Goal: Use online tool/utility: Utilize a website feature to perform a specific function

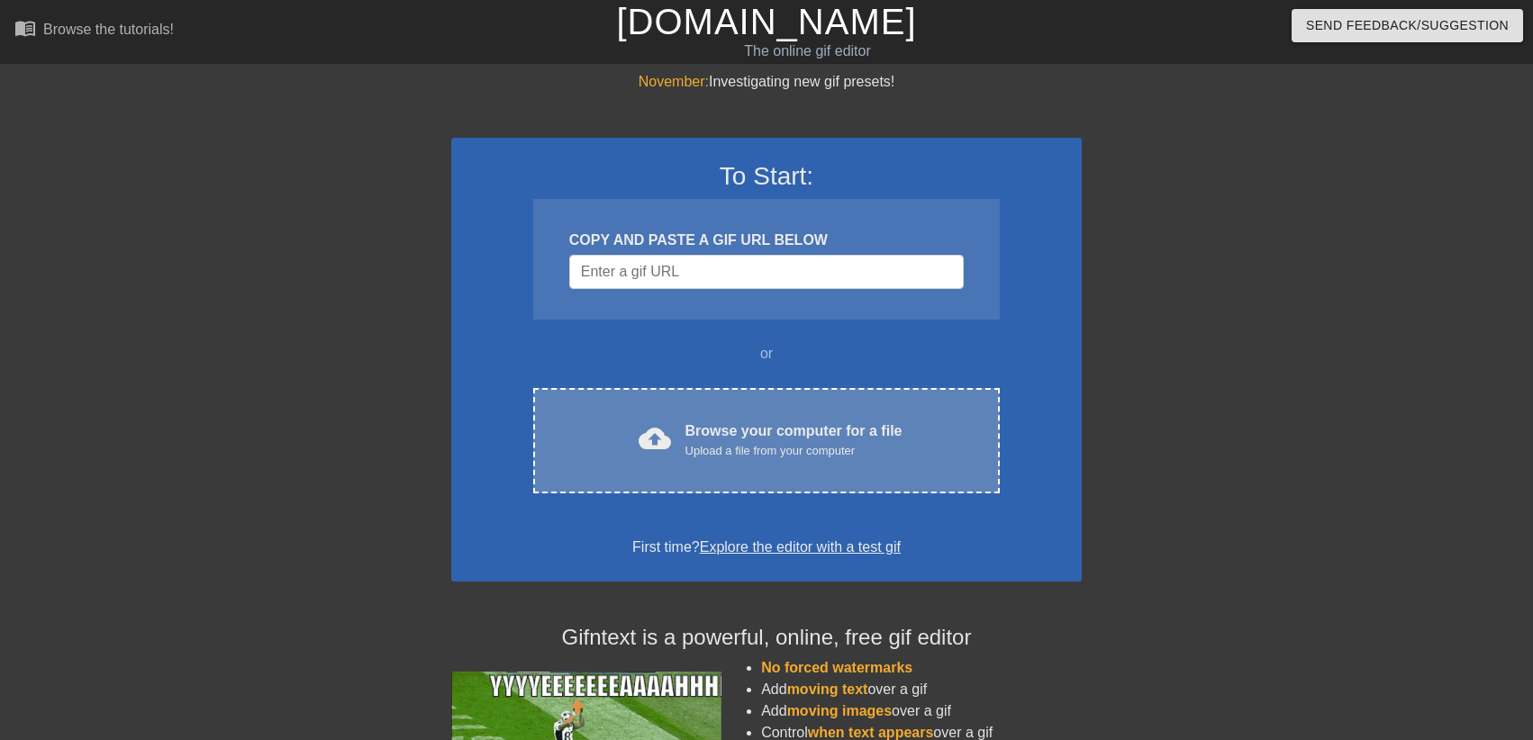
click at [703, 440] on div "Browse your computer for a file Upload a file from your computer" at bounding box center [794, 441] width 217 height 40
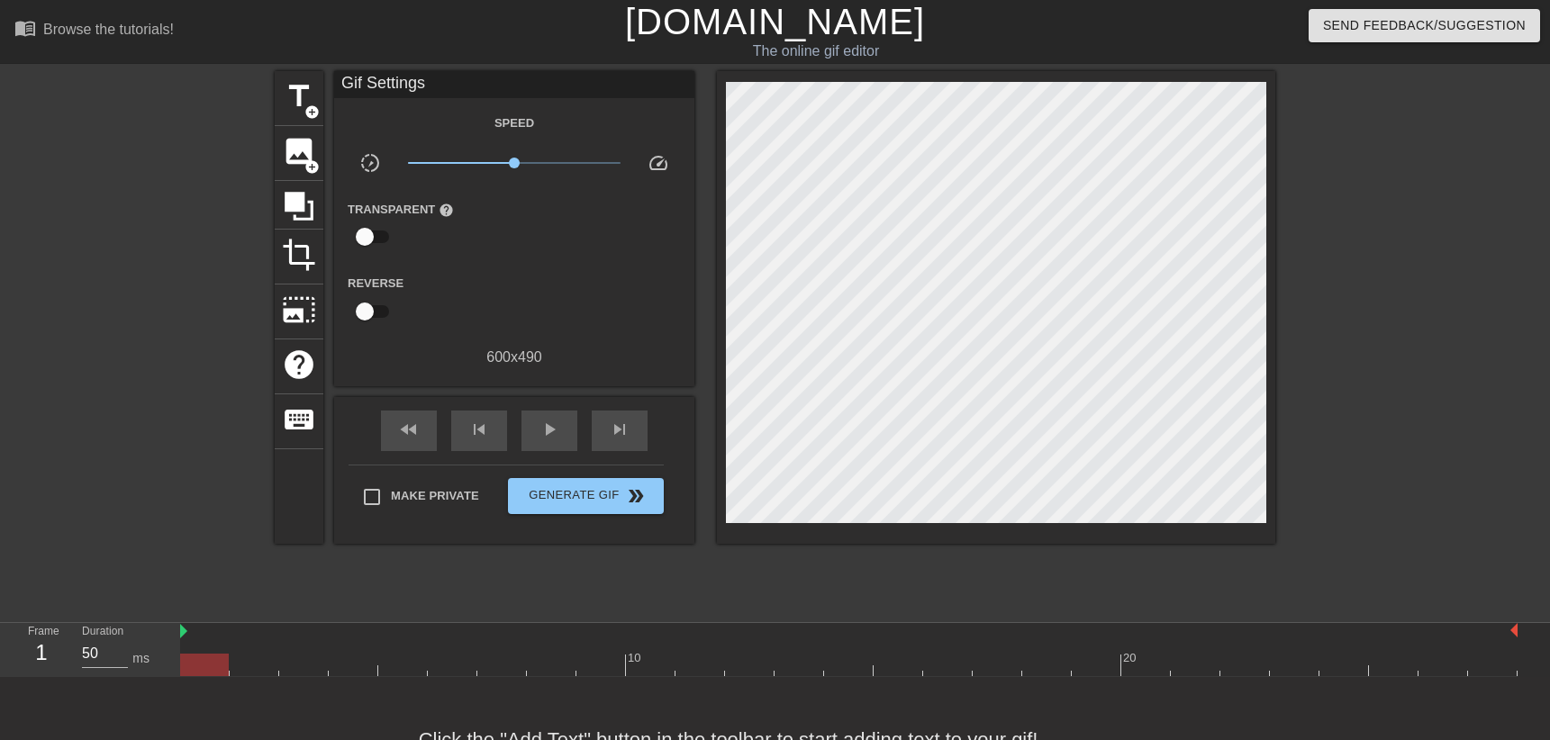
click at [721, 597] on div "menu_book Browse the tutorials! [DOMAIN_NAME] The online gif editor Send Feedba…" at bounding box center [775, 401] width 1550 height 803
click at [282, 94] on span "title" at bounding box center [299, 96] width 34 height 34
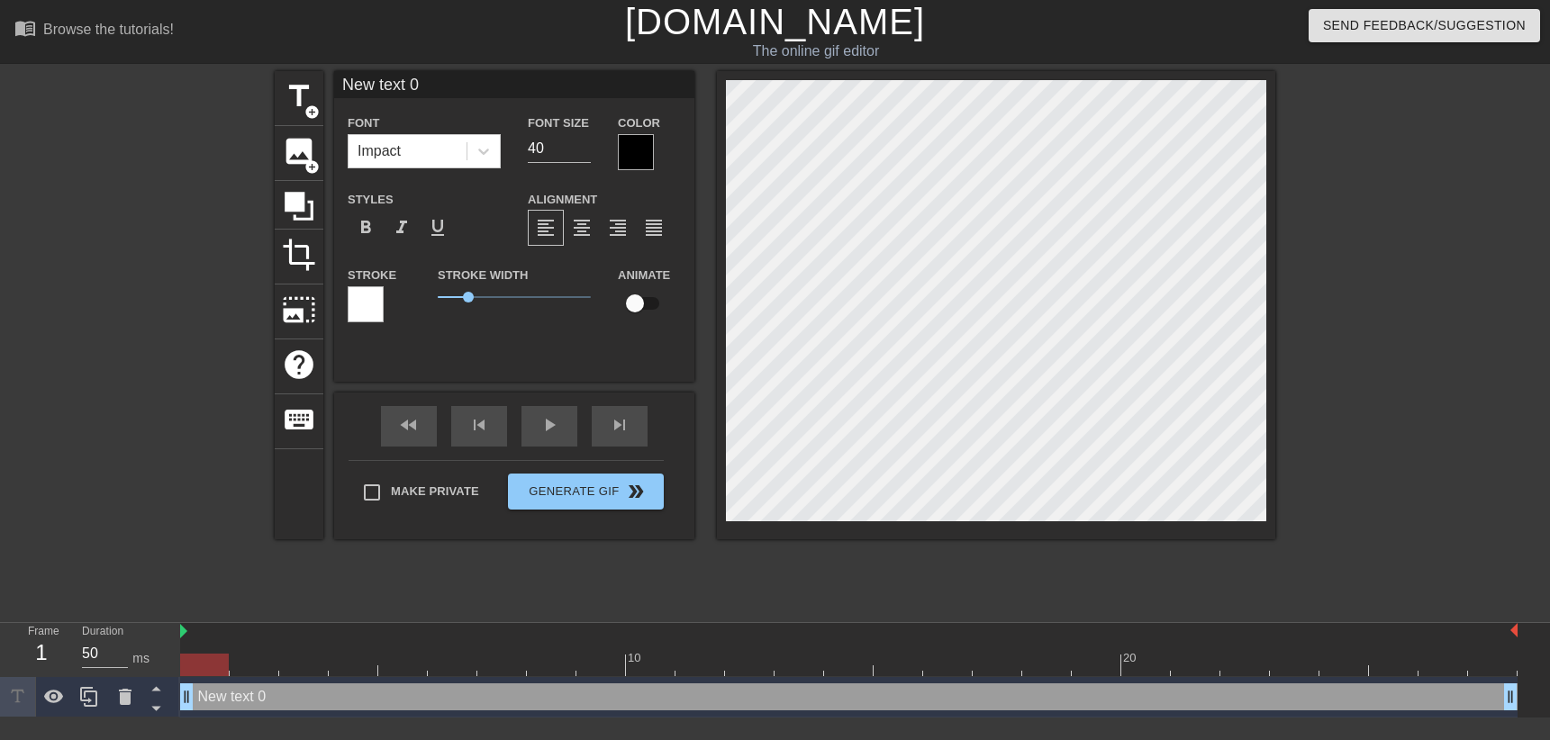
scroll to position [0, 3]
type input "New text"
type textarea "New text"
type input "New text"
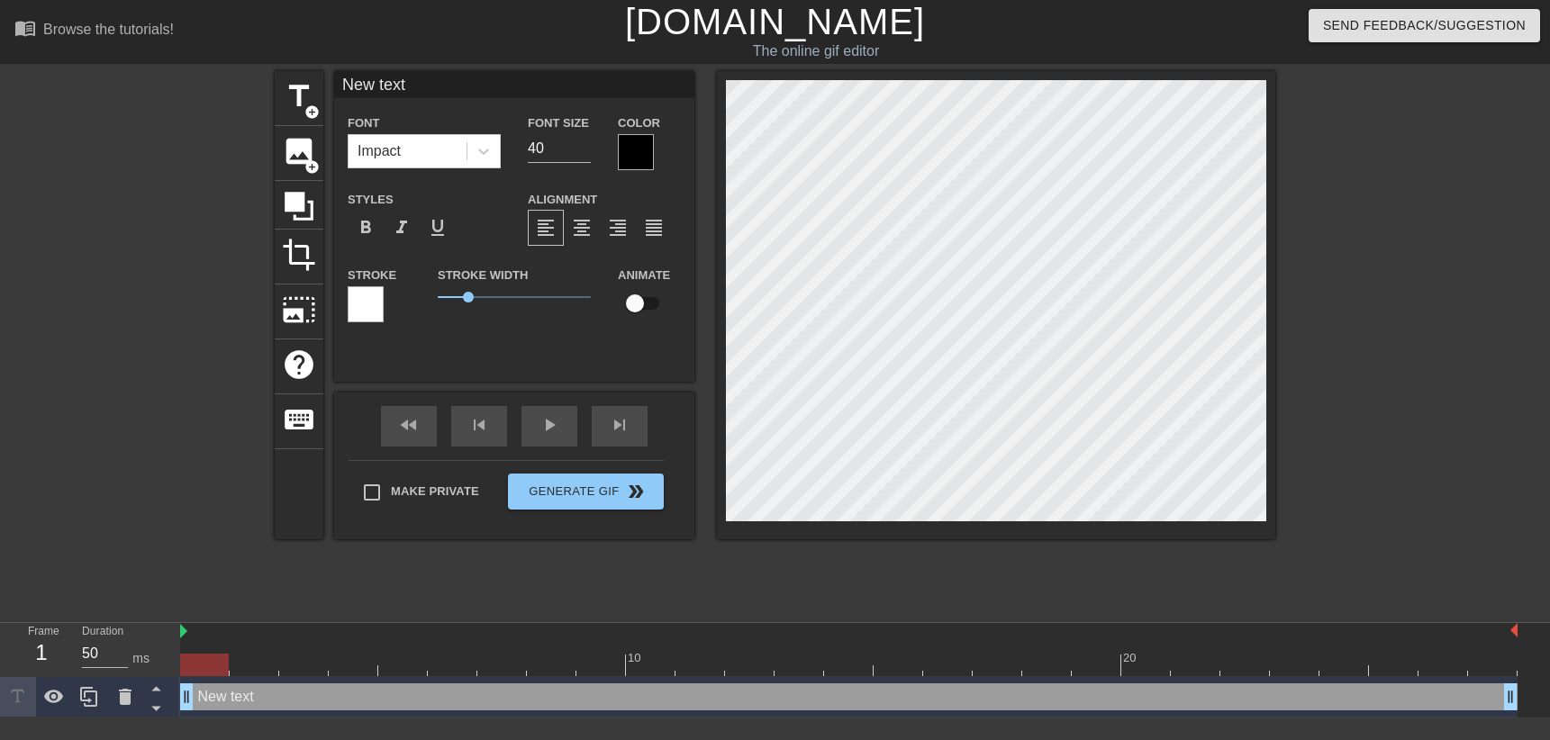
type textarea "New text"
type input "New tex"
type textarea "New tex"
type input "New te"
type textarea "New te"
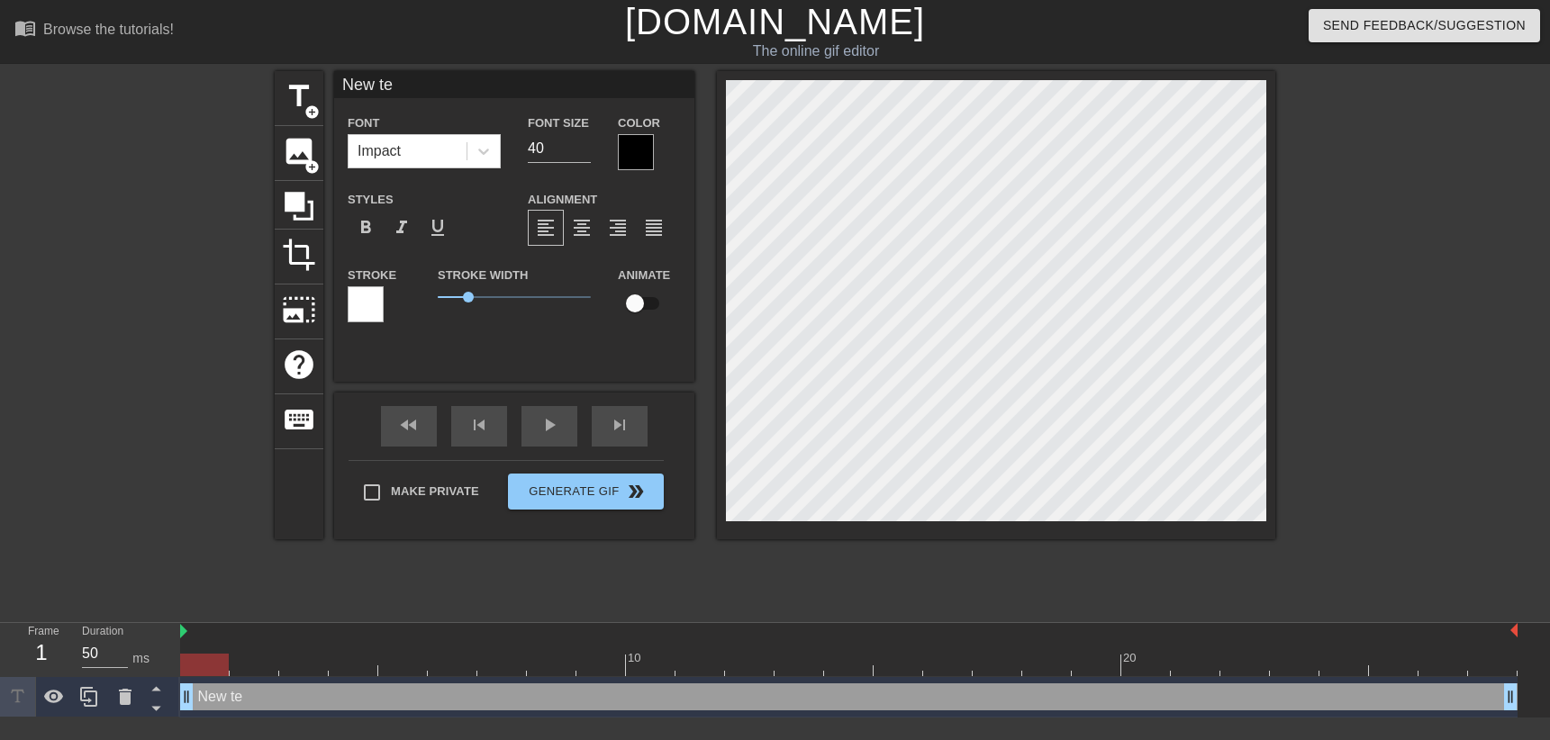
type input "New t"
type textarea "New t"
type input "New"
type textarea "New"
type input "New"
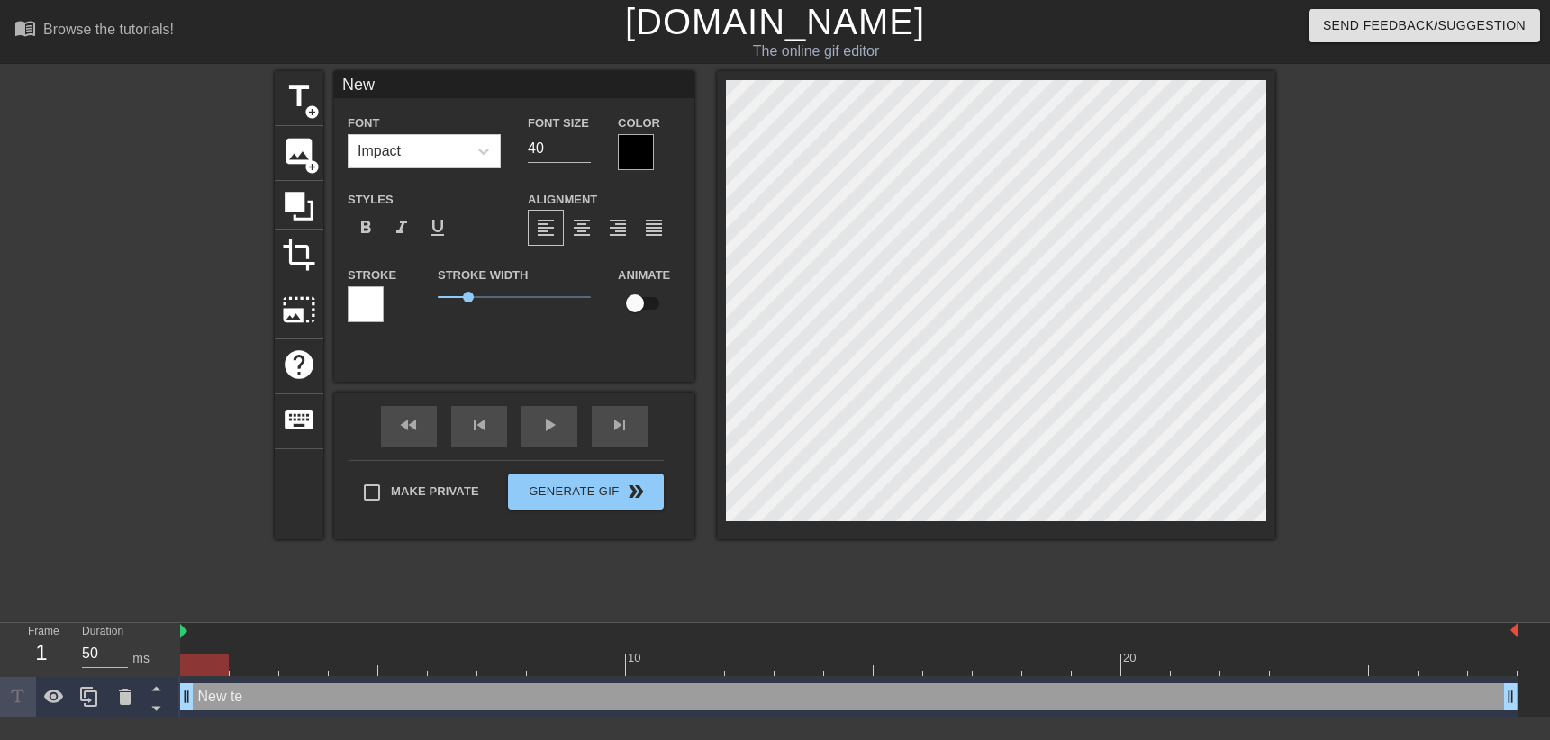
type textarea "New"
type input "Ne"
type textarea "Ne"
type input "N"
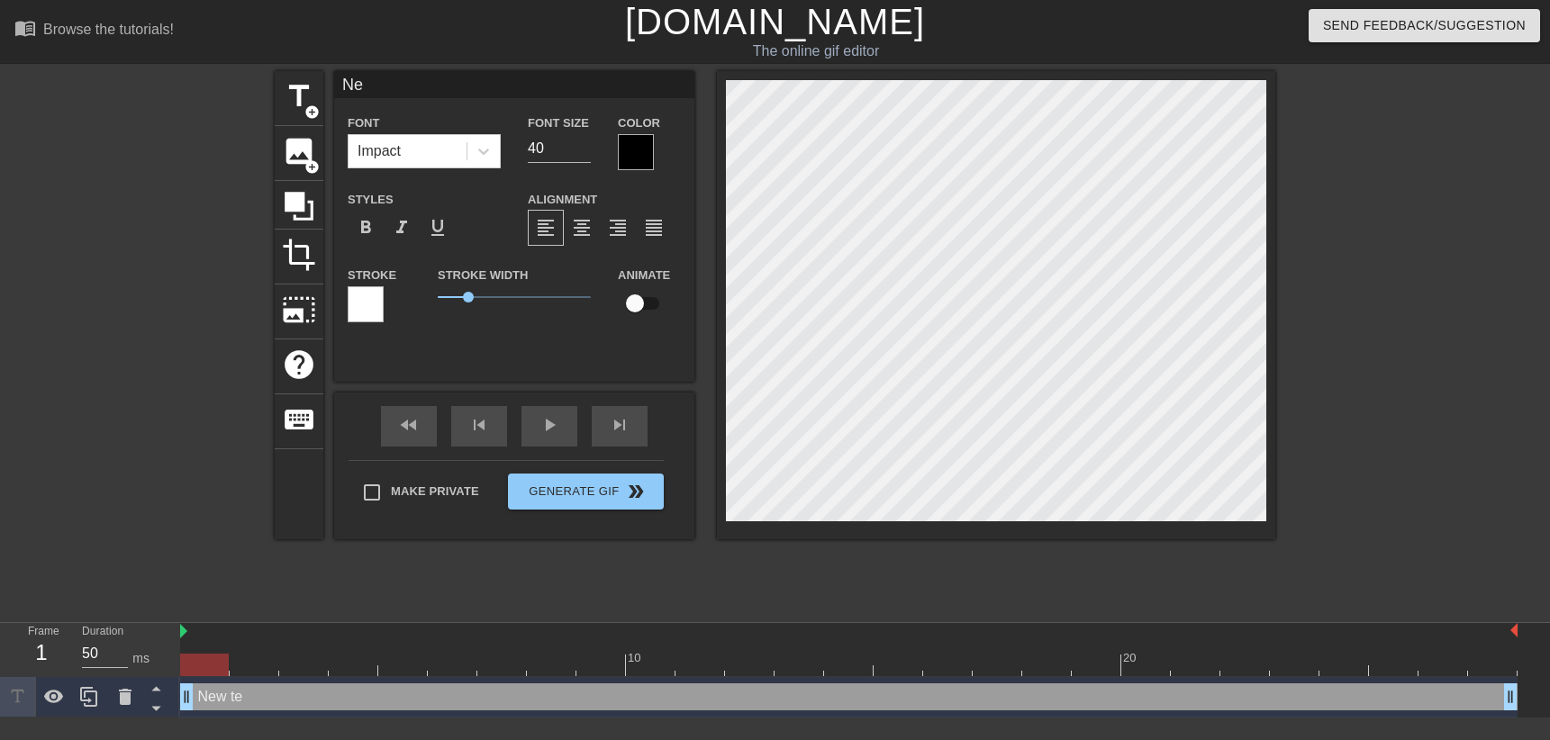
type textarea "N"
type input "T"
type textarea "T"
type input "TH"
type textarea "TH"
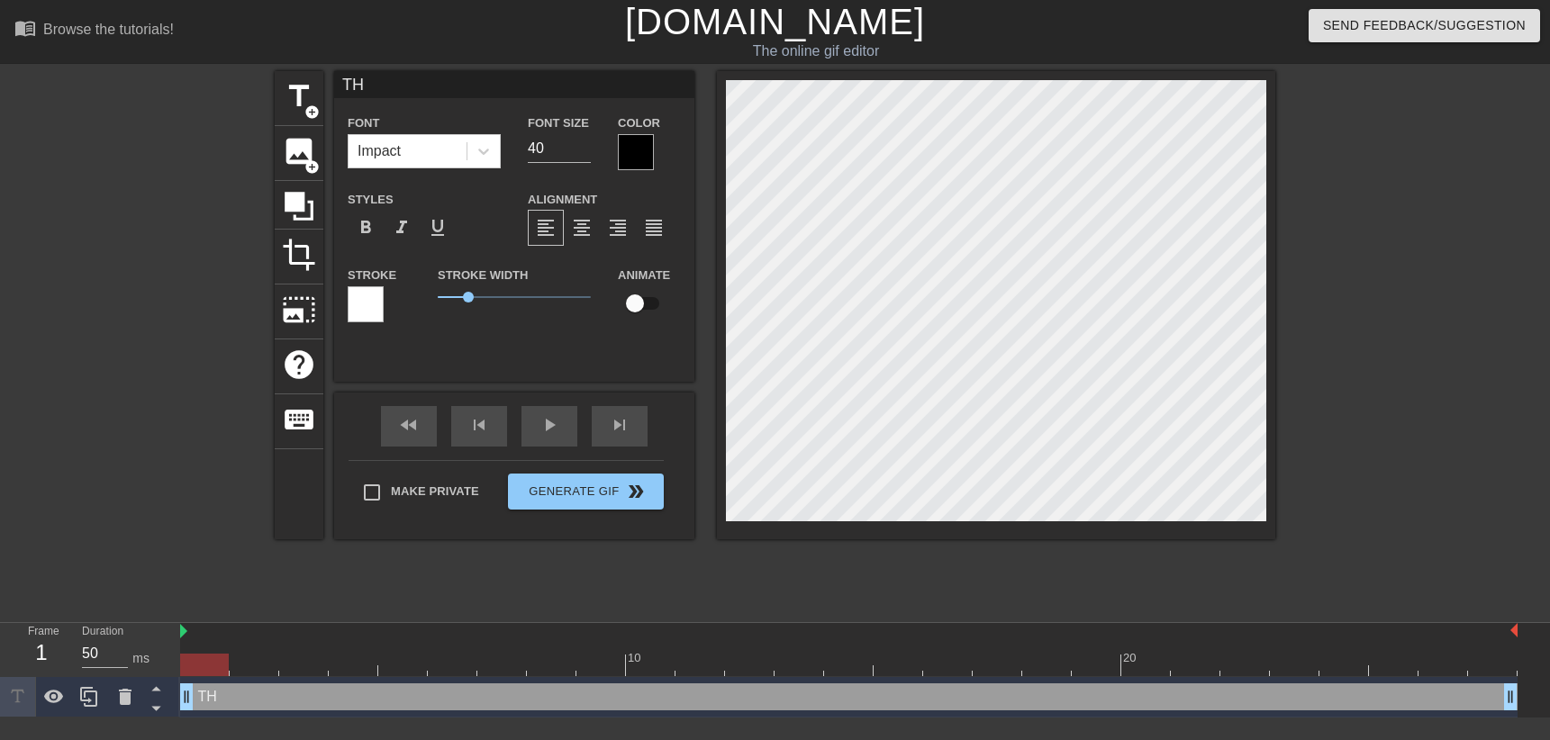
type input "THE"
type textarea "THE"
type input "THEY"
type textarea "THEY"
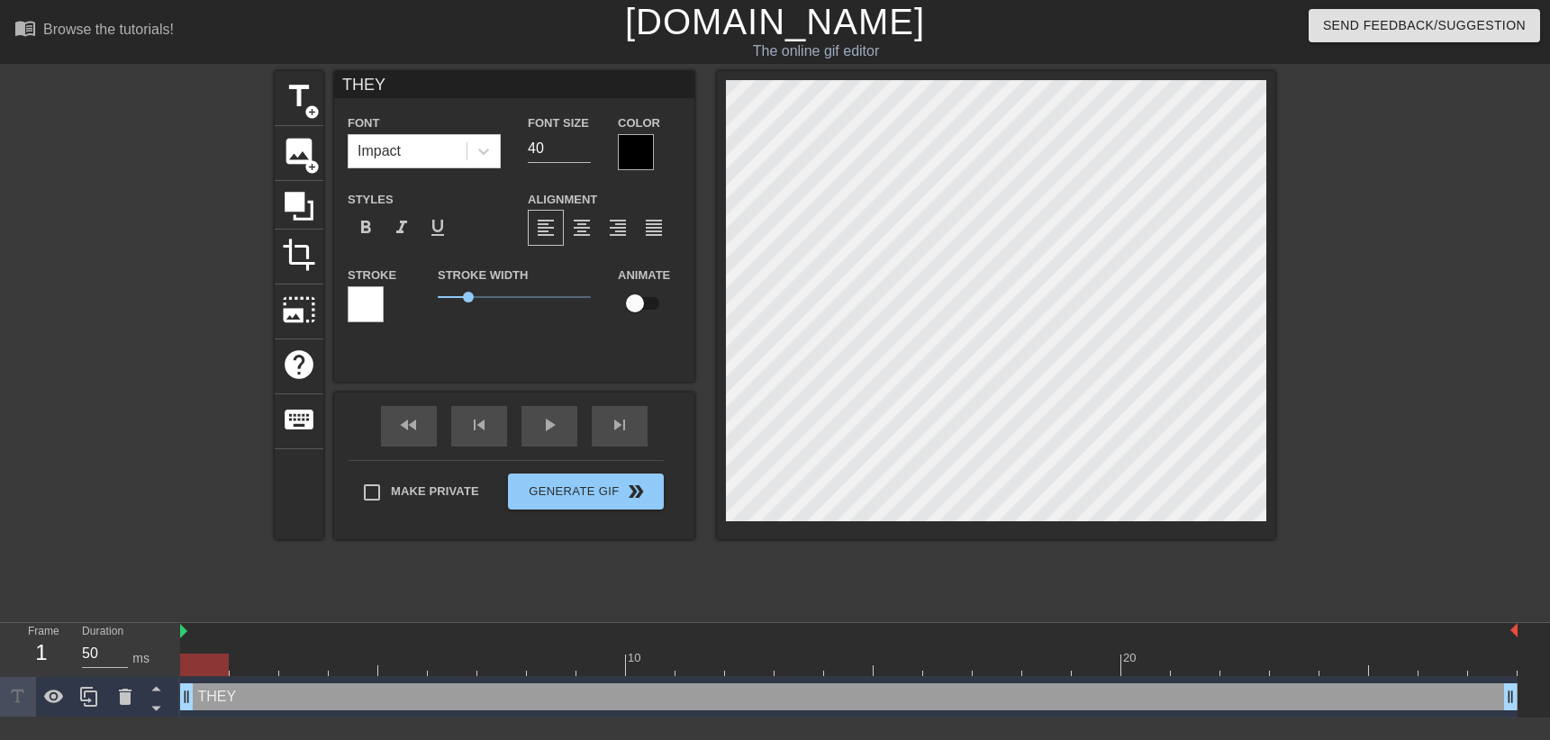
type input "THEY"
type textarea "THEY"
type input "THEY R"
type textarea "THEY R"
type input "THEY RA"
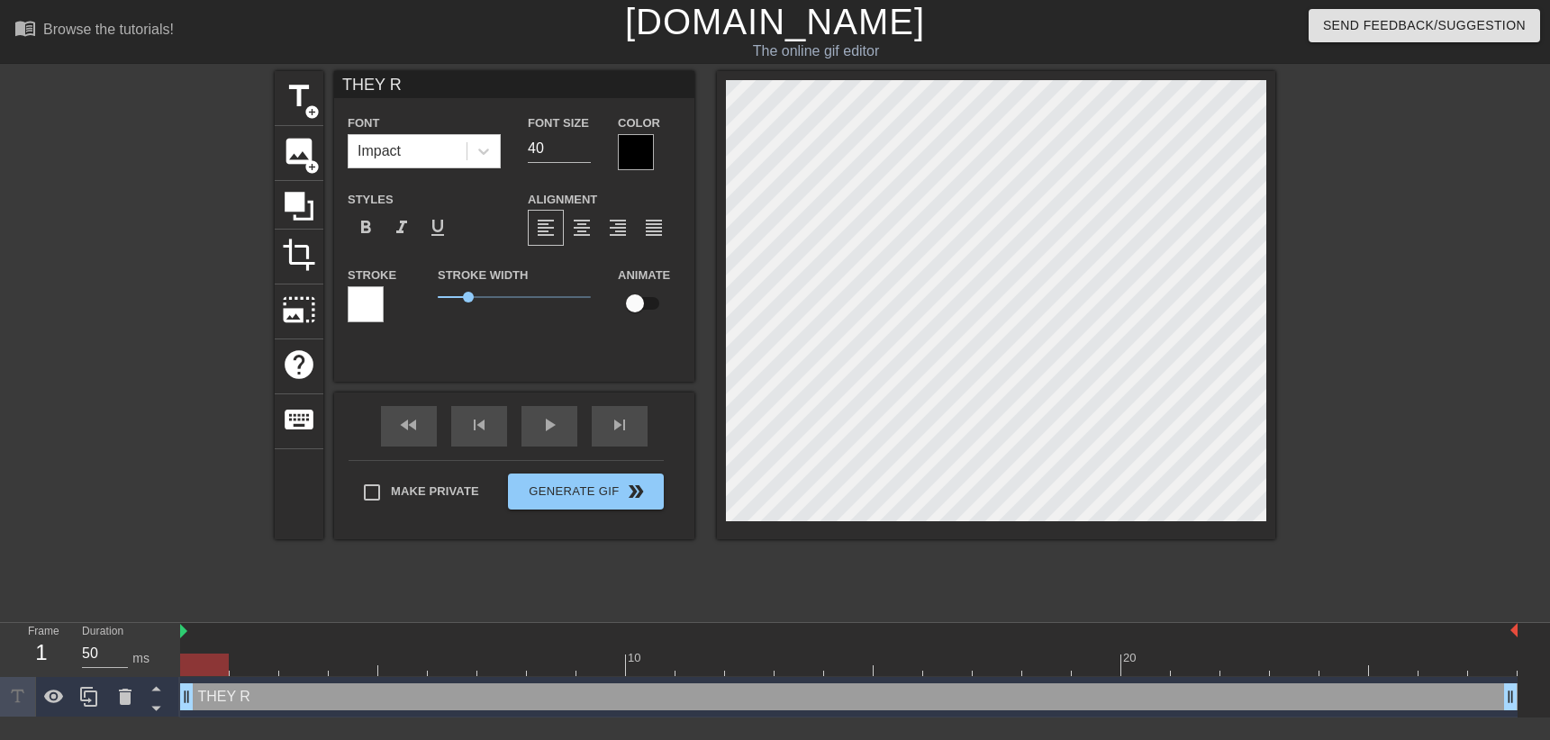
type textarea "THEY RA"
type input "THEY RAI"
type textarea "THEY RAI"
type input "THEY RAID"
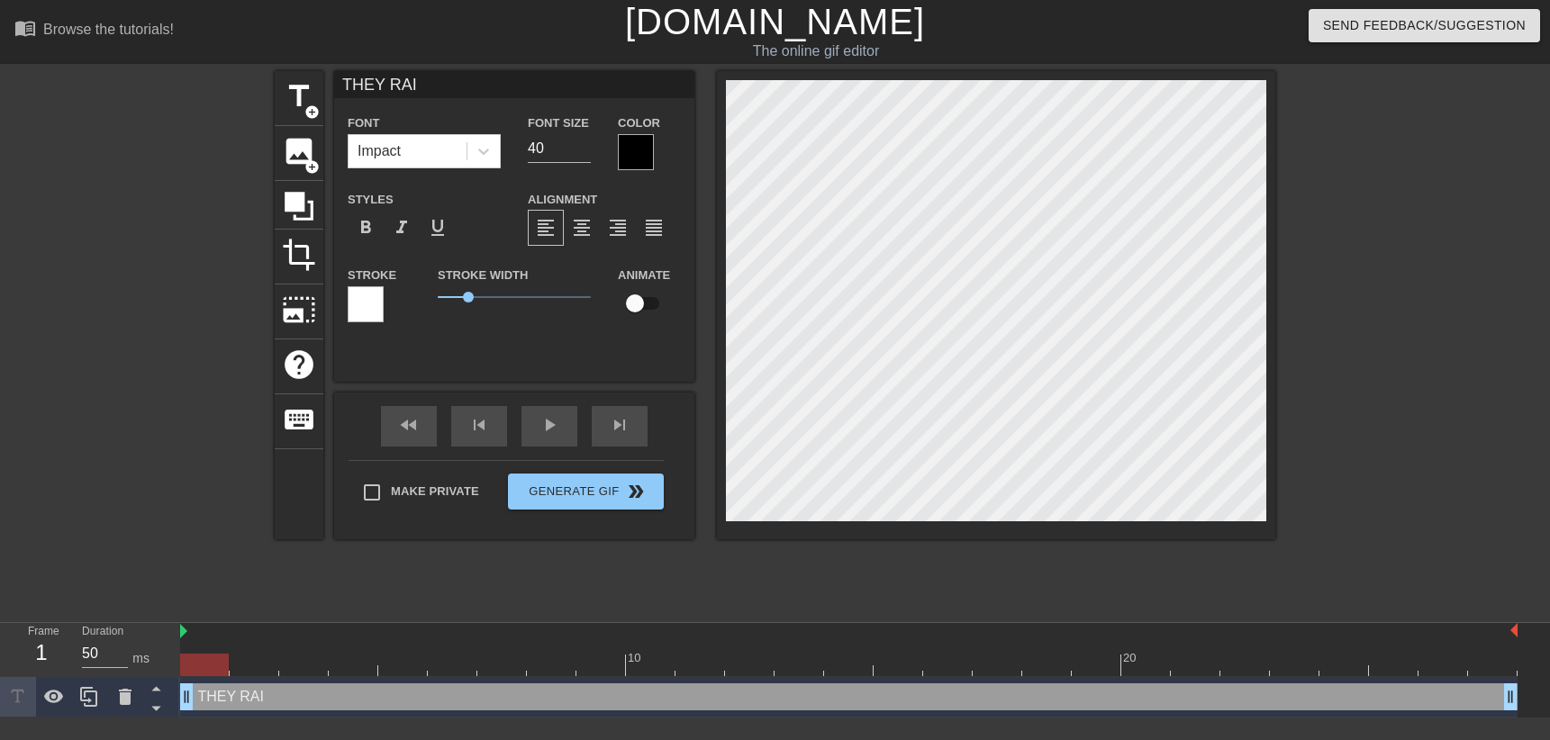
type textarea "THEY RAID"
type input "THEY RAIDE"
type textarea "THEY RAIDE"
type input "THEY RAIDED"
type textarea "THEY RAIDED"
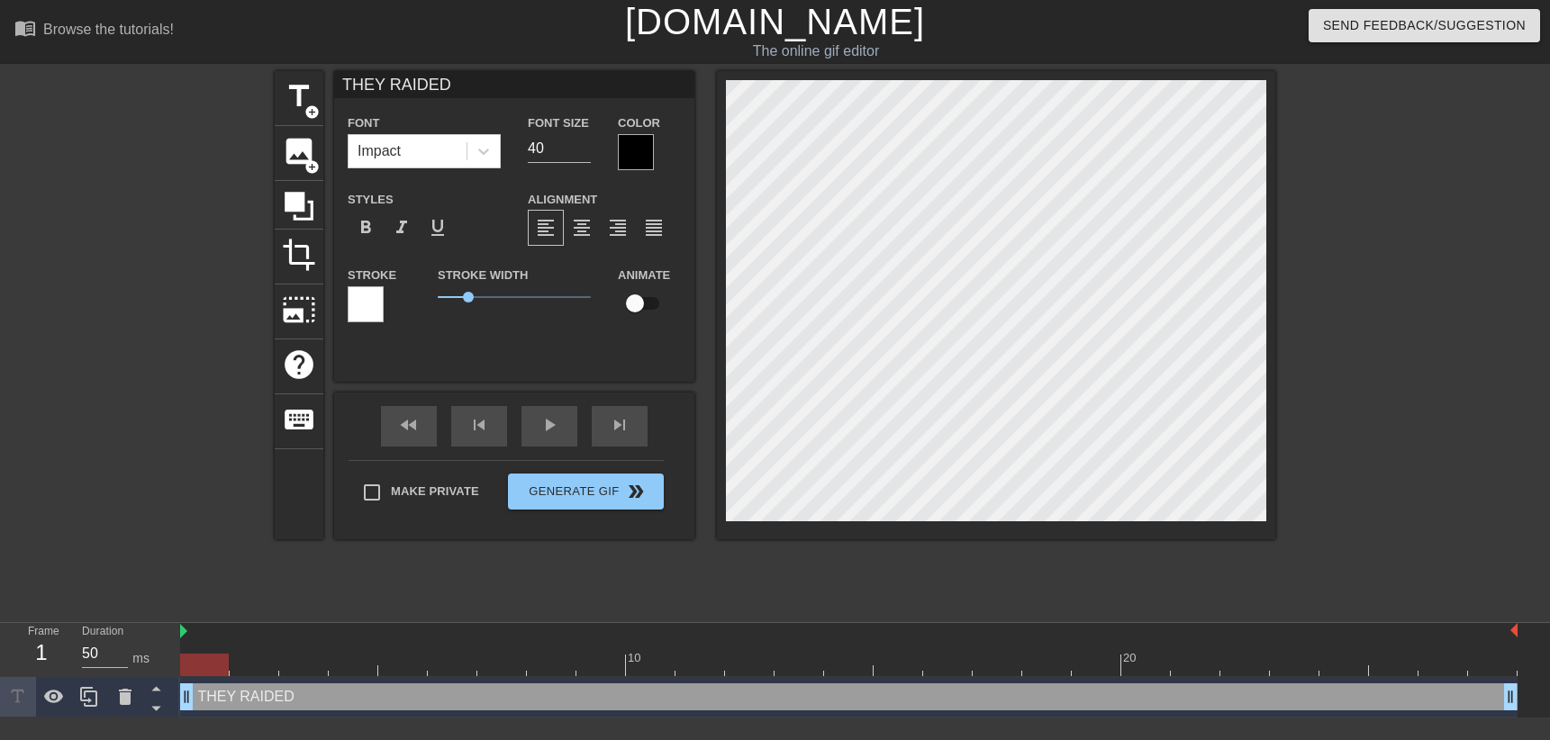
type input "THEY RAIDED"
type textarea "THEY RAIDED"
type input "THEY RAIDED Y"
type textarea "THEY RAIDED Y"
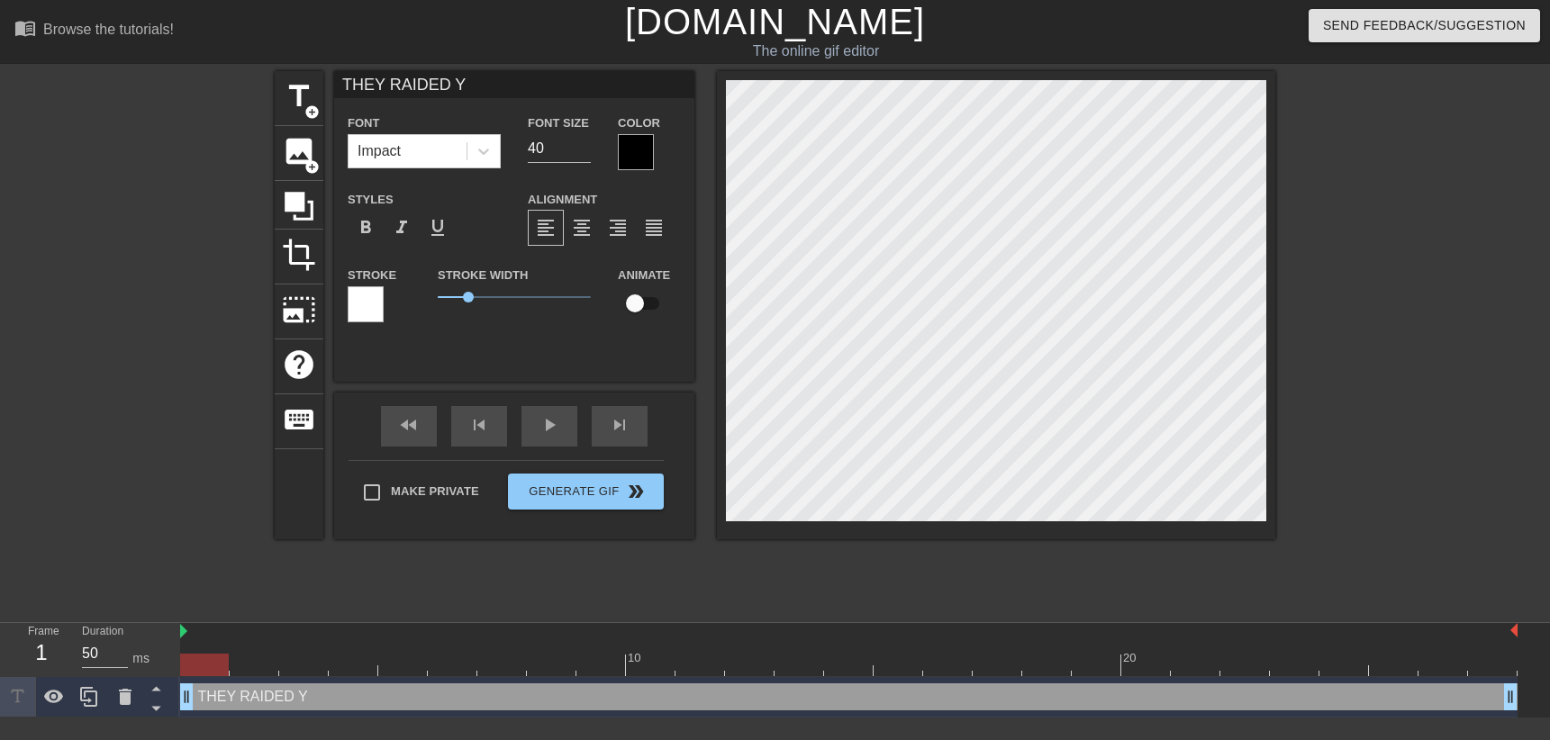
type input "THEY RAIDED YO"
type textarea "THEY RAIDED YO"
type input "THEY RAIDED YOU"
type textarea "THEY RAIDED YOU"
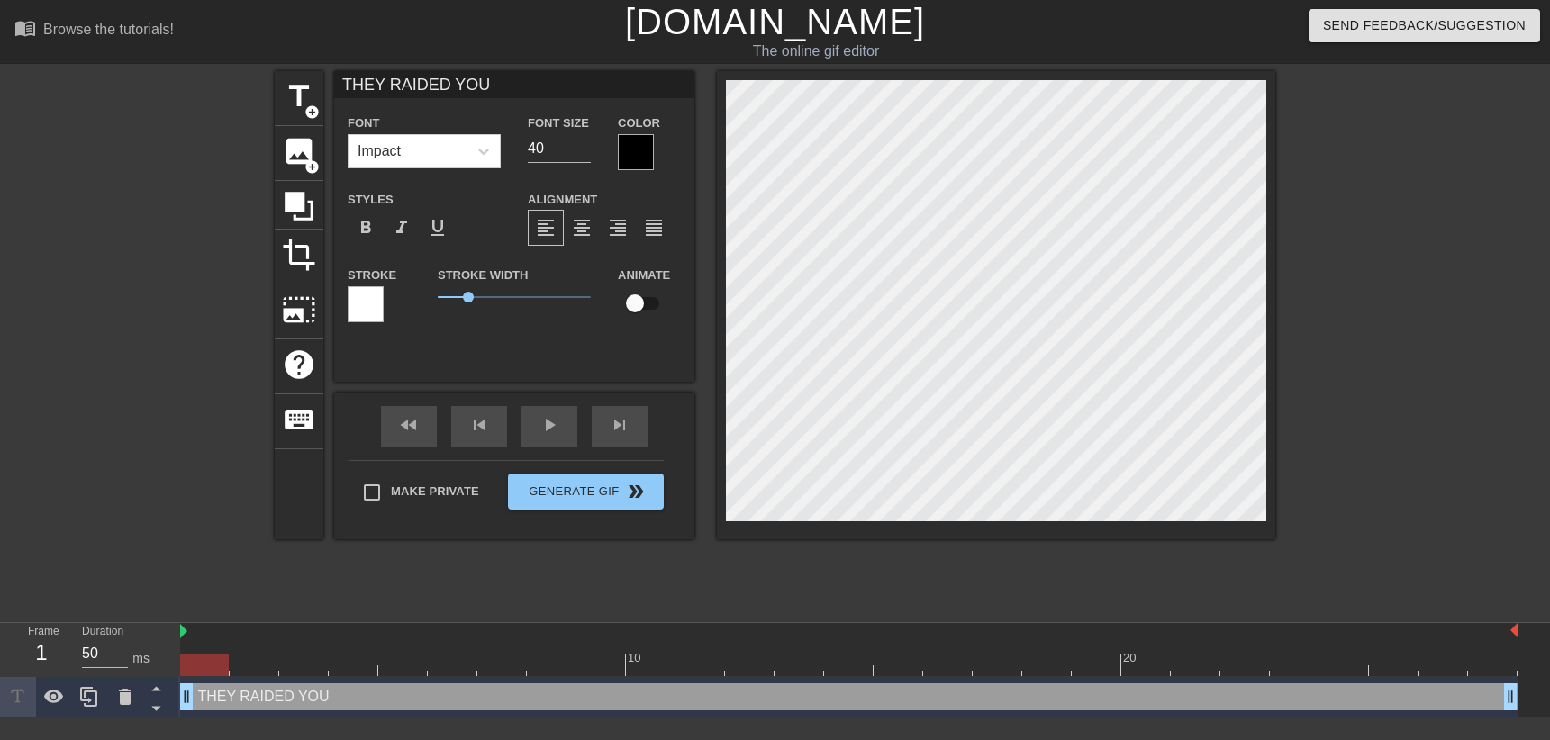
type input "THEY RAIDED YOU'"
type textarea "THEY RAIDED YOU'"
type input "THEY RAIDED YOU'R"
type textarea "THEY RAIDED YOU'R"
type input "THEY RAIDED YOU'RE"
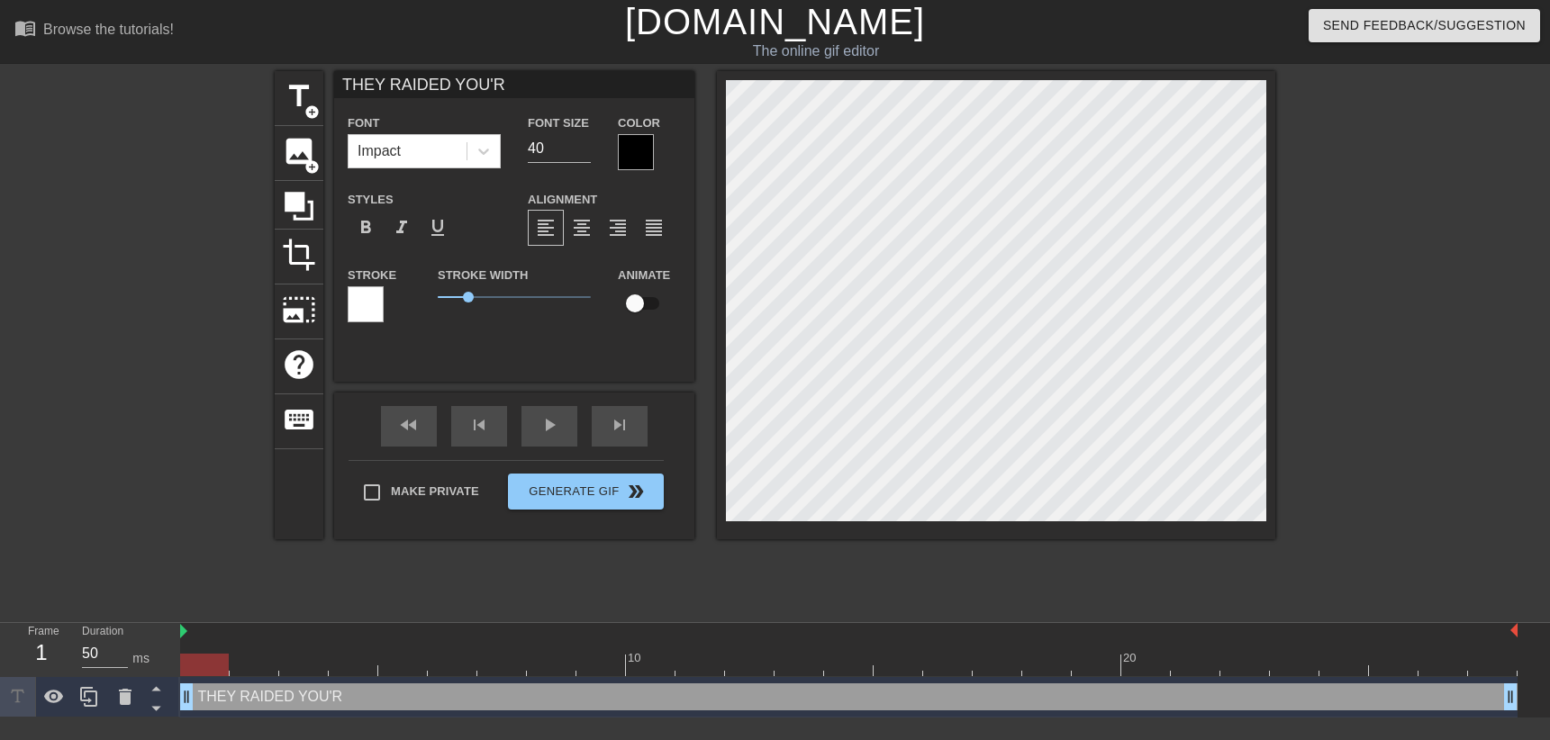
type textarea "THEY RAIDED YOU'RE"
type input "THEY RAIDED YOU'RE"
type textarea "THEY RAIDED YOU'RE"
type input "THEY RAIDED YOU'RE M"
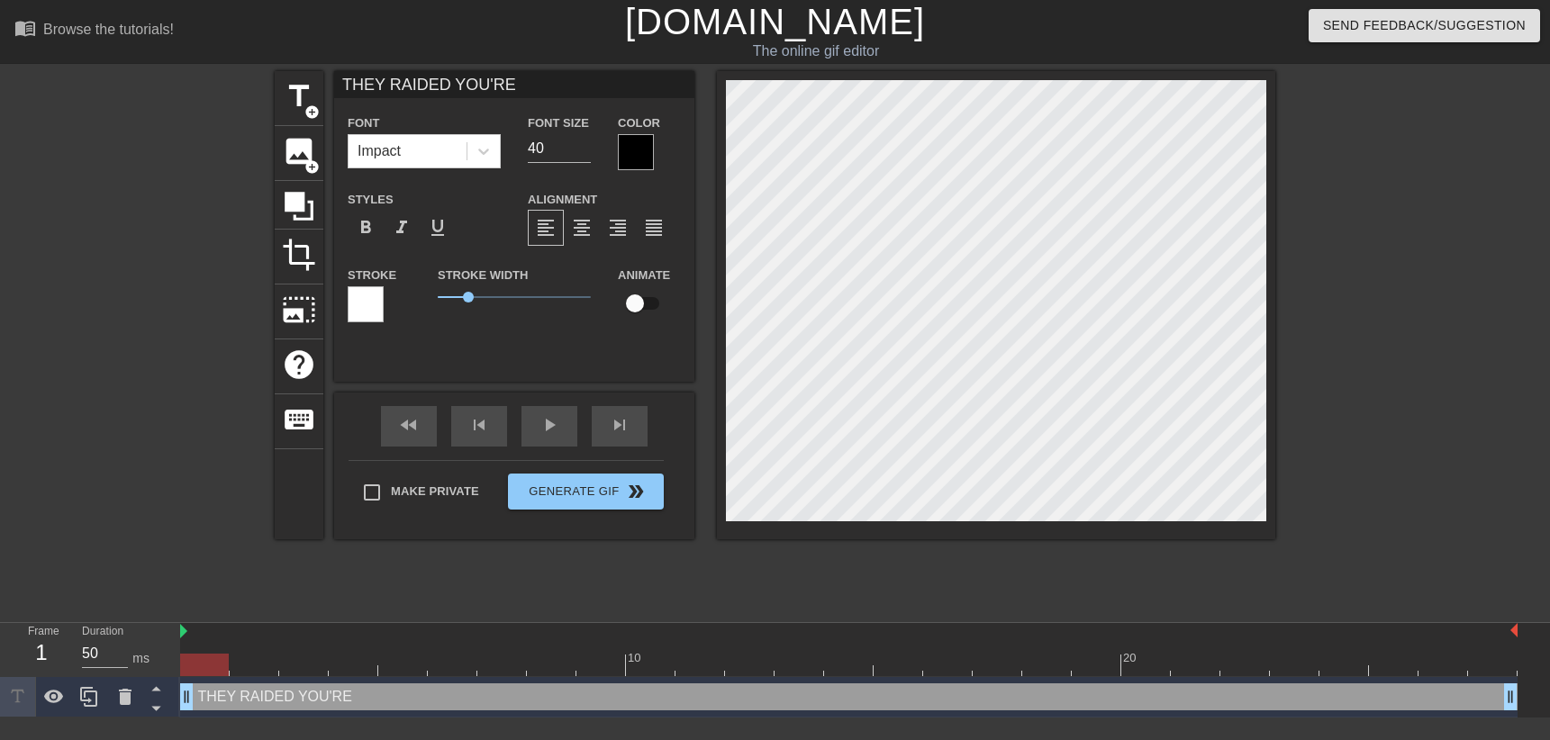
type textarea "THEY RAIDED YOU'RE M"
type input "THEY RAIDED YOU'RE MO"
type textarea "THEY RAIDED YOU'RE MO"
type input "THEY RAIDED YOU'RE MON"
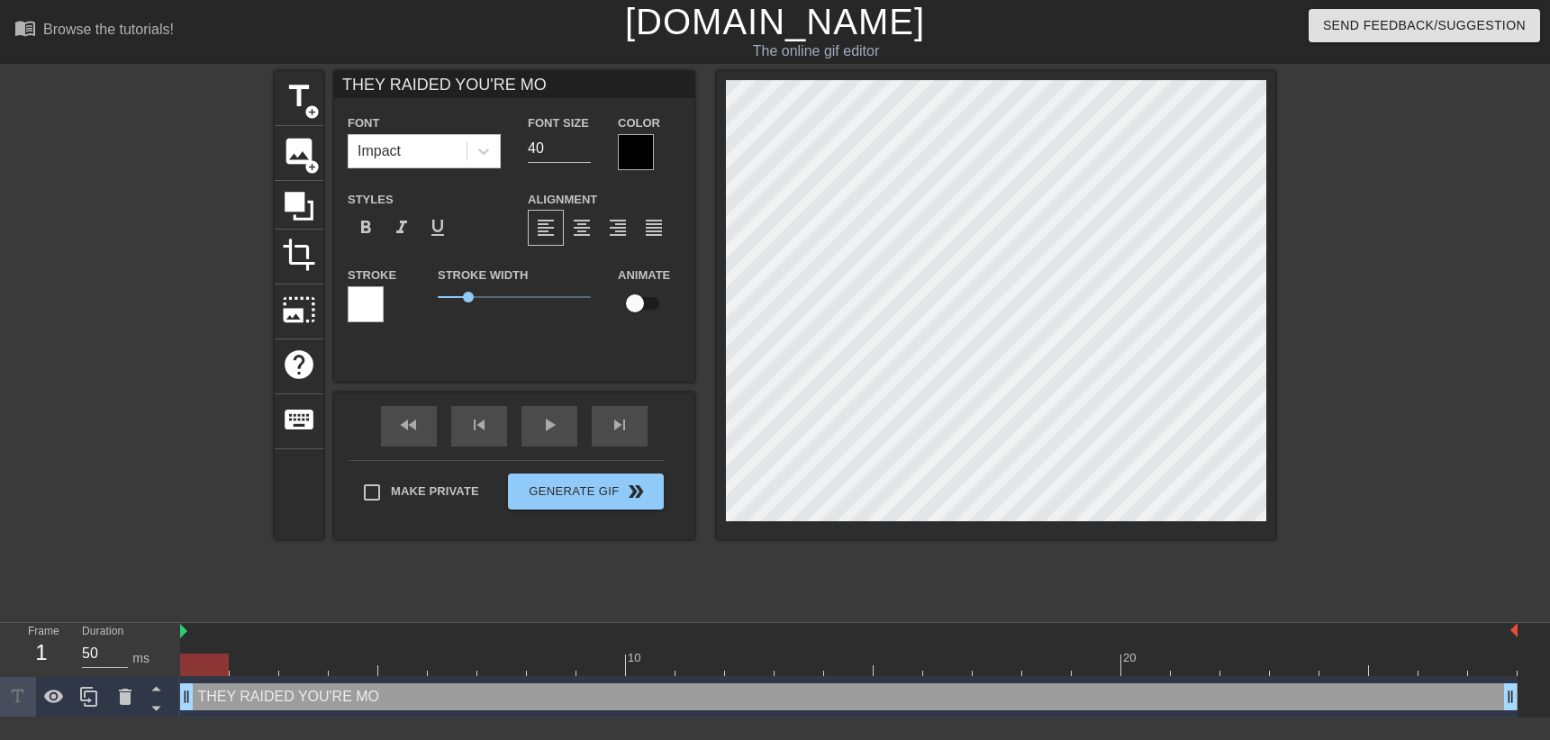
type textarea "THEY RAIDED YOU'RE MON"
type input "THEY RAIDED YOU'RE MONT"
type textarea "THEY RAIDED YOU'RE MONT"
type input "THEY RAIDED YOU'RE MONTH"
type textarea "THEY RAIDED YOU'RE MONTH"
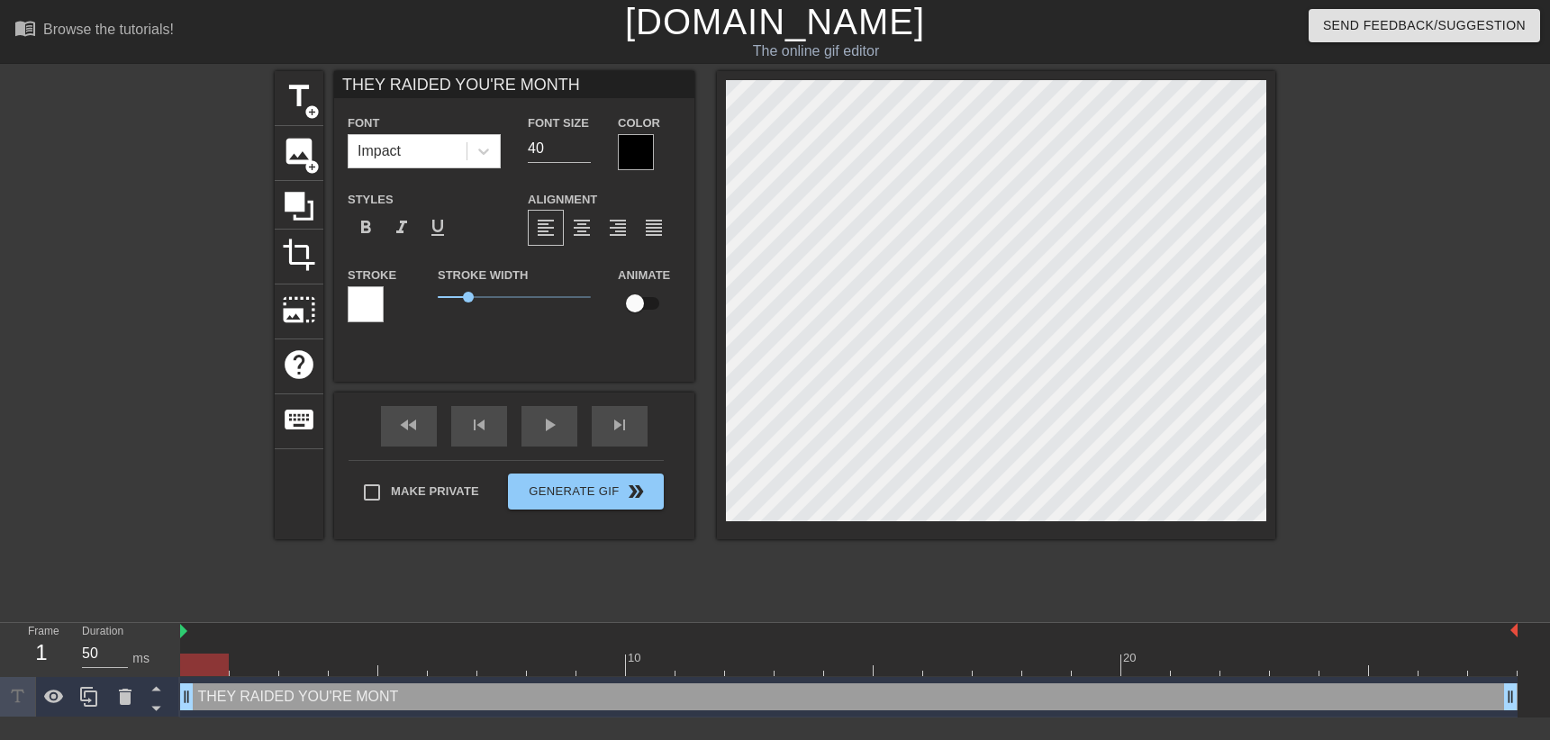
scroll to position [0, 15]
type input "THEY RAIDED YOU'RE MONTH'"
type textarea "THEY RAIDED YOU'RE MONTH'"
type input "THEY RAIDED YOU'RE MONTH'S"
type textarea "THEY RAIDED YOU'RE MONTH'S"
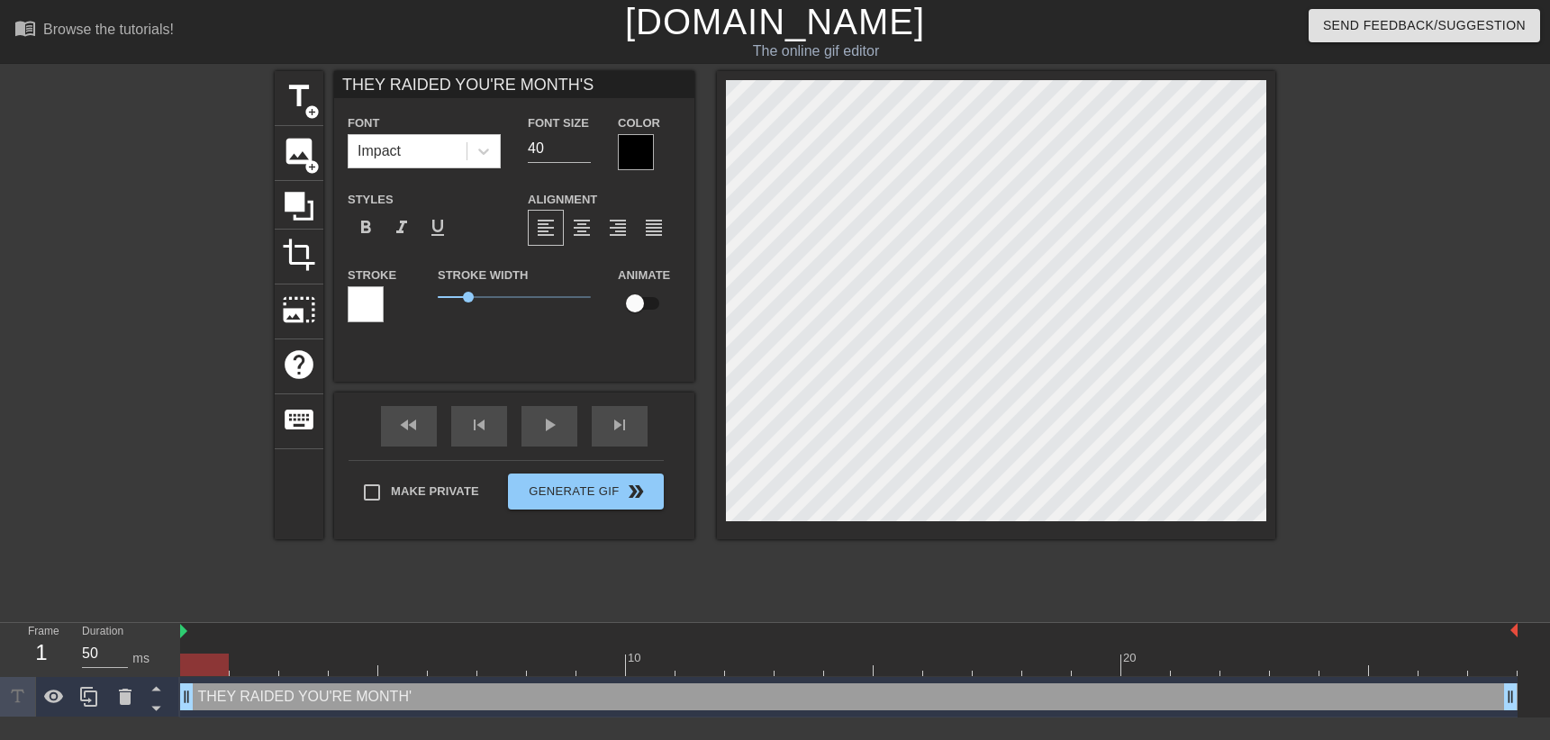
scroll to position [0, 16]
type input "THEY RAIDED YOU'RE MONTH'S"
type textarea "THEY RAIDED YOU'RE MONTH'S"
type input "THEY RAIDED YOU'RE MONTH'S S"
type textarea "THEY RAIDED YOU'RE MONTH'S S"
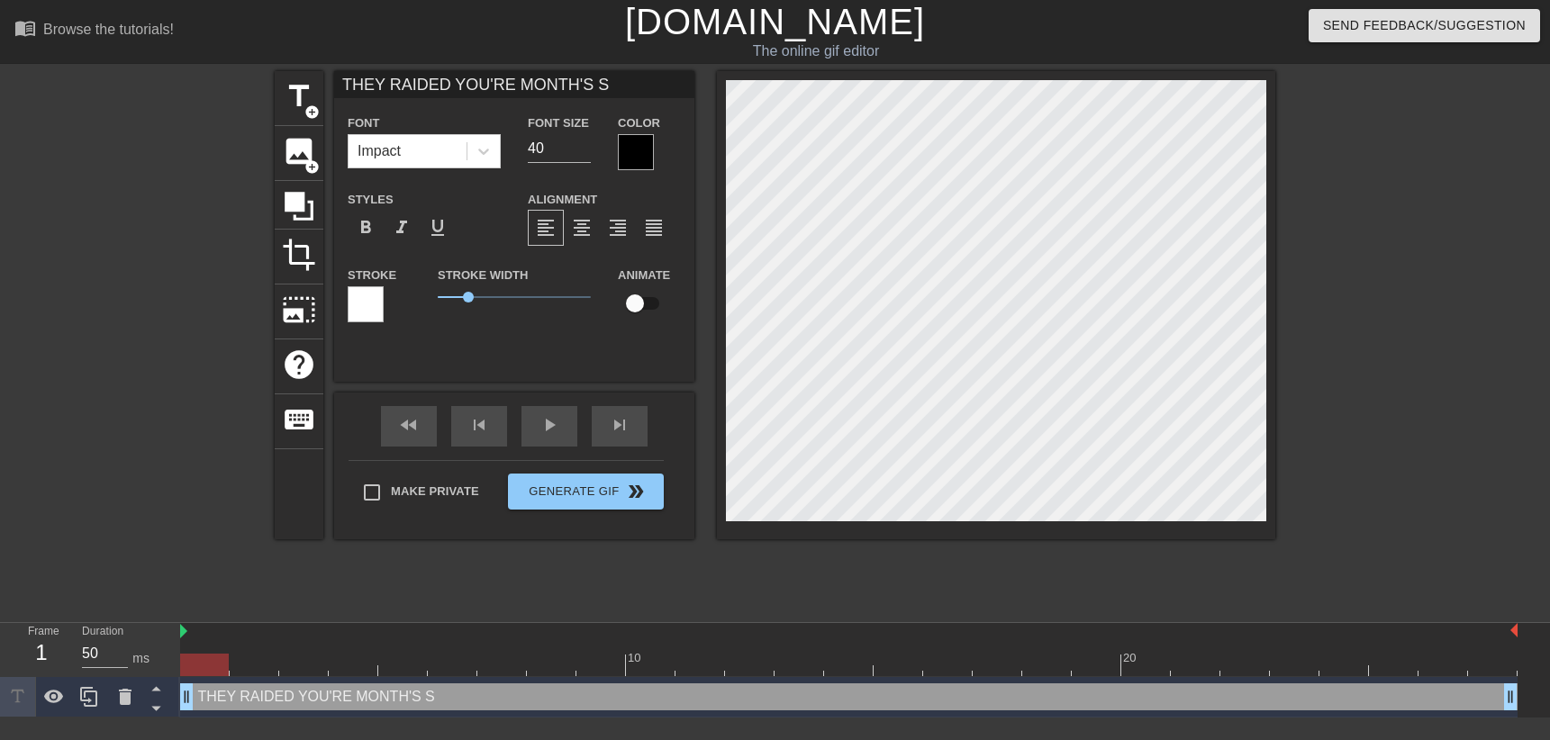
type input "THEY RAIDED YOU'RE MONTH'S SU"
type textarea "THEY RAIDED YOU'RE MONTH'S SU"
type input "THEY RAIDED YOU'RE MONTH'S SUP"
type textarea "THEY RAIDED YOU'RE MONTH'S SUP"
type input "THEY RAIDED YOU'RE MONTH'S SUPP"
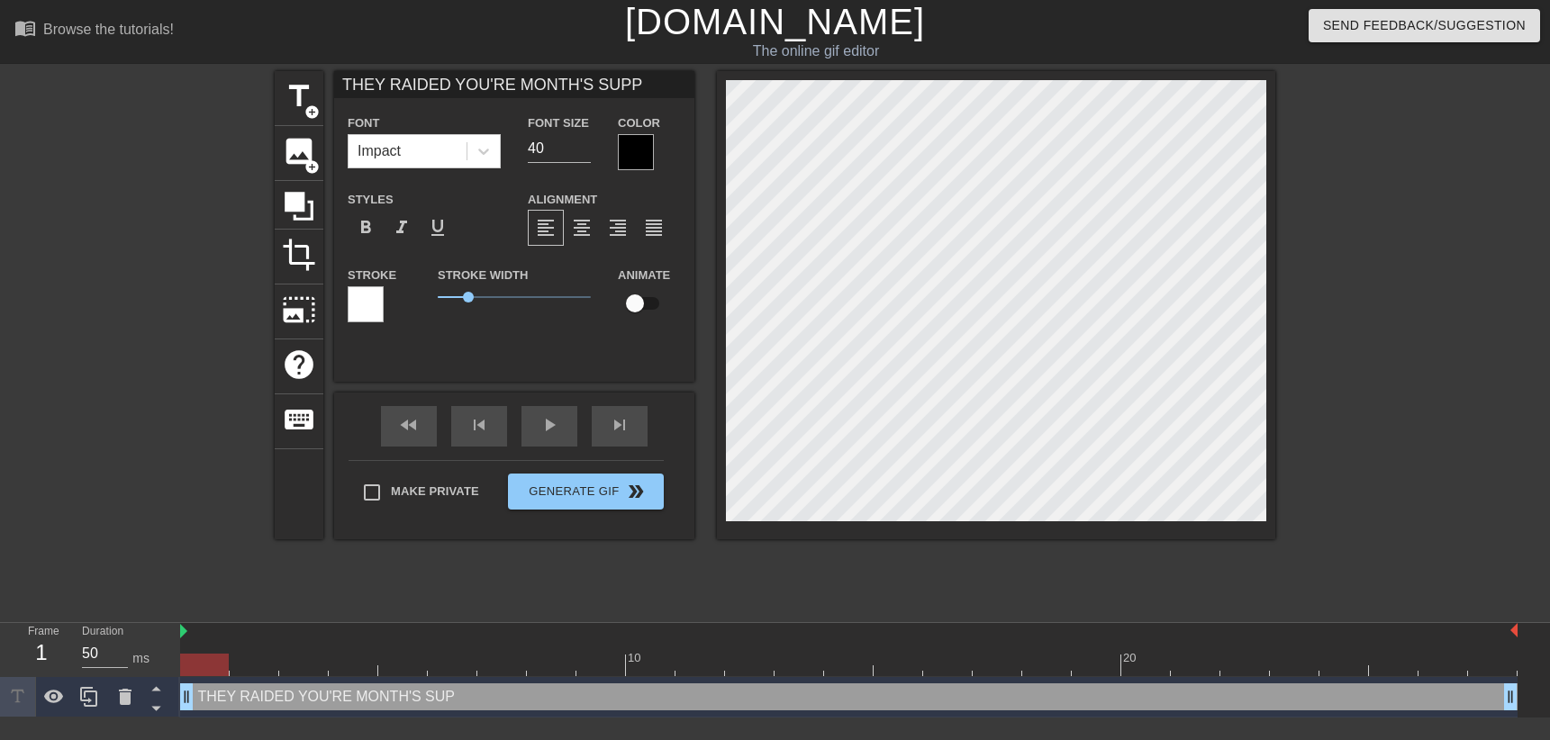
type textarea "THEY RAIDED YOU'RE MONTH'S SUPP"
type input "THEY RAIDED YOU'RE MONTH'S SUPPL"
type textarea "THEY RAIDED YOU'RE MONTH'S SUPPL"
type input "THEY RAIDED YOU'RE MONTH'S SUPPLY"
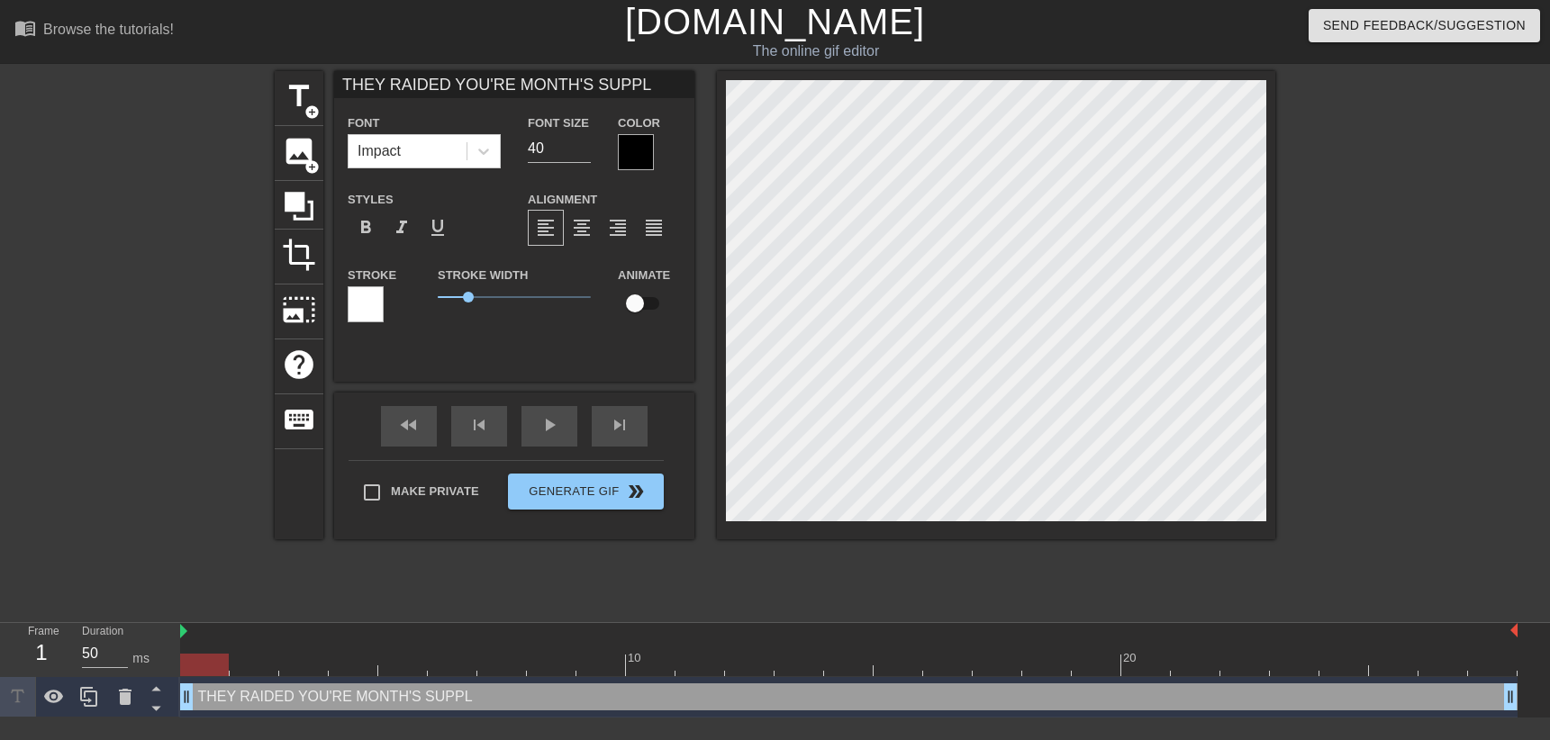
type textarea "THEY RAIDED YOU'RE MONTH'S SUPPLY"
type input "THEY RAIDED YOU'RE MONTH'S SUPPLY"
type textarea "THEY RAIDED YOU'RE MONTH'S SUPPLY"
type input "THEY RAIDED YOU'RE MONTH'S SUPPLY O"
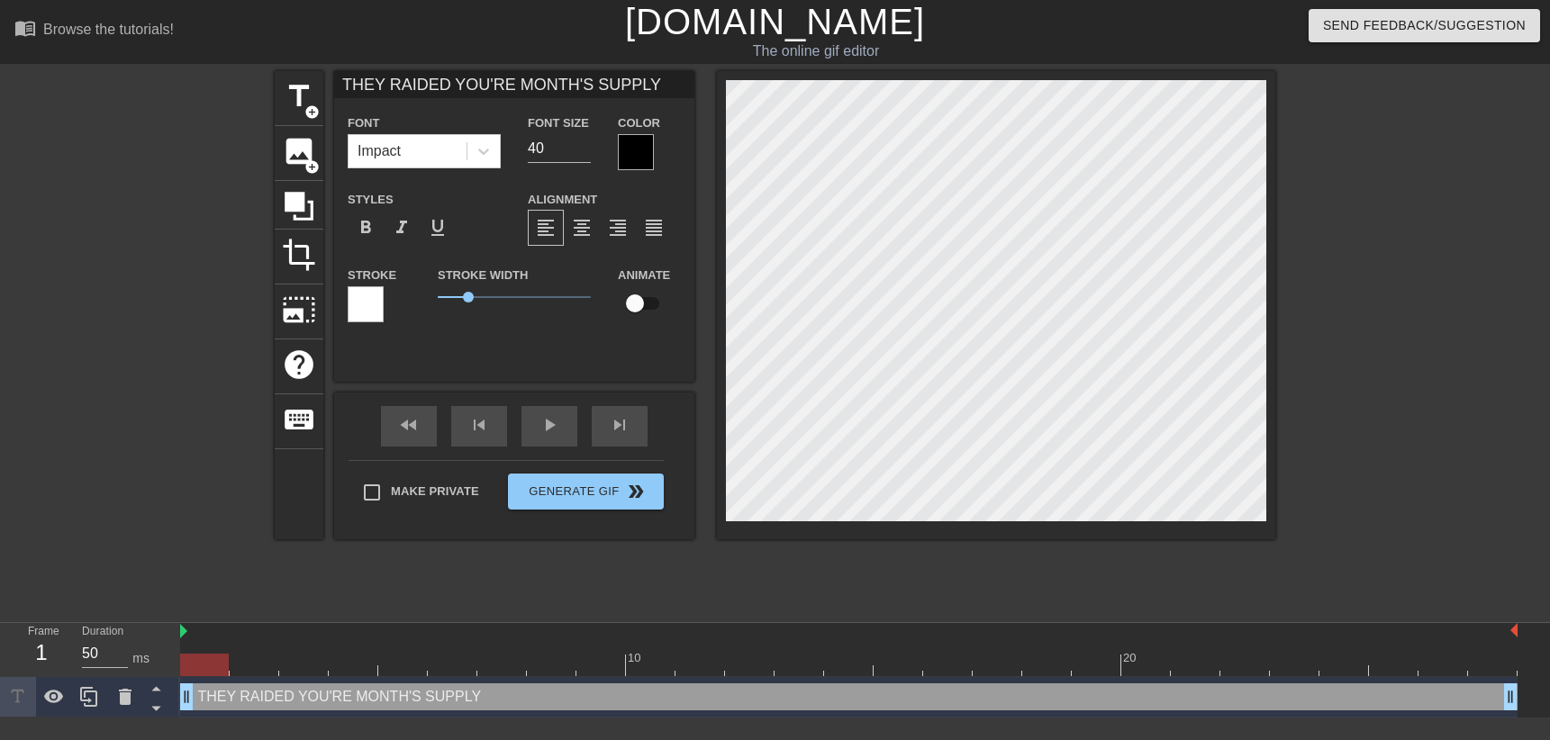
type textarea "THEY RAIDED YOU'RE MONTH'S SUPPLY O"
type input "THEY RAIDED YOU'RE MONTH'S SUPPLY OF"
type textarea "THEY RAIDED YOU'RE MONTH'S SUPPLY OF"
type input "THEY RAIDED YOU'RE MONTH'S SUPPLY OF"
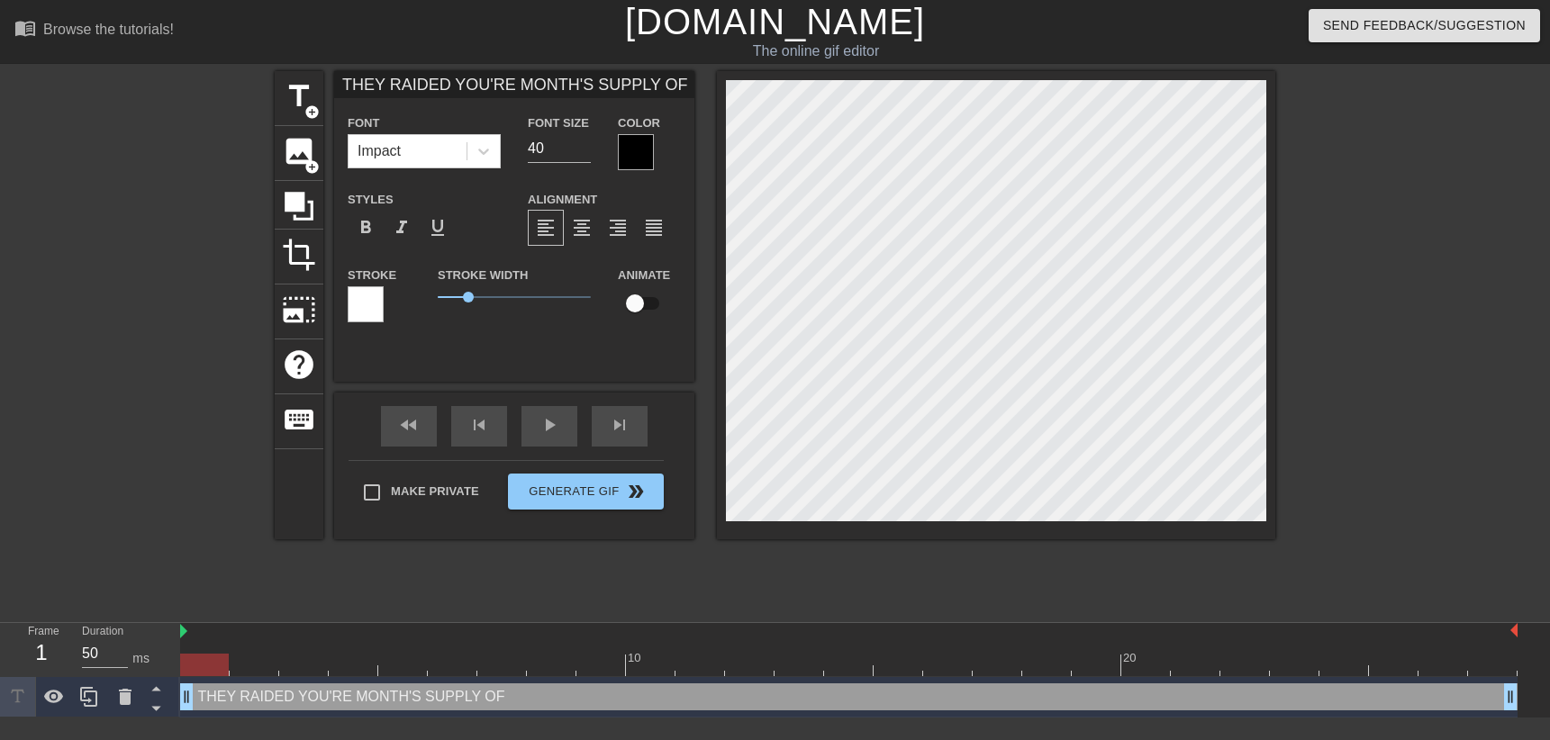
type textarea "THEY RAIDED YOU'RE MONTH'S SUPPLY OF"
type input "THEY RAIDED YOU'RE MONTH'S SUPPLY OF P"
type textarea "THEY RAIDED YOU'RE MONTH'S SUPPLY OF P"
type input "THEY RAIDED YOU'RE MONTH'S SUPPLY OF PO"
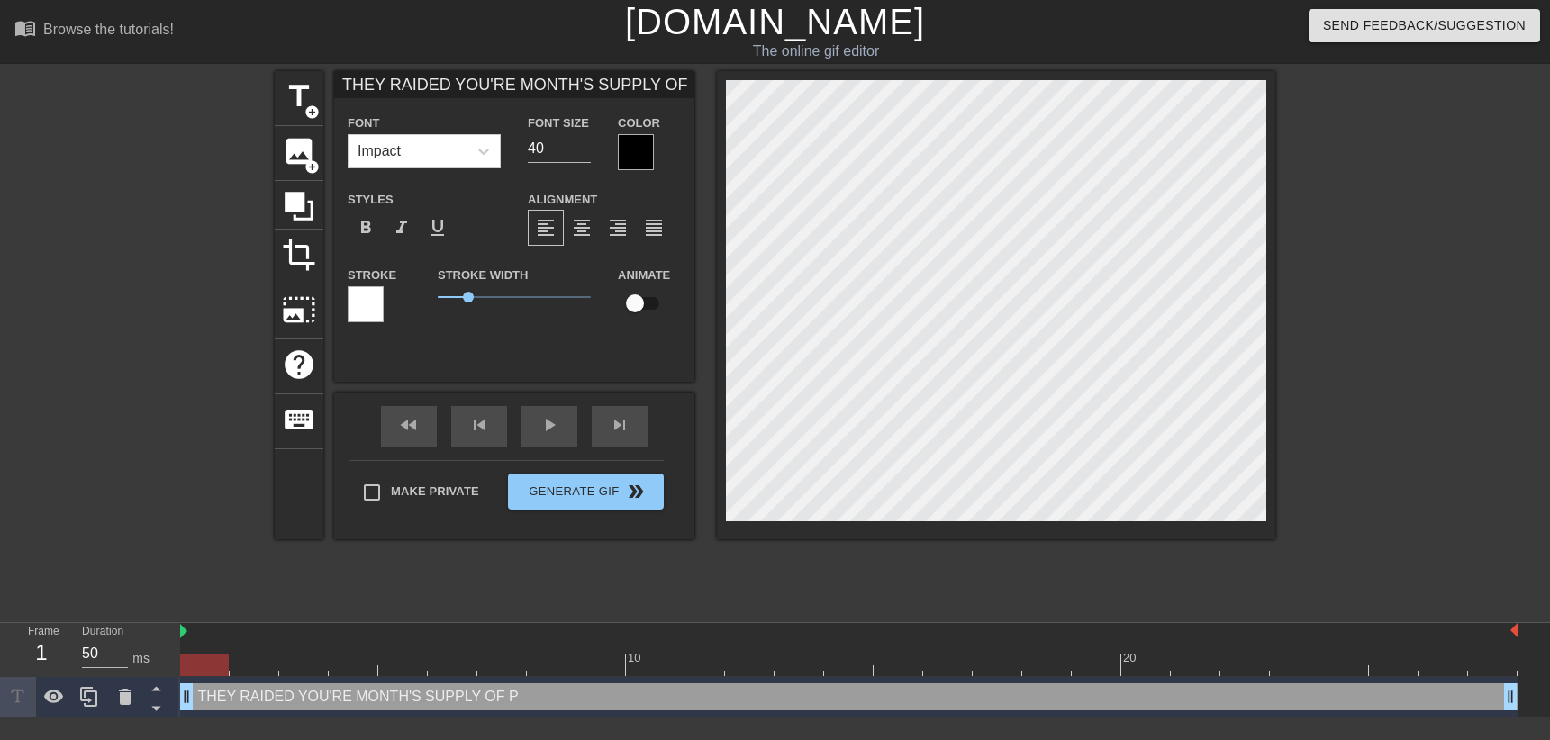
type textarea "THEY RAIDED YOU'RE MONTH'S SUPPLY OF PO"
type input "THEY RAIDED YOU'RE MONTH'S SUPPLY OF POP"
type textarea "THEY RAIDED YOU'RE MONTH'S SUPPLY OF POP"
type input "THEY RAIDED YOU'RE MONTH'S SUPPLY OF POPT"
type textarea "THEY RAIDED YOU'RE MONTH'S SUPPLY OF POPT"
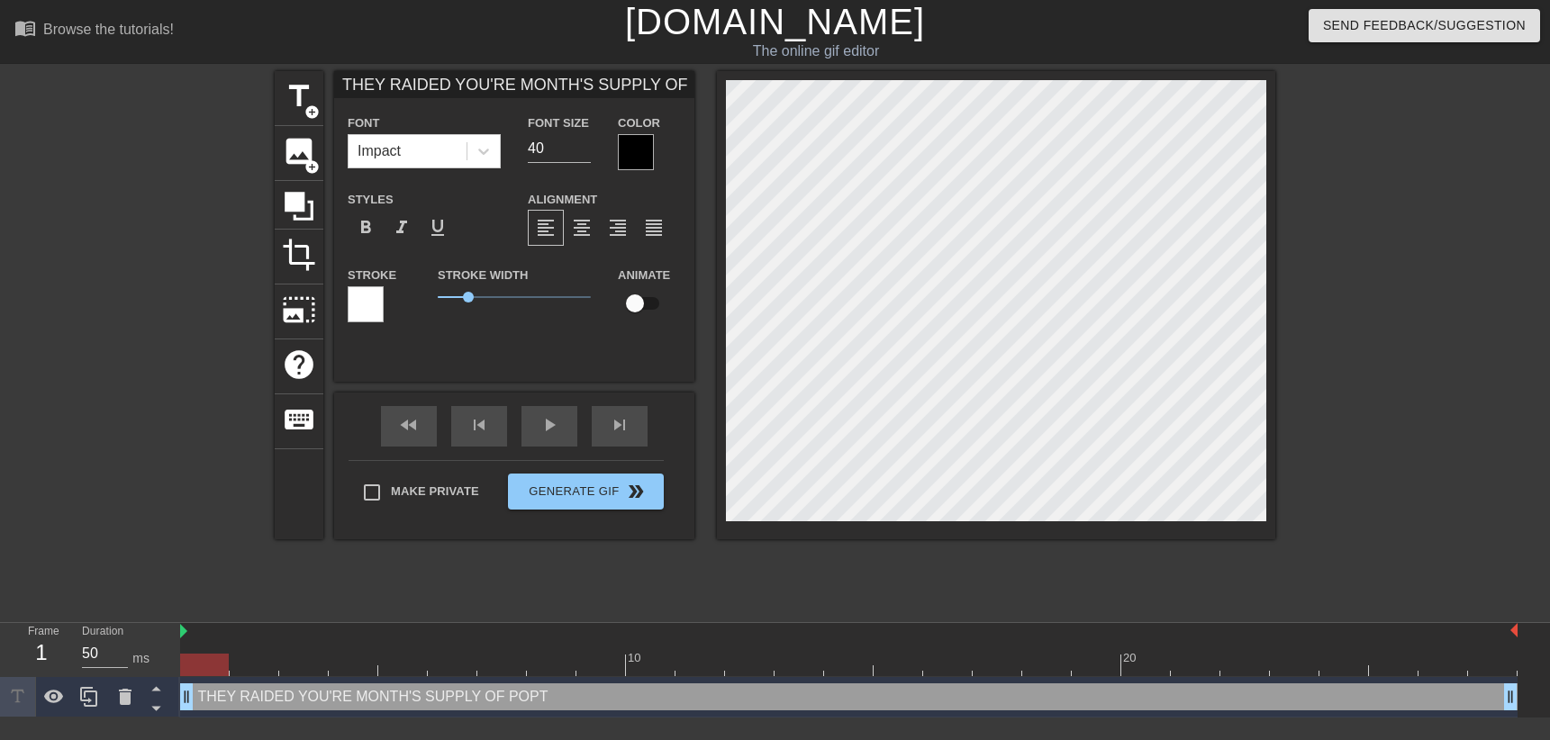
type input "THEY RAIDED YOU'RE MONTH'S SUPPLY OF POPTA"
type textarea "THEY RAIDED YOU'RE MONTH'S SUPPLY OF POPTA"
type input "THEY RAIDED YOU'RE MONTH'S SUPPLY OF POPTAR"
type textarea "THEY RAIDED YOU'RE MONTH'S SUPPLY OF POPTAR"
type input "THEY RAIDED YOU'RE MONTH'S SUPPLY OF POPTART"
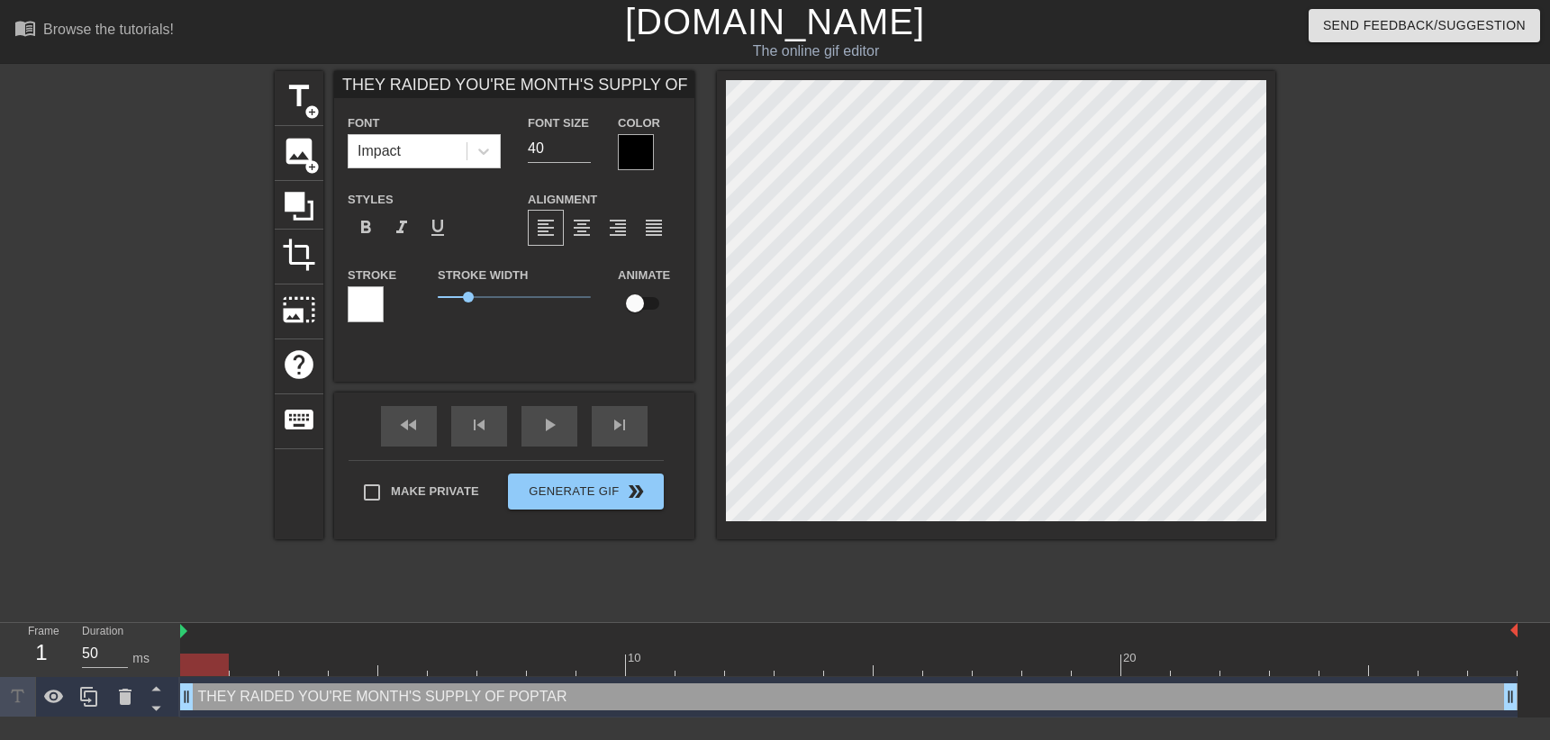
type textarea "THEY RAIDED YOU'RE MONTH'S SUPPLY OF POPTART"
type input "THEY RAIDED YOU'RE MONTH'S SUPPLY OF POPTARTS"
type textarea "THEY RAIDED YOU'RE MONTH'S SUPPLY OF POPTARTS"
click at [568, 159] on input "40" at bounding box center [559, 148] width 63 height 29
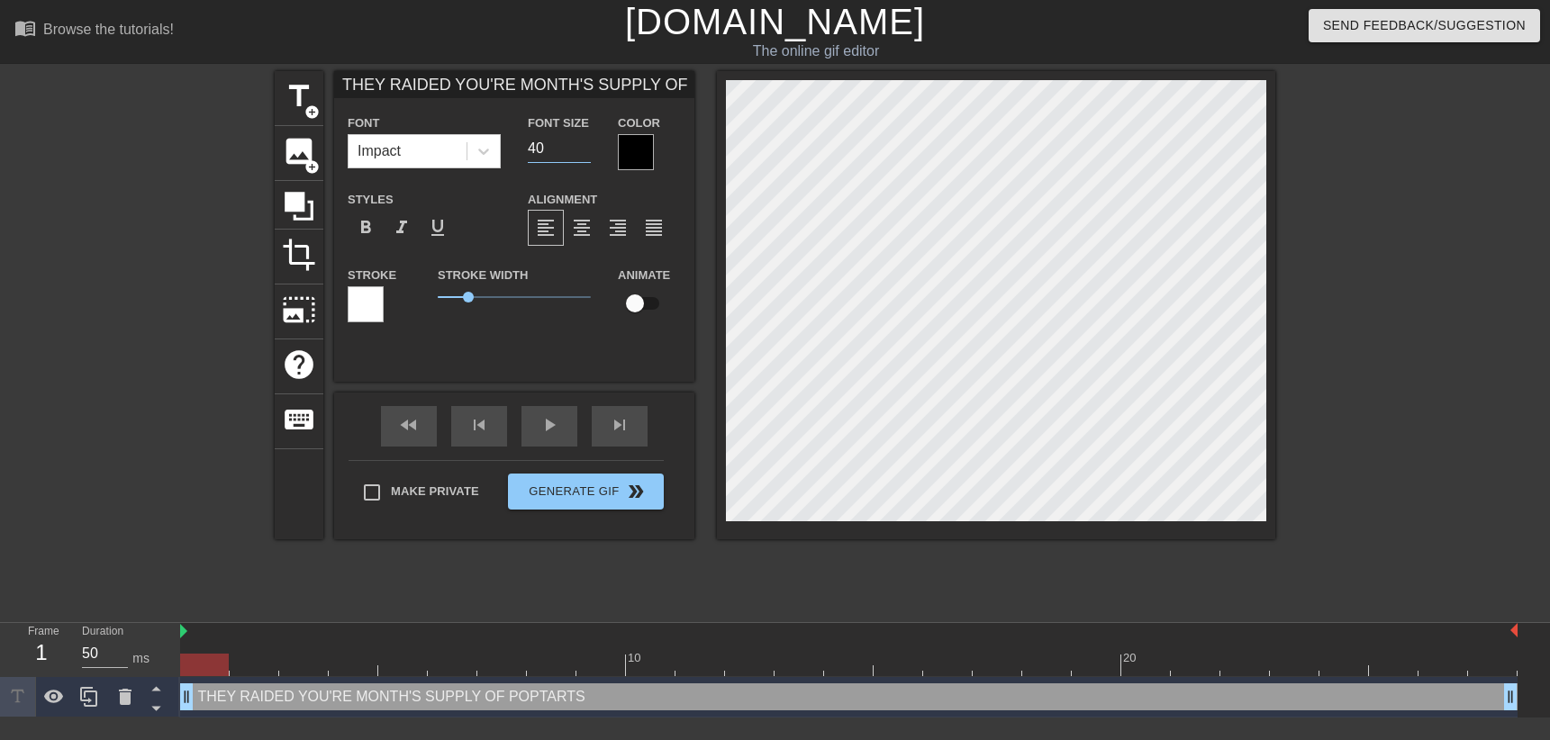
click at [568, 159] on input "40" at bounding box center [559, 148] width 63 height 29
click at [568, 152] on input "30" at bounding box center [559, 148] width 63 height 29
click at [568, 150] on input "31" at bounding box center [559, 148] width 63 height 29
type input "32"
click at [568, 150] on input "32" at bounding box center [559, 148] width 63 height 29
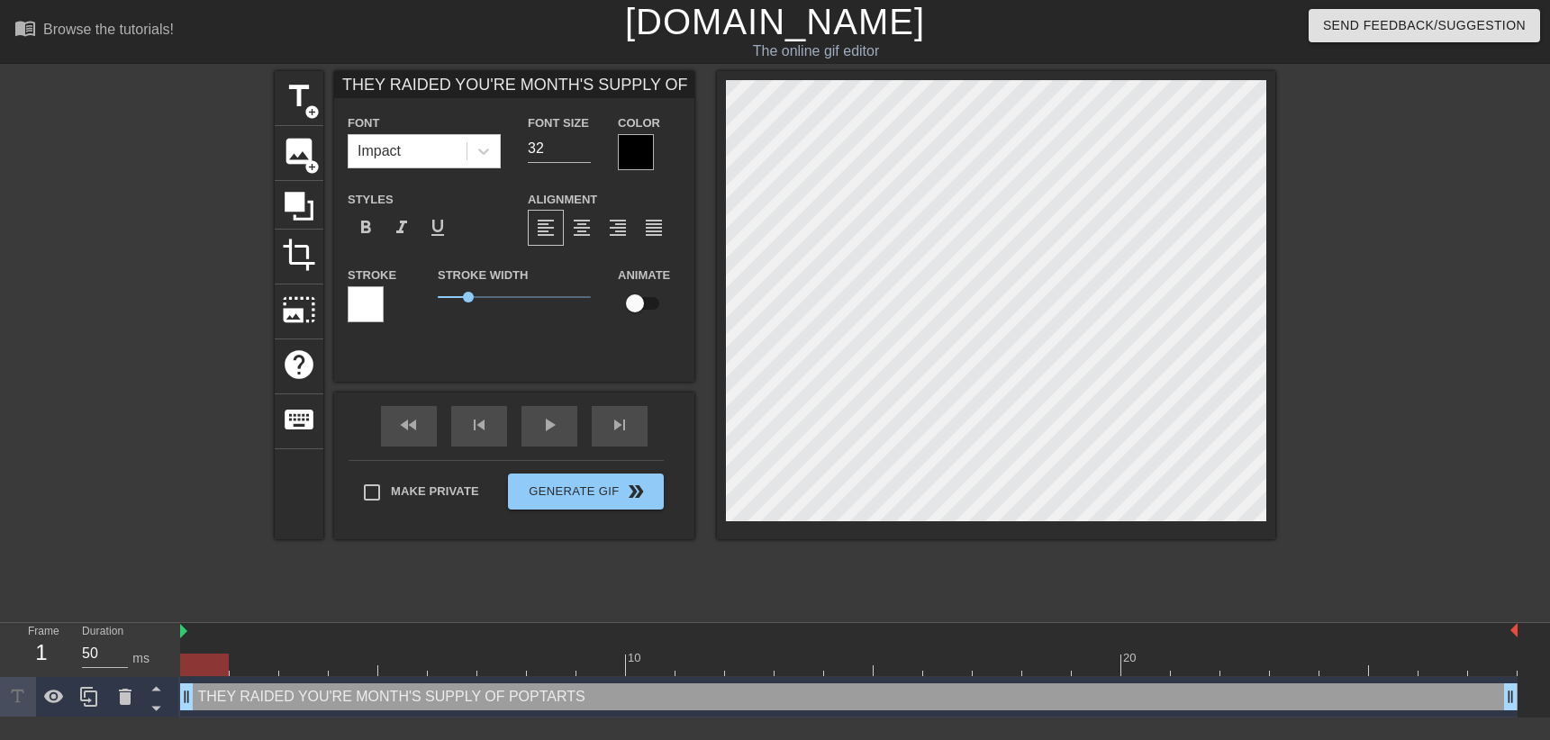
click at [618, 159] on div at bounding box center [636, 152] width 36 height 36
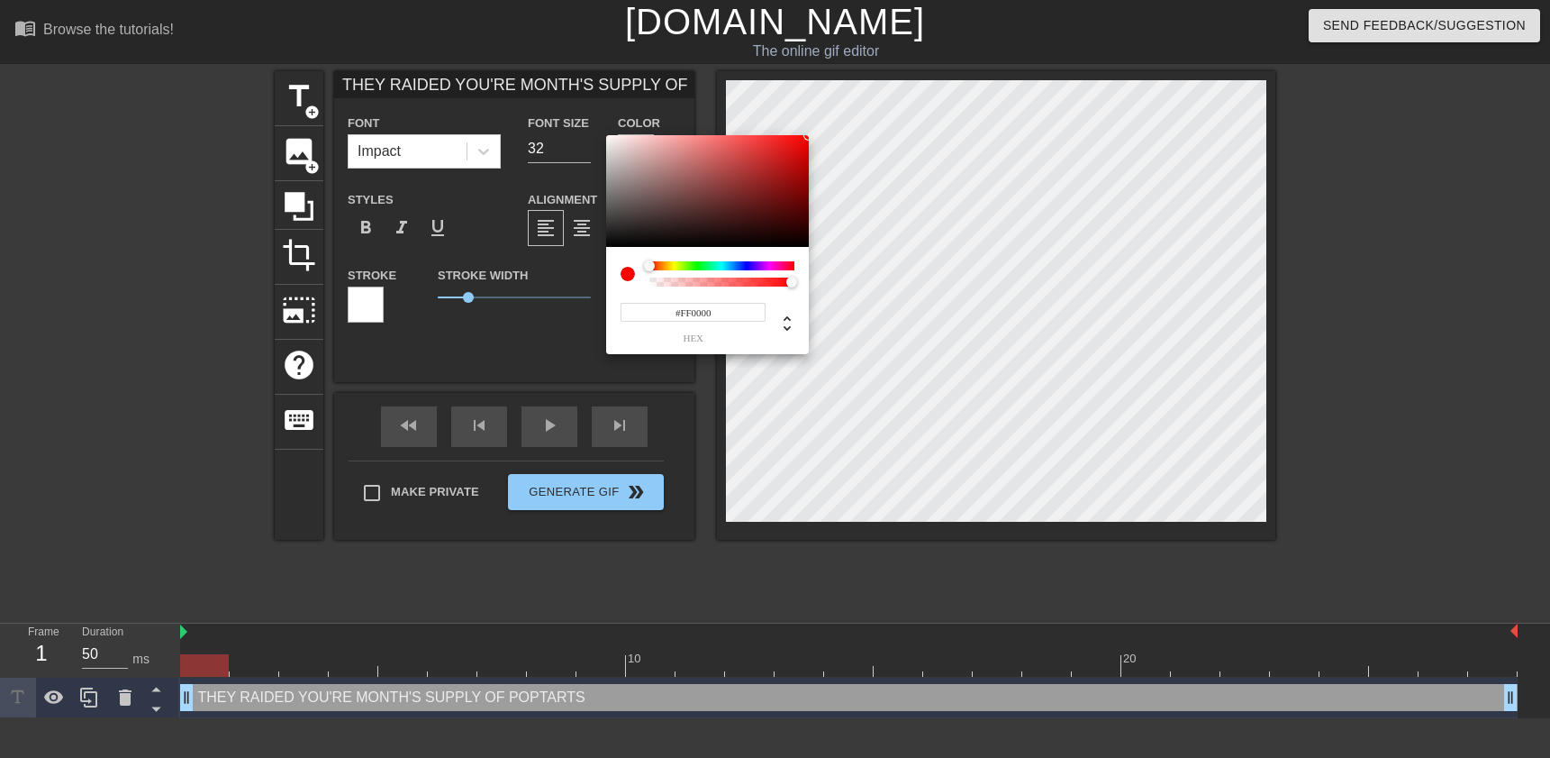
drag, startPoint x: 719, startPoint y: 159, endPoint x: 820, endPoint y: 130, distance: 104.9
click at [809, 135] on div at bounding box center [707, 191] width 203 height 112
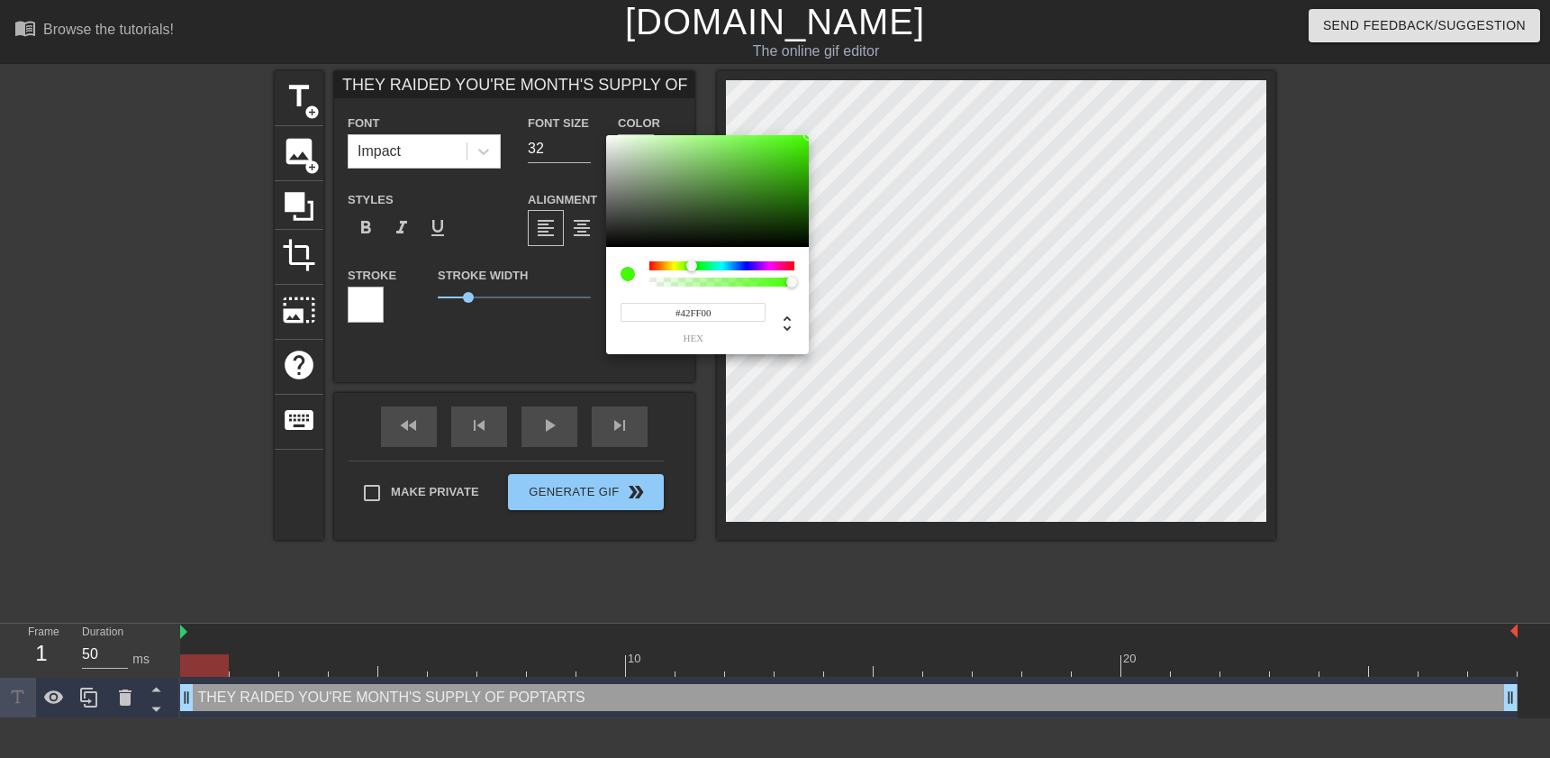
drag, startPoint x: 650, startPoint y: 268, endPoint x: 692, endPoint y: 268, distance: 41.4
click at [692, 268] on div at bounding box center [691, 265] width 11 height 11
type input "#2B9C00"
drag, startPoint x: 769, startPoint y: 174, endPoint x: 819, endPoint y: 178, distance: 49.7
click at [809, 178] on div at bounding box center [707, 191] width 203 height 112
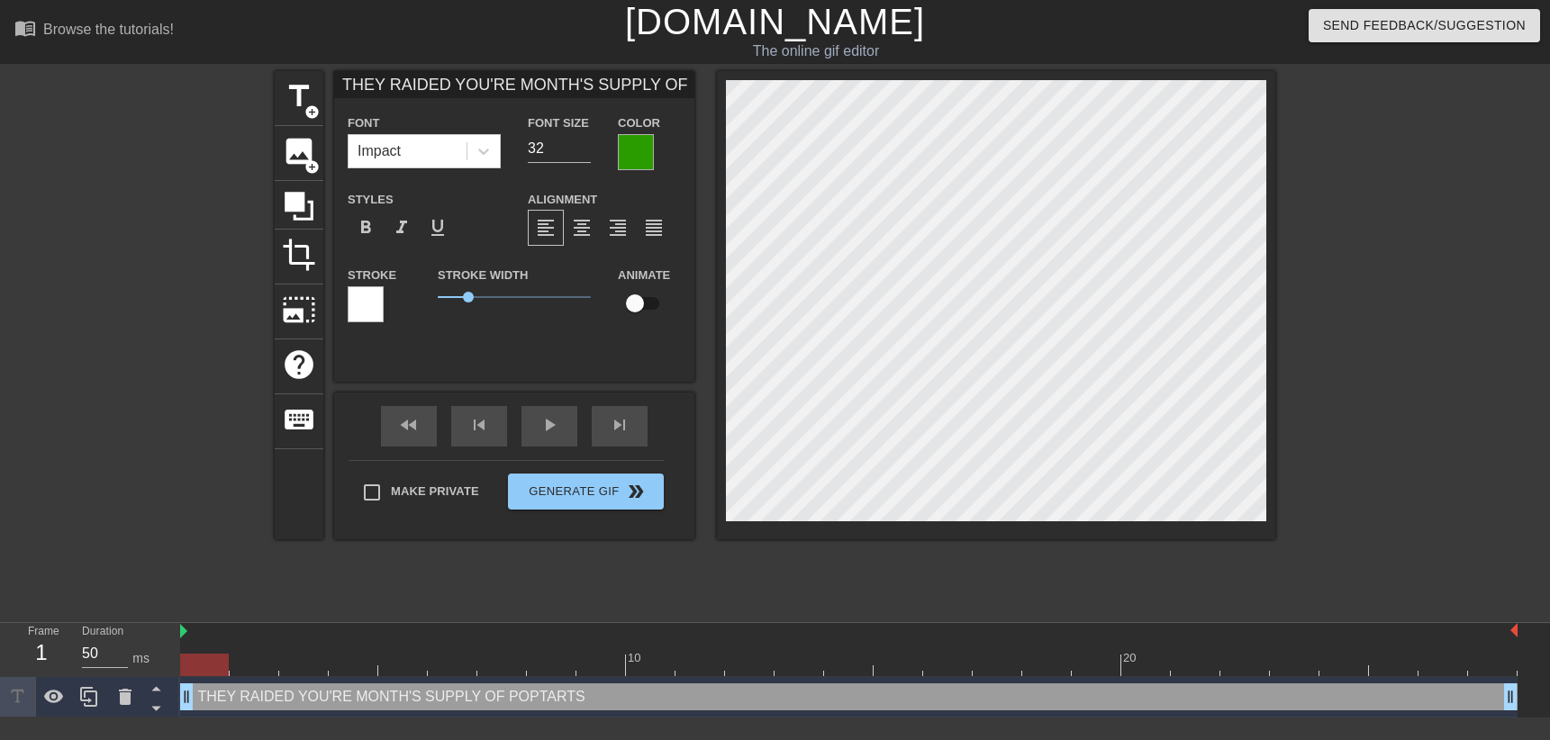
type input "THEY RAIDED YOU'RE MONTH'S SUPPLY OF POPTARTS"
type textarea "THEY RAIDED YOU'RE MONTH'S SUPPLY OF POPTARTS"
type input "THEY RAIDED YOU'RE MONTH'S SUPPLY OF POPTARTST"
type textarea "THEY RAIDED YOU'RE MONTH'S SUPPLY OF POPTARTS T"
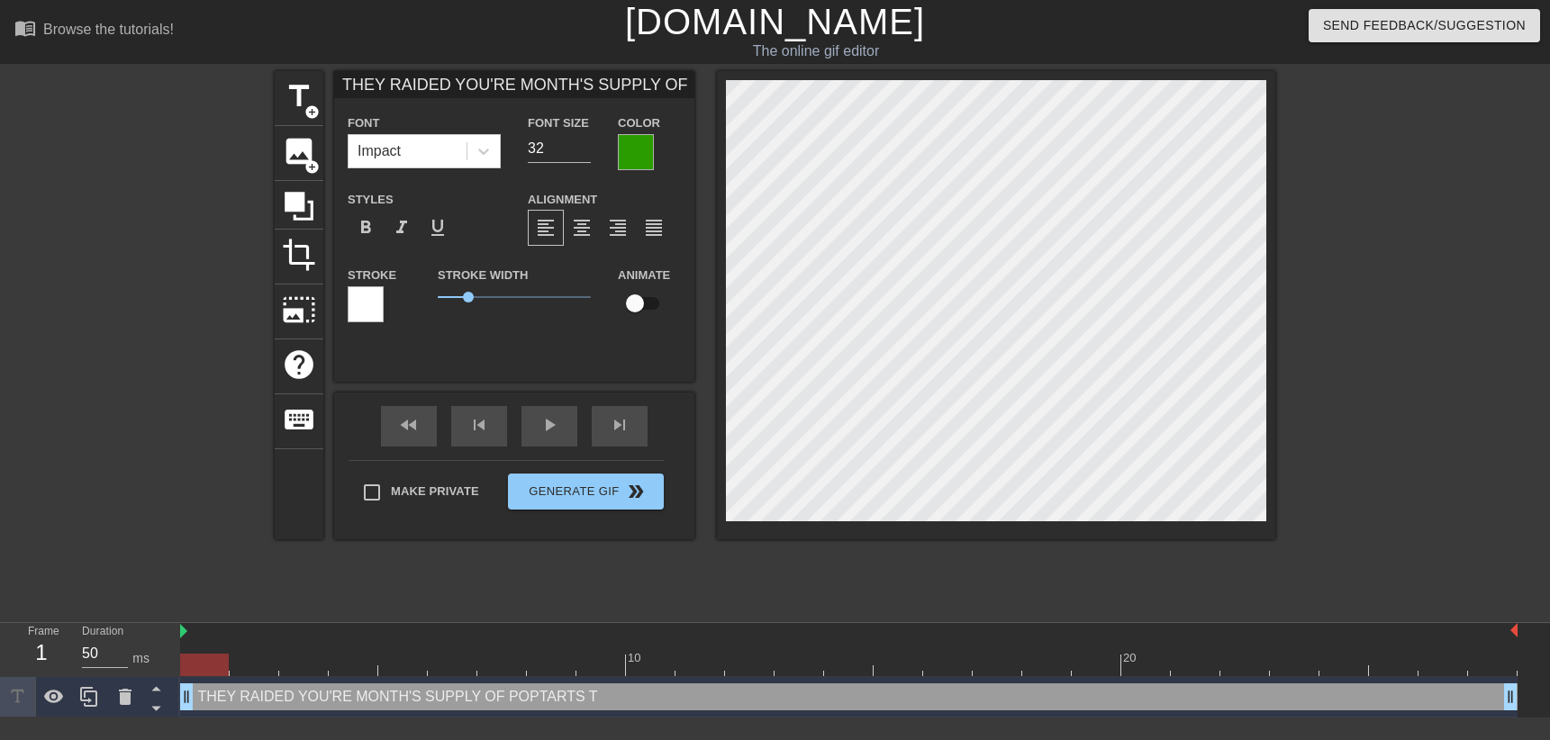
type input "THEY RAIDED YOU'RE MONTH'S SUPPLY OF POPTARTSTH"
type textarea "THEY RAIDED YOU'RE MONTH'S SUPPLY OF POPTARTS TH"
type input "THEY RAIDED YOU'RE MONTH'S SUPPLY OF POPTARTSTHE"
type textarea "THEY RAIDED YOU'RE MONTH'S SUPPLY OF POPTARTS THE"
type input "THEY RAIDED YOU'RE MONTH'S SUPPLY OF POPTARTSTHEI"
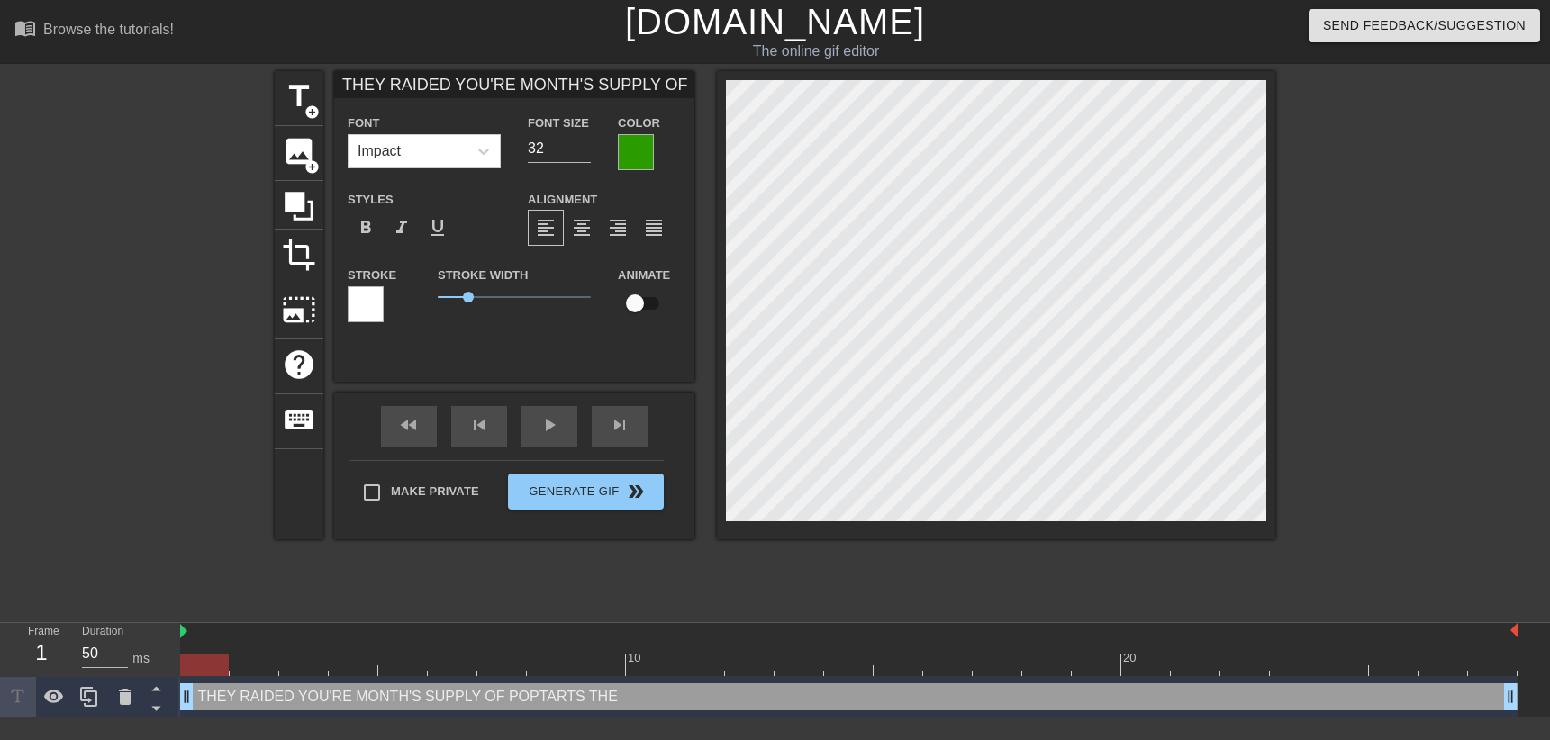
type textarea "THEY RAIDED YOU'RE MONTH'S SUPPLY OF POPTARTS THEI"
type input "THEY RAIDED YOU'RE MONTH'S SUPPLY OF POPTARTSTHEIR"
type textarea "THEY RAIDED YOU'RE MONTH'S SUPPLY OF POPTARTS THEIR"
type input "THEY RAIDED YOU'RE MONTH'S SUPPLY OF POPTARTSTHEIR"
type textarea "THEY RAIDED YOU'RE MONTH'S SUPPLY OF POPTARTS THEIR"
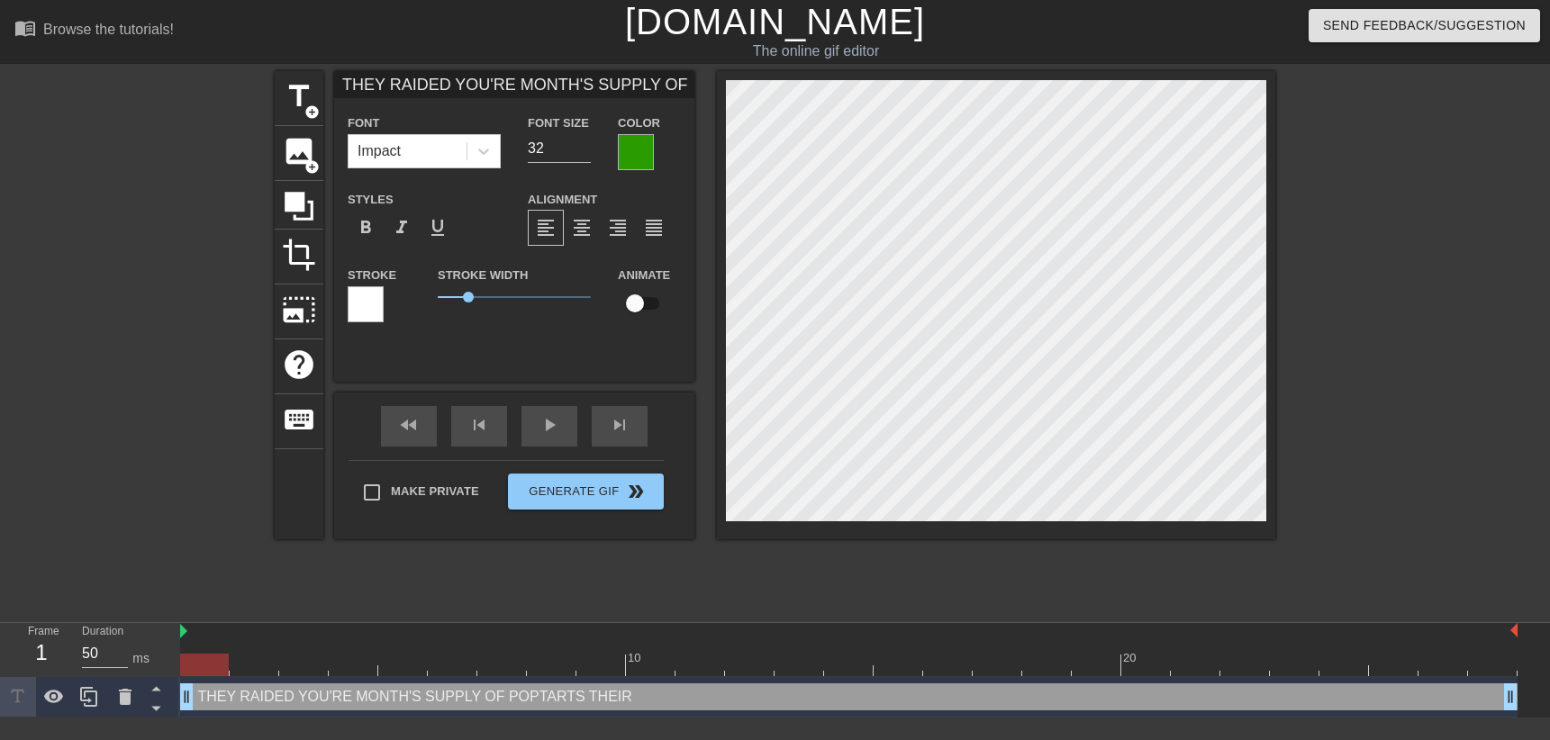
type input "THEY RAIDED YOU'RE MONTH'S SUPPLY OF POPTARTSTHEIR A"
type textarea "THEY RAIDED YOU'RE MONTH'S SUPPLY OF POPTARTS THEIR A"
type input "THEY RAIDED YOU'RE MONTH'S SUPPLY OF POPTARTSTHEIR AD"
type textarea "THEY RAIDED YOU'RE MONTH'S SUPPLY OF POPTARTS THEIR AD"
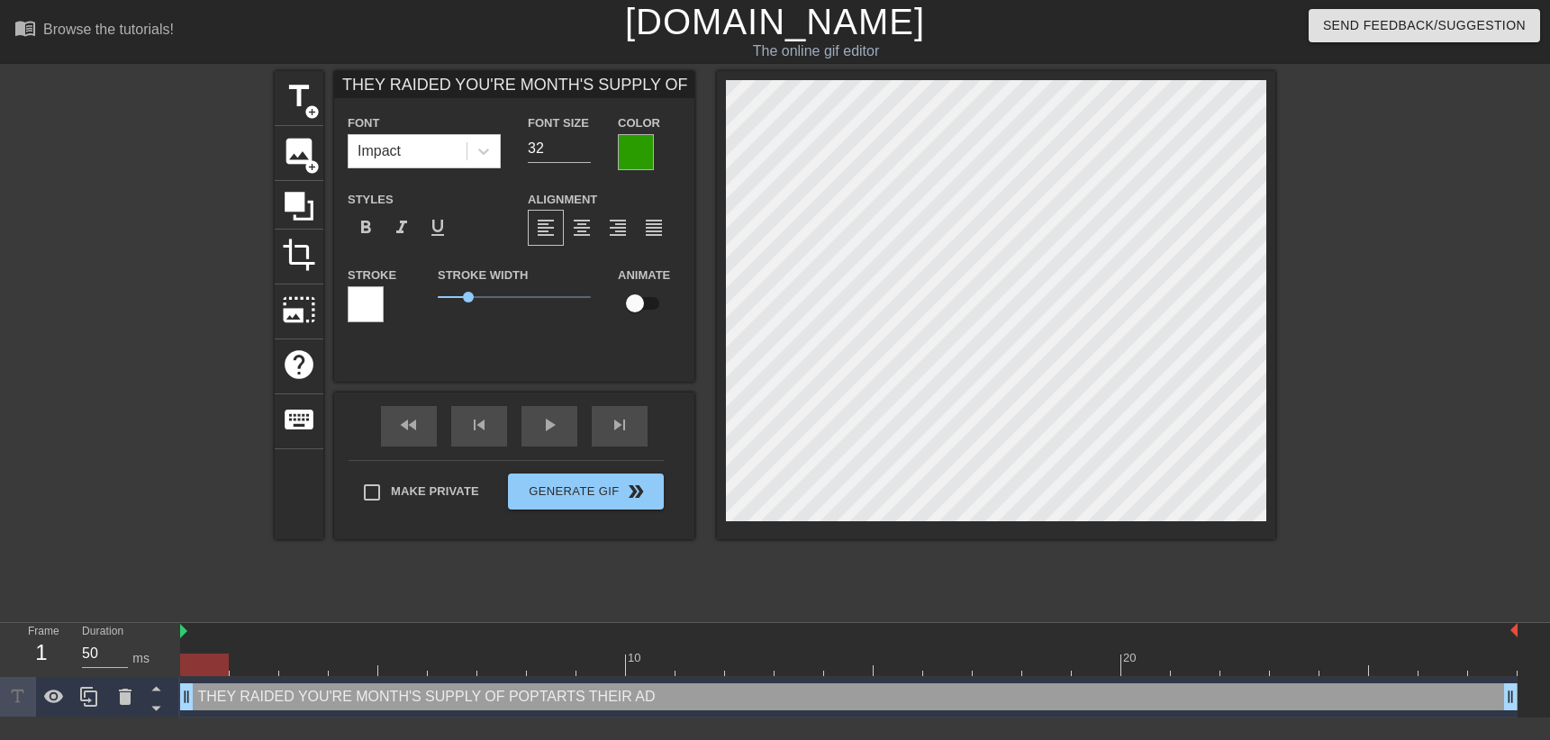
type input "THEY RAIDED YOU'RE MONTH'S SUPPLY OF POPTARTSTHEIR ADH"
type textarea "THEY RAIDED YOU'RE MONTH'S SUPPLY OF POPTARTS THEIR ADH"
type input "THEY RAIDED YOU'RE MONTH'S SUPPLY OF POPTARTSTHEIR [MEDICAL_DATA]"
type textarea "THEY RAIDED YOU'RE MONTH'S SUPPLY OF POPTARTS THEIR [MEDICAL_DATA]"
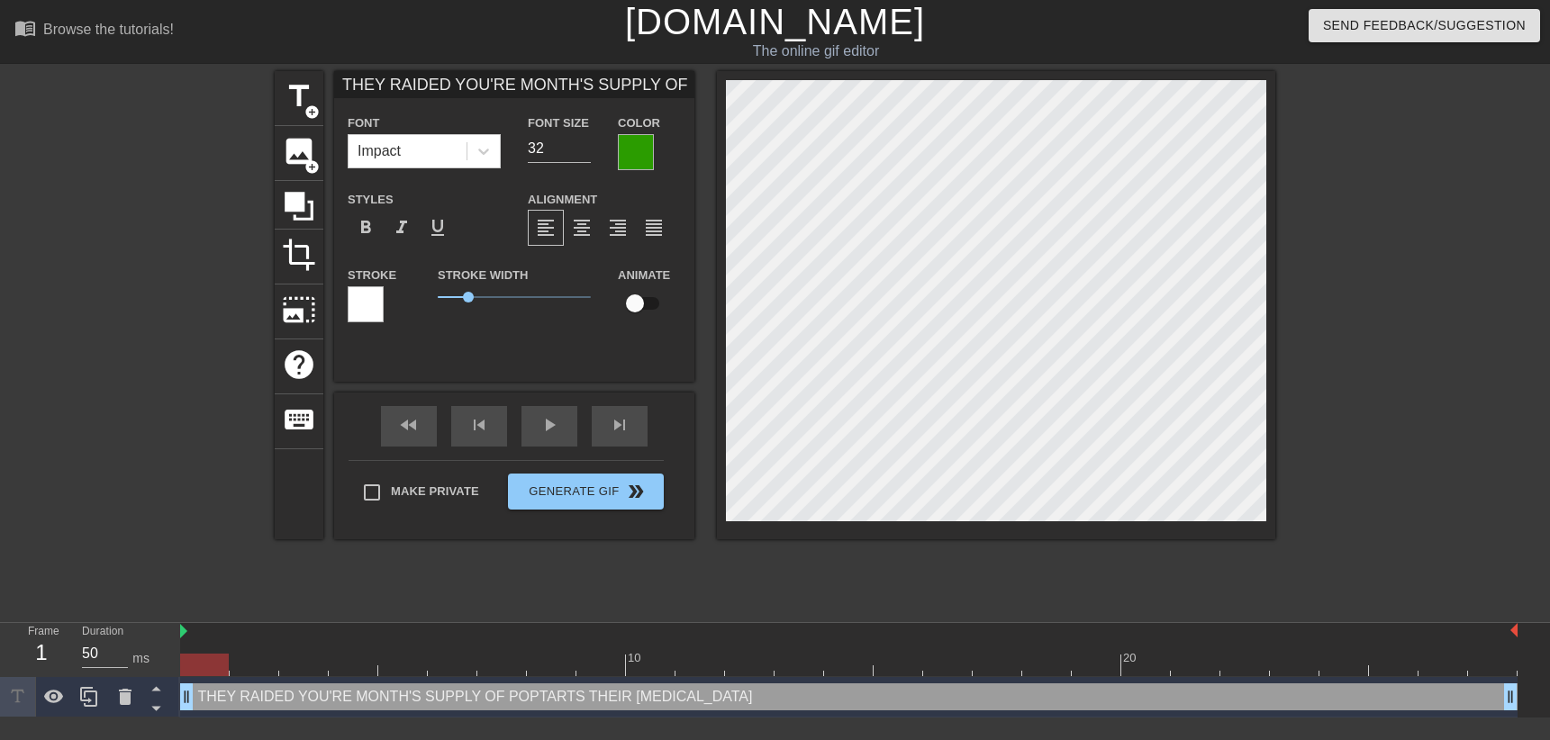
scroll to position [1, 5]
type input "THEY RAIDED YOU'RE MONTH'S SUPPLY OF POPTARTSTHEIR [MEDICAL_DATA]"
type textarea "THEY RAIDED YOU'RE MONTH'S SUPPLY OF POPTARTS THEIR [MEDICAL_DATA]"
type input "THEY RAIDED YOU'RE MONTH'S SUPPLY OF POPTARTSTHEIR [MEDICAL_DATA] M"
type textarea "THEY RAIDED YOU'RE MONTH'S SUPPLY OF POPTARTS THEIR [MEDICAL_DATA] M"
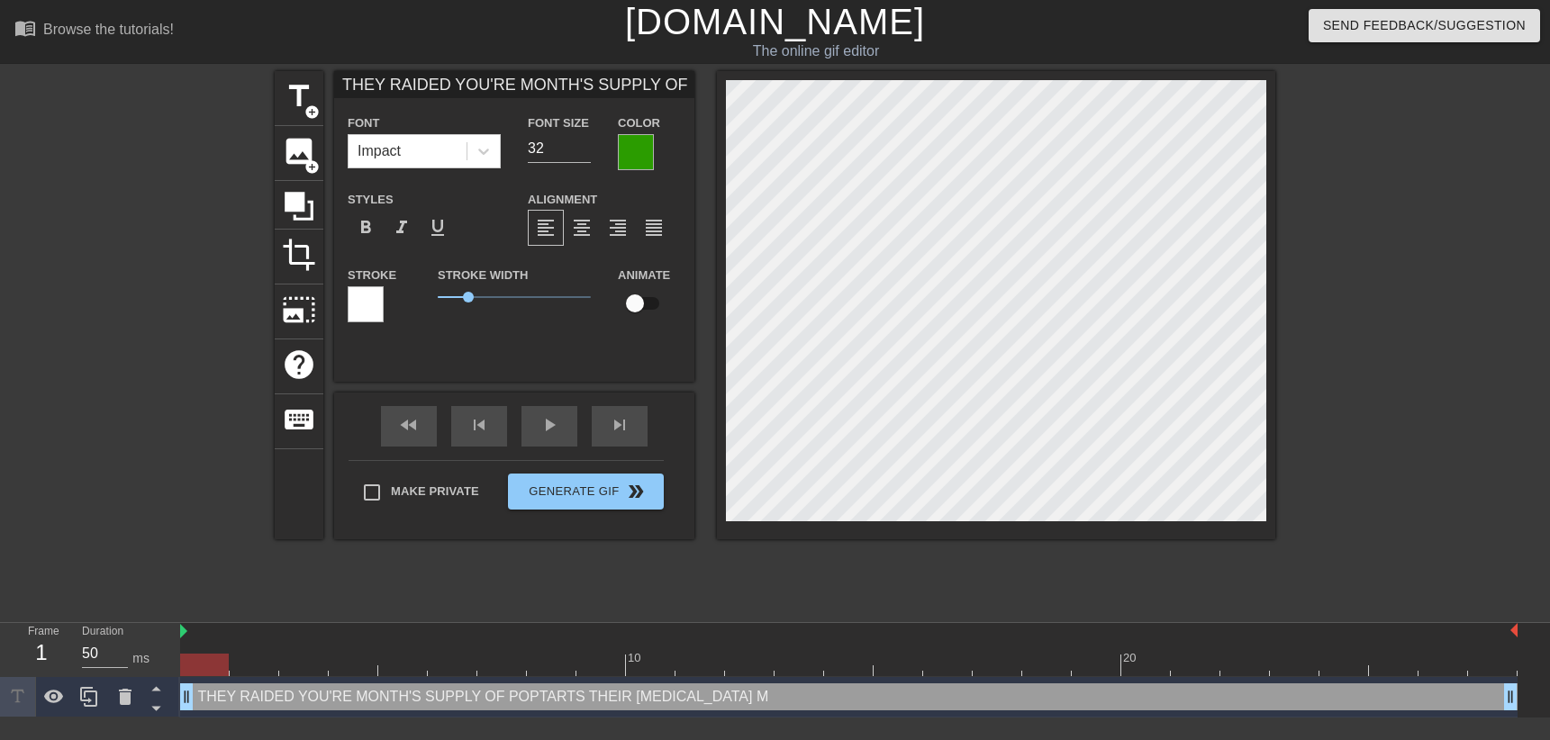
type input "THEY RAIDED YOU'RE MONTH'S SUPPLY OF POPTARTSTHEIR [MEDICAL_DATA] ME"
type textarea "THEY RAIDED YOU'RE MONTH'S SUPPLY OF POPTARTS THEIR [MEDICAL_DATA] ME"
type input "THEY RAIDED YOU'RE MONTH'S SUPPLY OF POPTARTSTHEIR [MEDICAL_DATA] MED"
type textarea "THEY RAIDED YOU'RE MONTH'S SUPPLY OF POPTARTS THEIR [MEDICAL_DATA] MED"
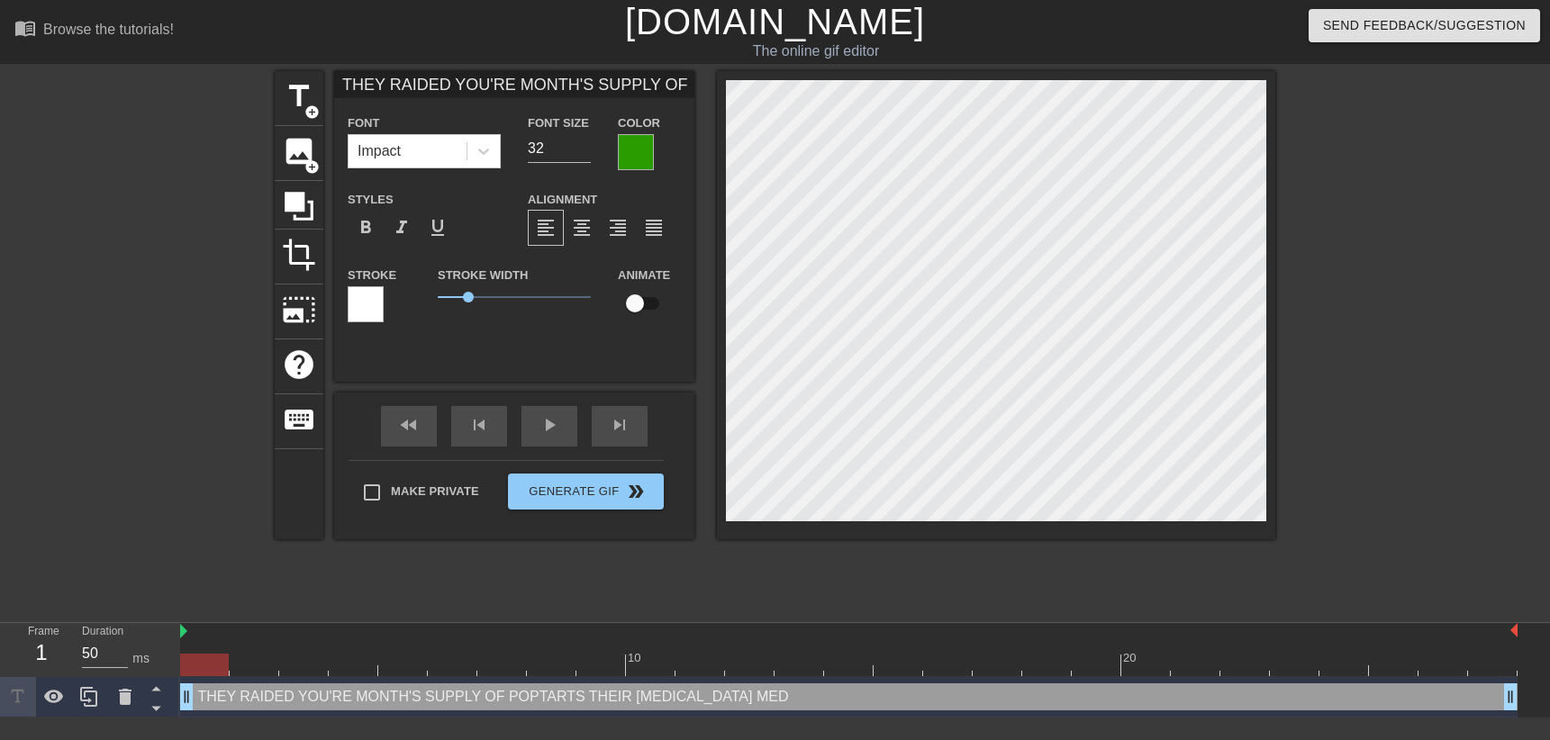
type input "THEY RAIDED YOU'RE MONTH'S SUPPLY OF POPTARTSTHEIR [MEDICAL_DATA] MEDI"
type textarea "THEY RAIDED YOU'RE MONTH'S SUPPLY OF POPTARTS THEIR [MEDICAL_DATA] MEDI"
type input "THEY RAIDED YOU'RE MONTH'S SUPPLY OF POPTARTSTHEIR [MEDICAL_DATA] MEDIC"
type textarea "THEY RAIDED YOU'RE MONTH'S SUPPLY OF POPTARTS THEIR [MEDICAL_DATA] MEDIC"
type input "THEY RAIDED YOU'RE MONTH'S SUPPLY OF POPTARTSTHEIR [MEDICAL_DATA] MEDICA"
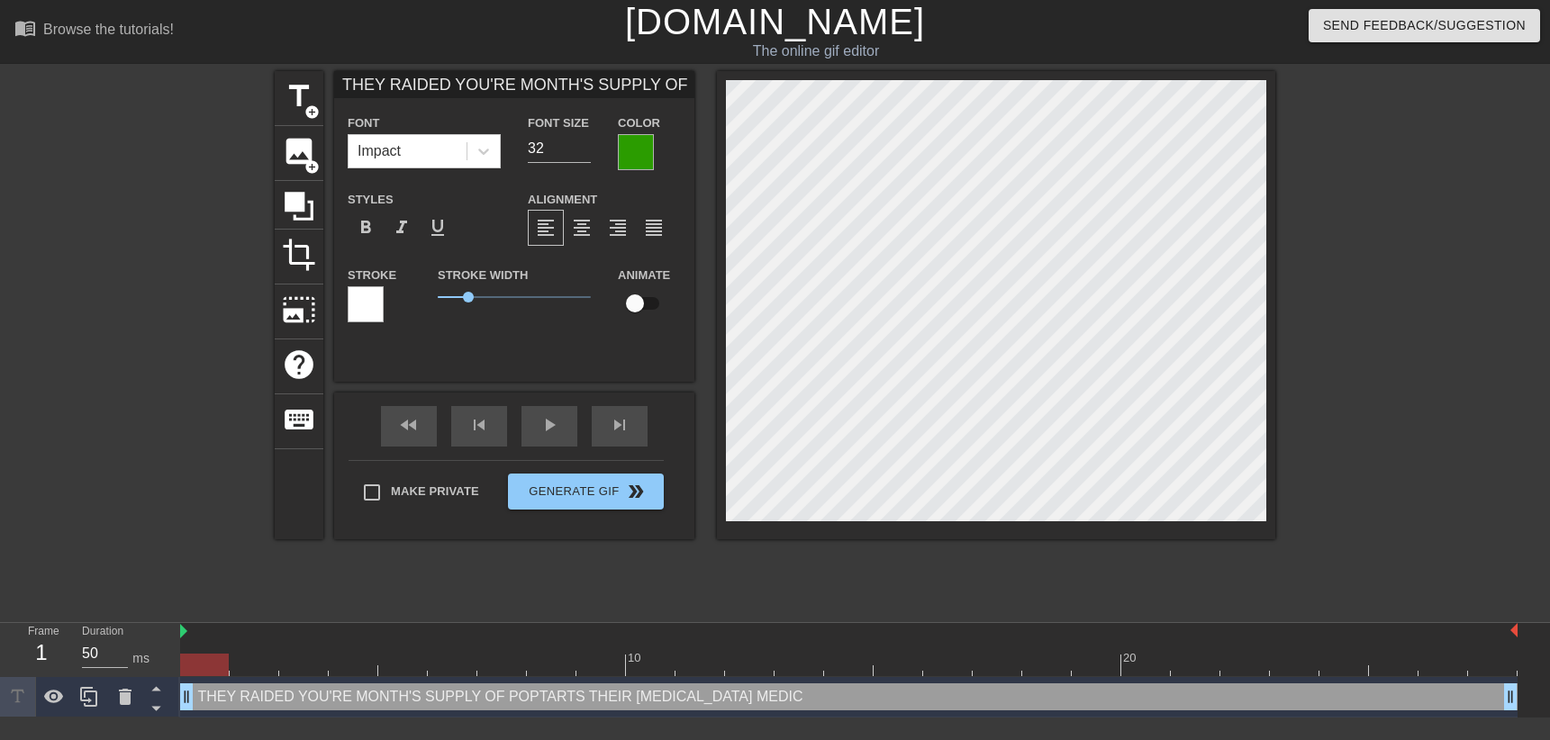
type textarea "THEY RAIDED YOU'RE MONTH'S SUPPLY OF POPTARTS THEIR [MEDICAL_DATA] MEDICA"
type input "THEY RAIDED YOU'RE MONTH'S SUPPLY OF POPTARTSTHEIR [MEDICAL_DATA] MEDICAT"
type textarea "THEY RAIDED YOU'RE MONTH'S SUPPLY OF POPTARTS THEIR [MEDICAL_DATA] MEDICAT"
type input "THEY RAIDED YOU'RE MONTH'S SUPPLY OF POPTARTSTHEIR [MEDICAL_DATA] MEDICATI"
type textarea "THEY RAIDED YOU'RE MONTH'S SUPPLY OF POPTARTS THEIR [MEDICAL_DATA] MEDICATI"
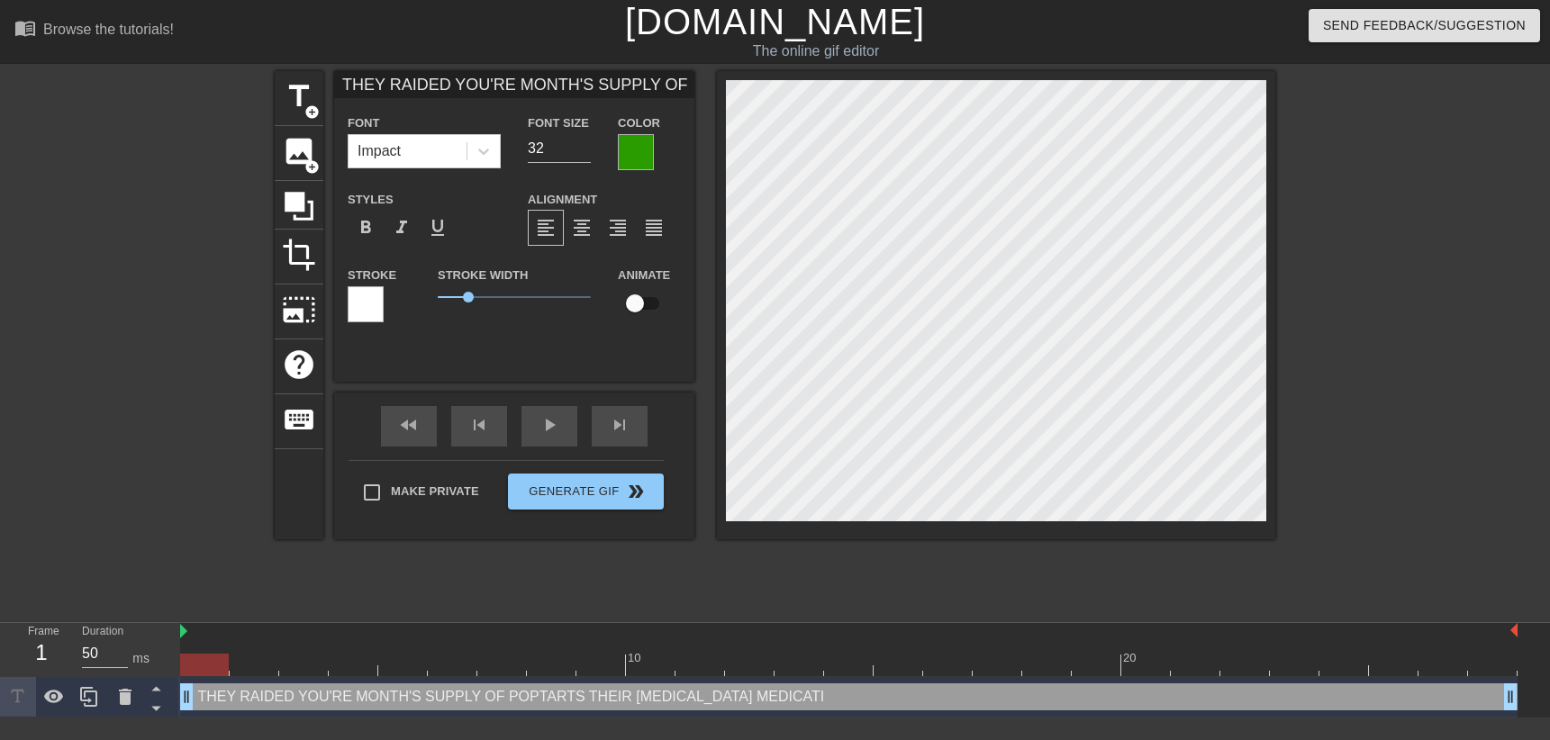
type input "THEY RAIDED YOU'RE MONTH'S SUPPLY OF POPTARTSTHEIR [MEDICAL_DATA] MEDICATIO"
type textarea "THEY RAIDED YOU'RE MONTH'S SUPPLY OF POPTARTS THEIR [MEDICAL_DATA] MEDICATIO"
type input "THEY RAIDED YOU'RE MONTH'S SUPPLY OF POPTARTSTHEIR [MEDICAL_DATA] MEDICATION"
type textarea "THEY RAIDED YOU'RE MONTH'S SUPPLY OF POPTARTS THEIR [MEDICAL_DATA] MEDICATION"
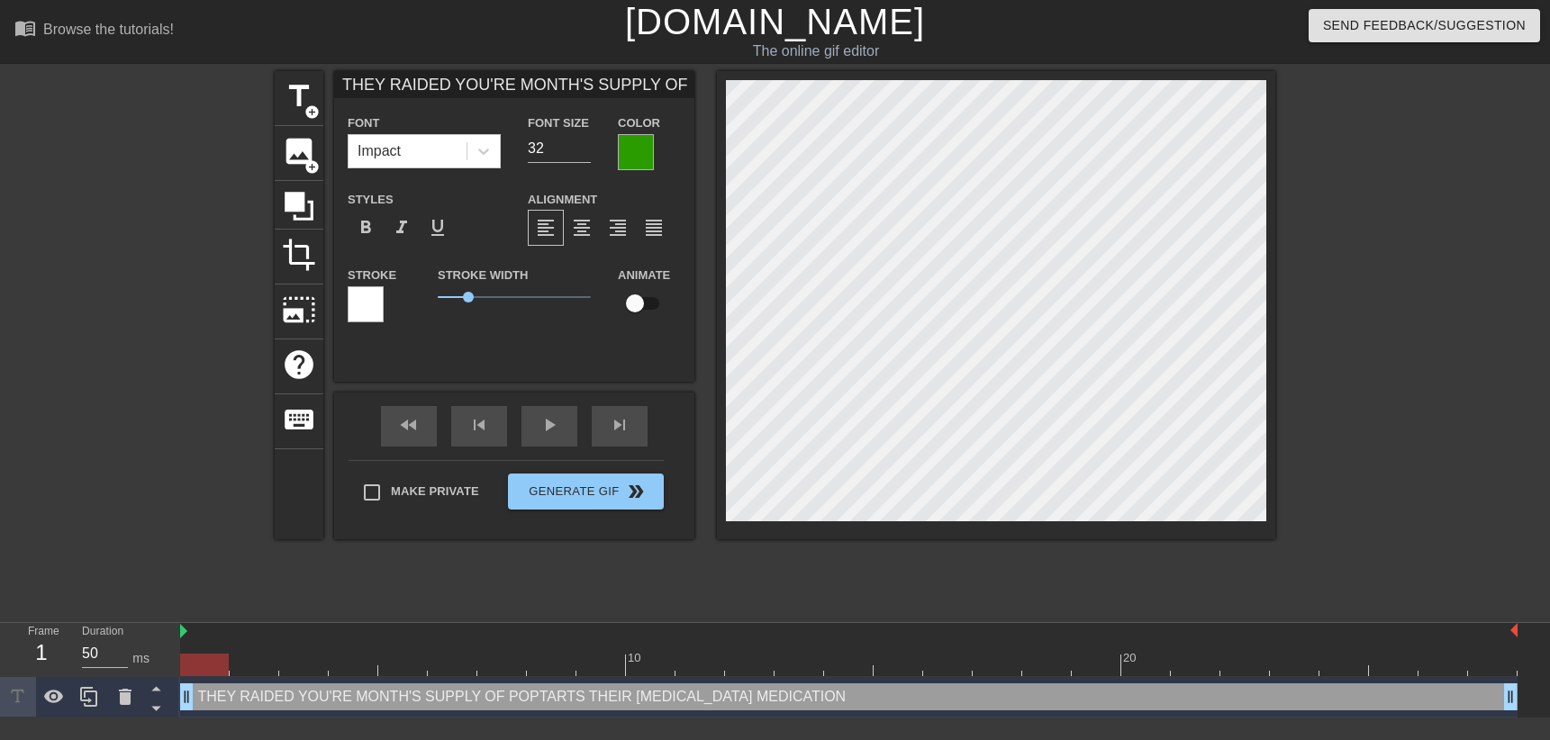
type input "THEY RAIDED YOU'RE MONTH'S SUPPLY OF POPTARTSTHEIR [MEDICAL_DATA] MEDICATION"
type textarea "THEY RAIDED YOU'RE MONTH'S SUPPLY OF POPTARTS THEIR [MEDICAL_DATA] MEDICATION"
type input "THEY RAIDED YOU'RE MONTH'S SUPPLY OF POPTARTSTHEIR [MEDICAL_DATA] MEDICATION H"
type textarea "THEY RAIDED YOU'RE MONTH'S SUPPLY OF POPTARTS THEIR [MEDICAL_DATA] MEDICATION H"
type input "THEY RAIDED YOU'RE MONTH'S SUPPLY OF POPTARTSTHEIR [MEDICAL_DATA] MEDICATION HA"
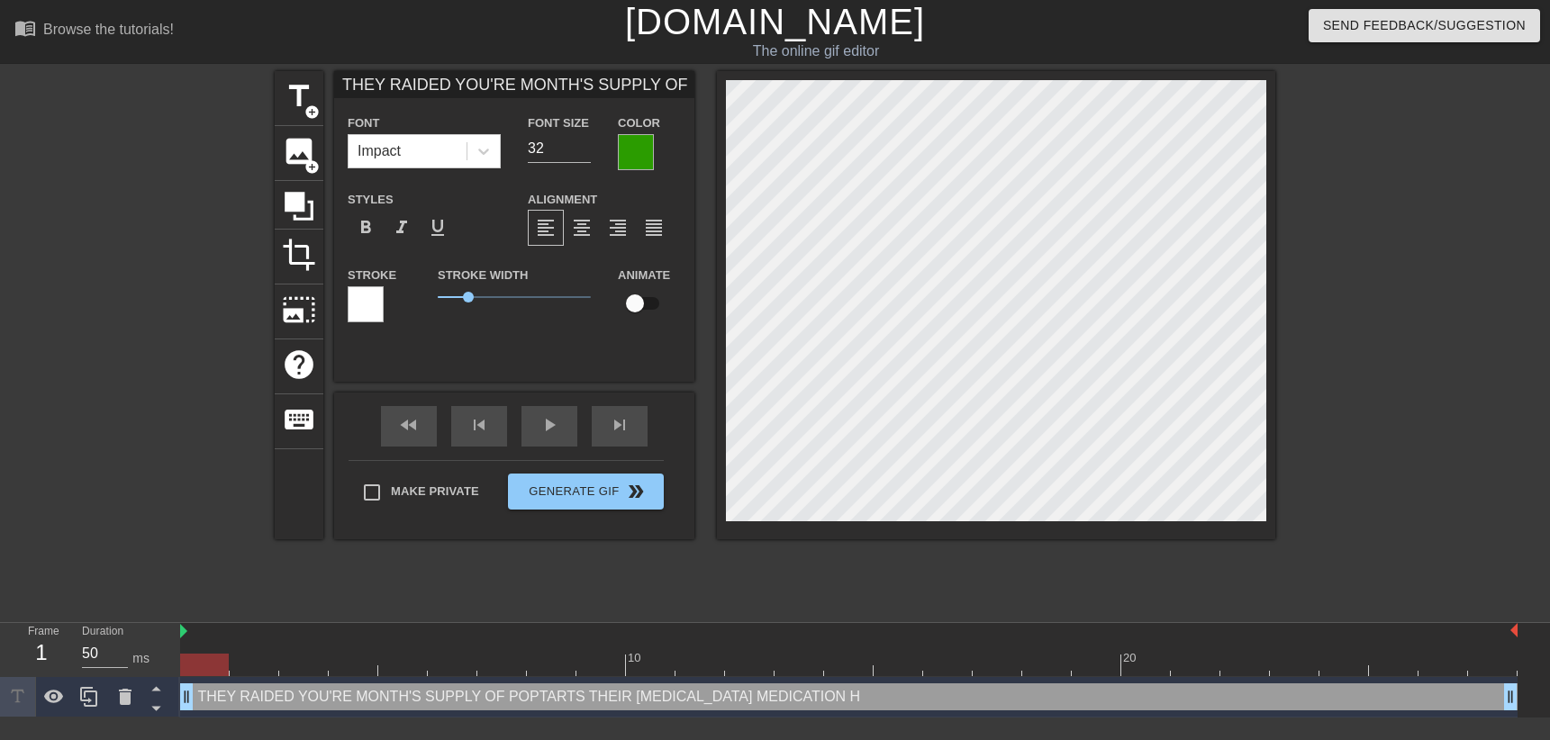
type textarea "THEY RAIDED YOU'RE MONTH'S SUPPLY OF POPTARTS THEIR [MEDICAL_DATA] MEDICATION HA"
type input "THEY RAIDED YOU'RE MONTH'S SUPPLY OF POPTARTSTHEIR [MEDICAL_DATA] MEDICATION HAS"
type textarea "THEY RAIDED YOU'RE MONTH'S SUPPLY OF POPTARTS THEIR [MEDICAL_DATA] MEDICATION H…"
type input "THEY RAIDED YOU'RE MONTH'S SUPPLY OF POPTARTSTHEIR [MEDICAL_DATA] MEDICATION HA…"
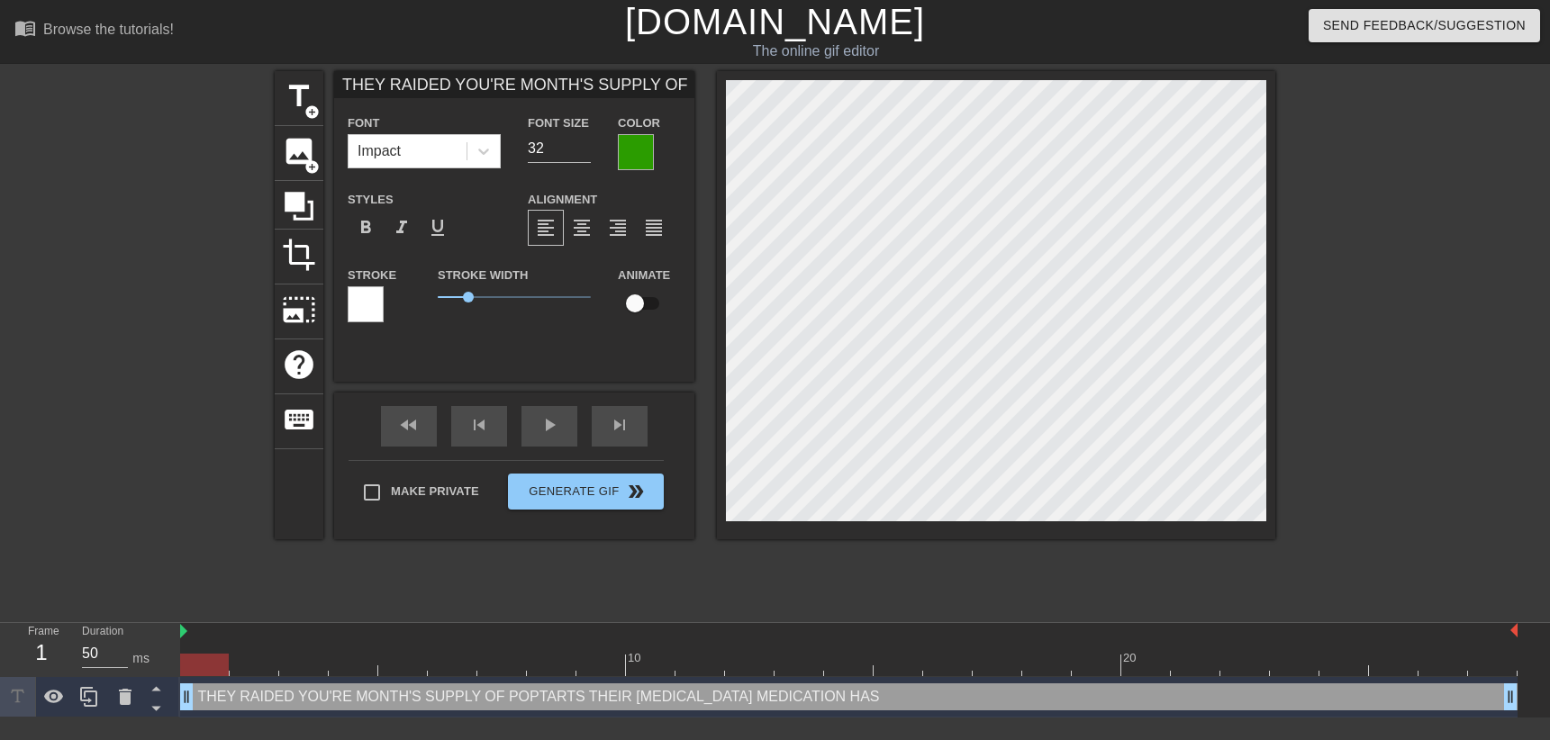
type textarea "THEY RAIDED YOU'RE MONTH'S SUPPLY OF POPTARTS THEIR [MEDICAL_DATA] MEDICATION H…"
type input "THEY RAIDED YOU'RE MONTH'S SUPPLY OF POPTARTSTHEIR [MEDICAL_DATA] MEDICATION HAS"
type textarea "THEY RAIDED YOU'RE MONTH'S SUPPLY OF POPTARTS THEIR [MEDICAL_DATA] MEDICATION H…"
type input "THEY RAIDED YOU'RE MONTH'S SUPPLY OF POPTARTSTHEIR [MEDICAL_DATA] MEDICATION HA…"
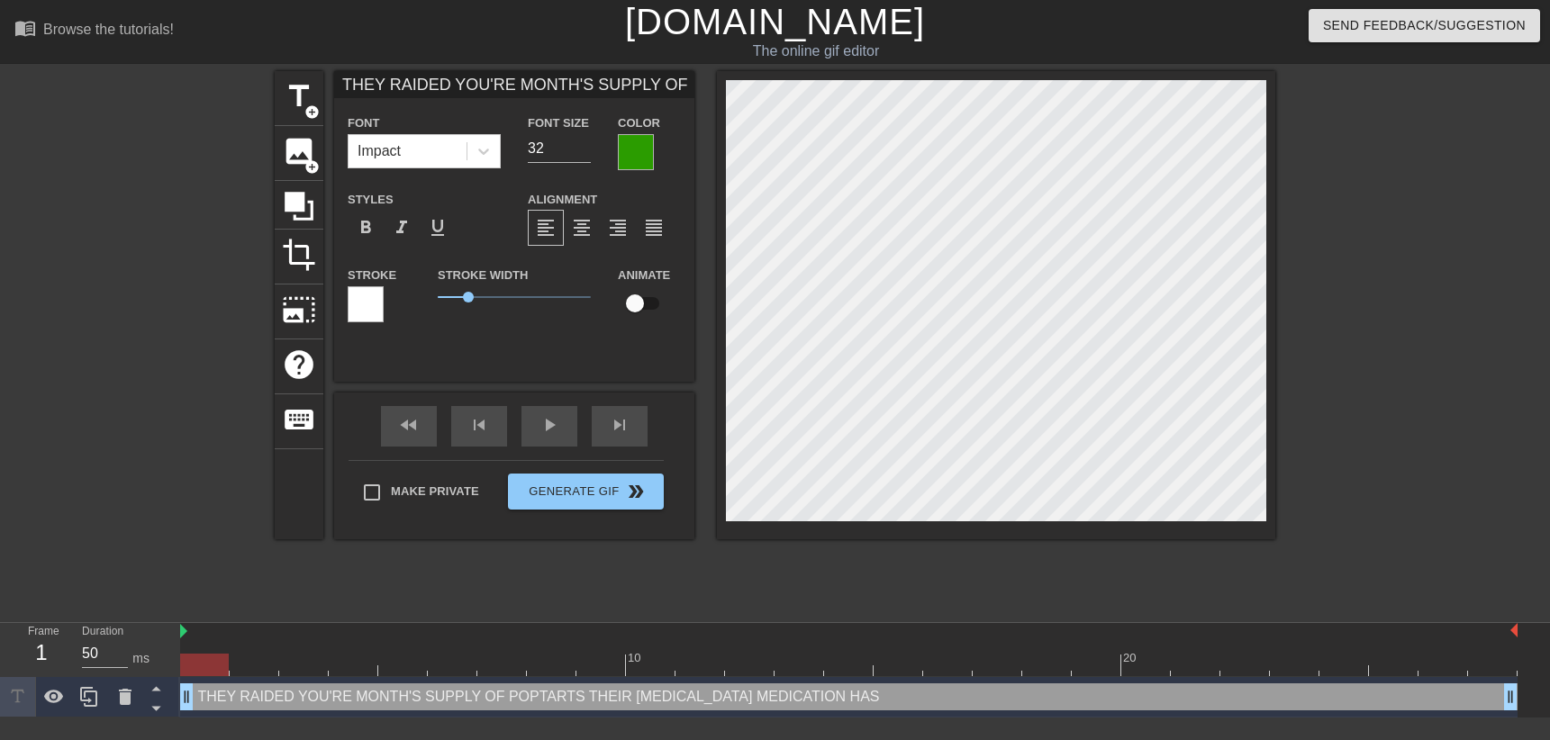
type textarea "THEY RAIDED YOU'RE MONTH'S SUPPLY OF POPTARTS THEIR [MEDICAL_DATA] MEDICATION H…"
type input "THEY RAIDED YOU'RE MONTH'S SUPPLY OF POPTARTSTHEIR [MEDICAL_DATA] MEDICATION HA…"
type textarea "THEY RAIDED YOU'RE MONTH'S SUPPLY OF POPTARTS THEIR [MEDICAL_DATA] MEDICATION H…"
type input "THEY RAIDED YOU'RE MONTH'S SUPPLY OF POPTARTSTHEIR [MEDICAL_DATA] MEDICATION HA…"
type textarea "THEY RAIDED YOU'RE MONTH'S SUPPLY OF POPTARTS THEIR [MEDICAL_DATA] MEDICATION H…"
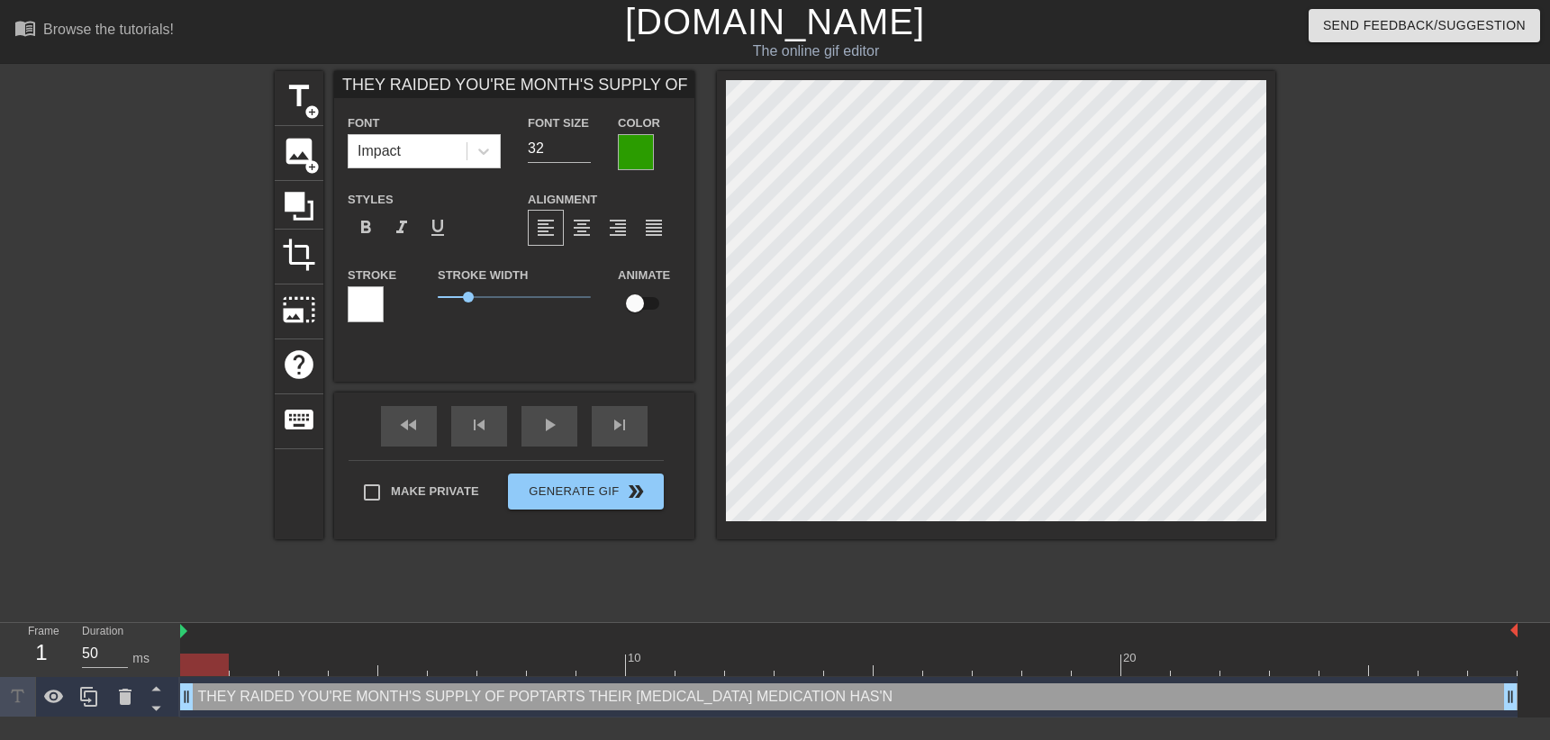
scroll to position [1, 17]
type input "THEY RAIDED YOU'RE MONTH'S SUPPLY OF POPTARTSTHEIR [MEDICAL_DATA] MEDICATION HA…"
type textarea "THEY RAIDED YOU'RE MONTH'S SUPPLY OF POPTARTS THEIR [MEDICAL_DATA] MEDICATION H…"
type input "THEY RAIDED YOU'RE MONTH'S SUPPLY OF POPTARTSTHEIR [MEDICAL_DATA] MEDICATION HA…"
type textarea "THEY RAIDED YOU'RE MONTH'S SUPPLY OF POPTARTS THEIR [MEDICAL_DATA] MEDICATION H…"
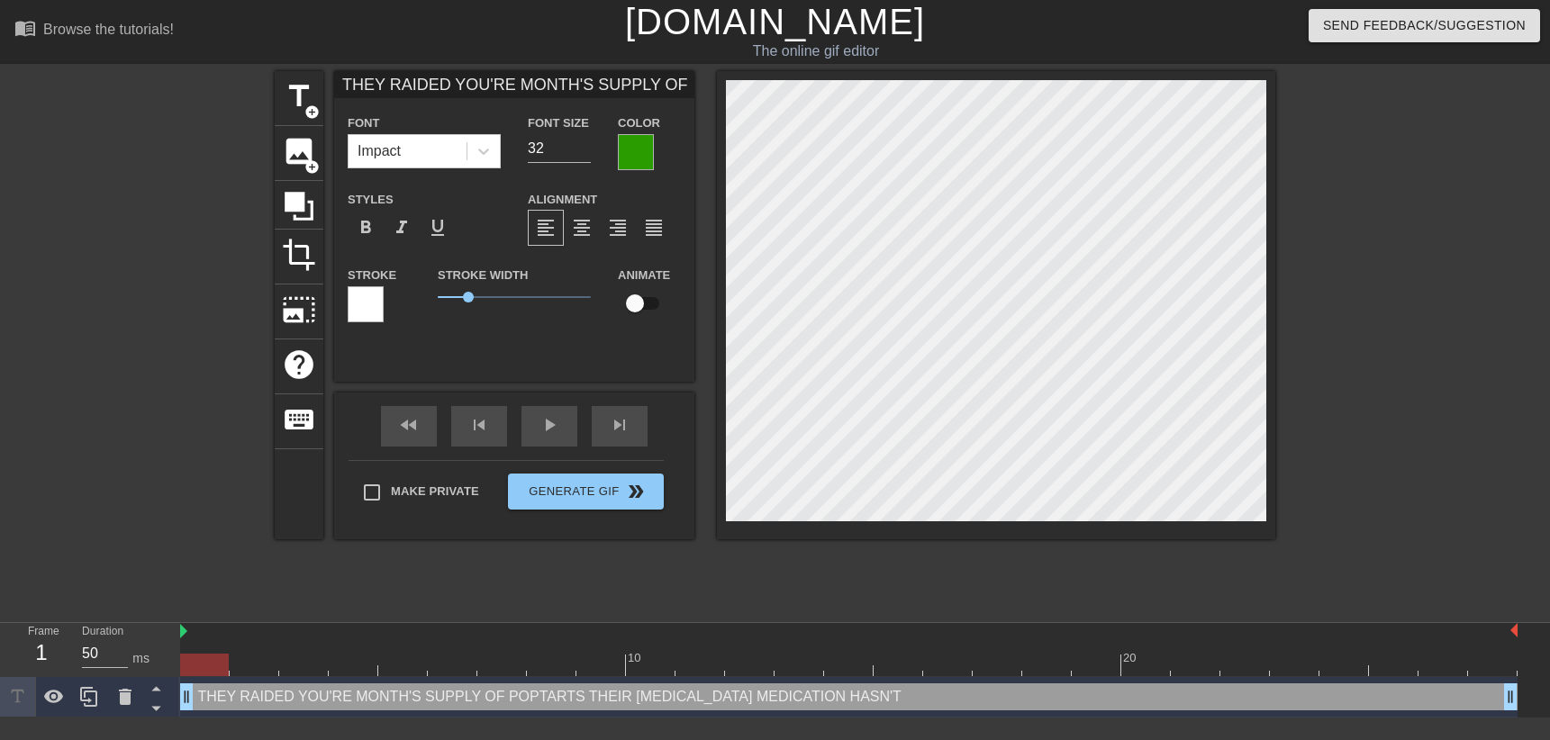
type input "THEY RAIDED YOU'RE MONTH'S SUPPLY OF POPTARTSTHEIR [MEDICAL_DATA] MEDICATION HA…"
type textarea "THEY RAIDED YOU'RE MONTH'S SUPPLY OF POPTARTS THEIR [MEDICAL_DATA] MEDICATION H…"
type input "THEY RAIDED YOU'RE MONTH'S SUPPLY OF POPTARTSTHEIR [MEDICAL_DATA] MEDICATION HA…"
type textarea "THEY RAIDED YOU'RE MONTH'S SUPPLY OF POPTARTS THEIR [MEDICAL_DATA] MEDICATION H…"
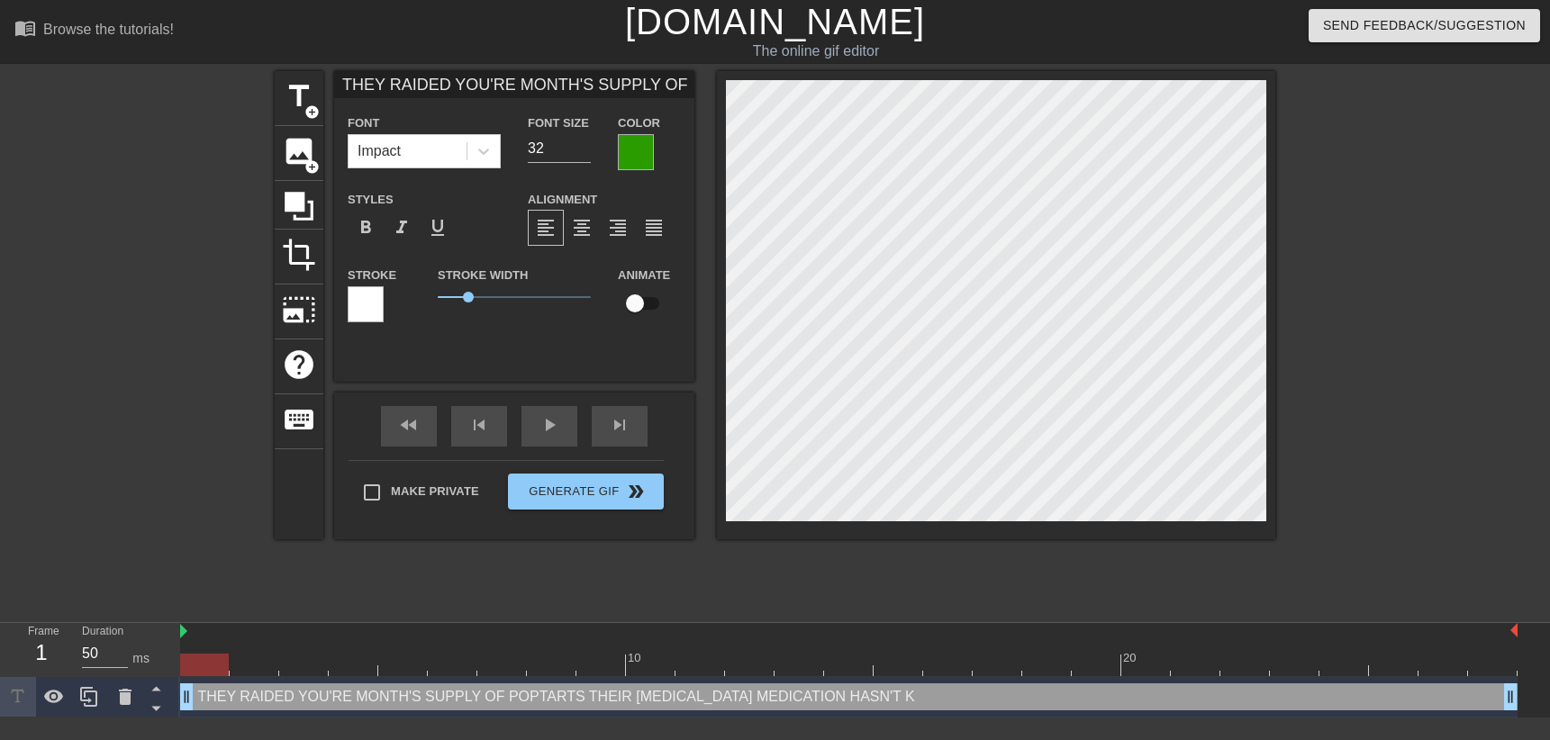
type input "THEY RAIDED YOU'RE MONTH'S SUPPLY OF POPTARTSTHEIR [MEDICAL_DATA] MEDICATION HA…"
type textarea "THEY RAIDED YOU'RE MONTH'S SUPPLY OF POPTARTS THEIR [MEDICAL_DATA] MEDICATION H…"
type input "THEY RAIDED YOU'RE MONTH'S SUPPLY OF POPTARTSTHEIR [MEDICAL_DATA] MEDICATION HA…"
type textarea "THEY RAIDED YOU'RE MONTH'S SUPPLY OF POPTARTS THEIR [MEDICAL_DATA] MEDICATION H…"
type input "THEY RAIDED YOU'RE MONTH'S SUPPLY OF POPTARTSTHEIR [MEDICAL_DATA] MEDICATION HA…"
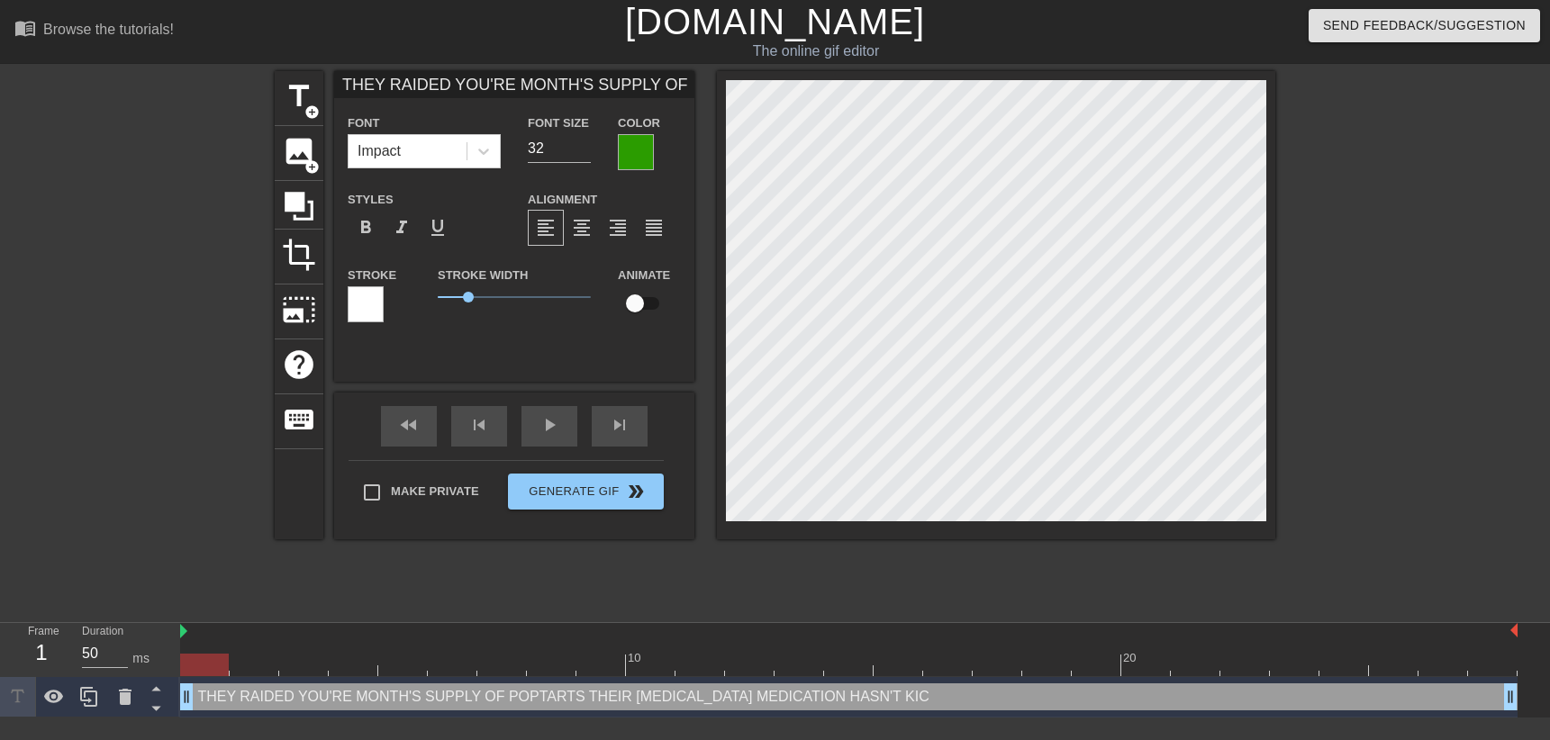
type textarea "THEY RAIDED YOU'RE MONTH'S SUPPLY OF POPTARTS THEIR [MEDICAL_DATA] MEDICATION H…"
type input "THEY RAIDED YOU'RE MONTH'S SUPPLY OF POPTARTSTHEIR [MEDICAL_DATA] MEDICATION HA…"
type textarea "THEY RAIDED YOU'RE MONTH'S SUPPLY OF POPTARTS THEIR [MEDICAL_DATA] MEDICATION H…"
type input "THEY RAIDED YOU'RE MONTH'S SUPPLY OF POPTARTSTHEIR [MEDICAL_DATA] MEDICATION HA…"
type textarea "THEY RAIDED YOU'RE MONTH'S SUPPLY OF POPTARTS THEIR [MEDICAL_DATA] MEDICATION H…"
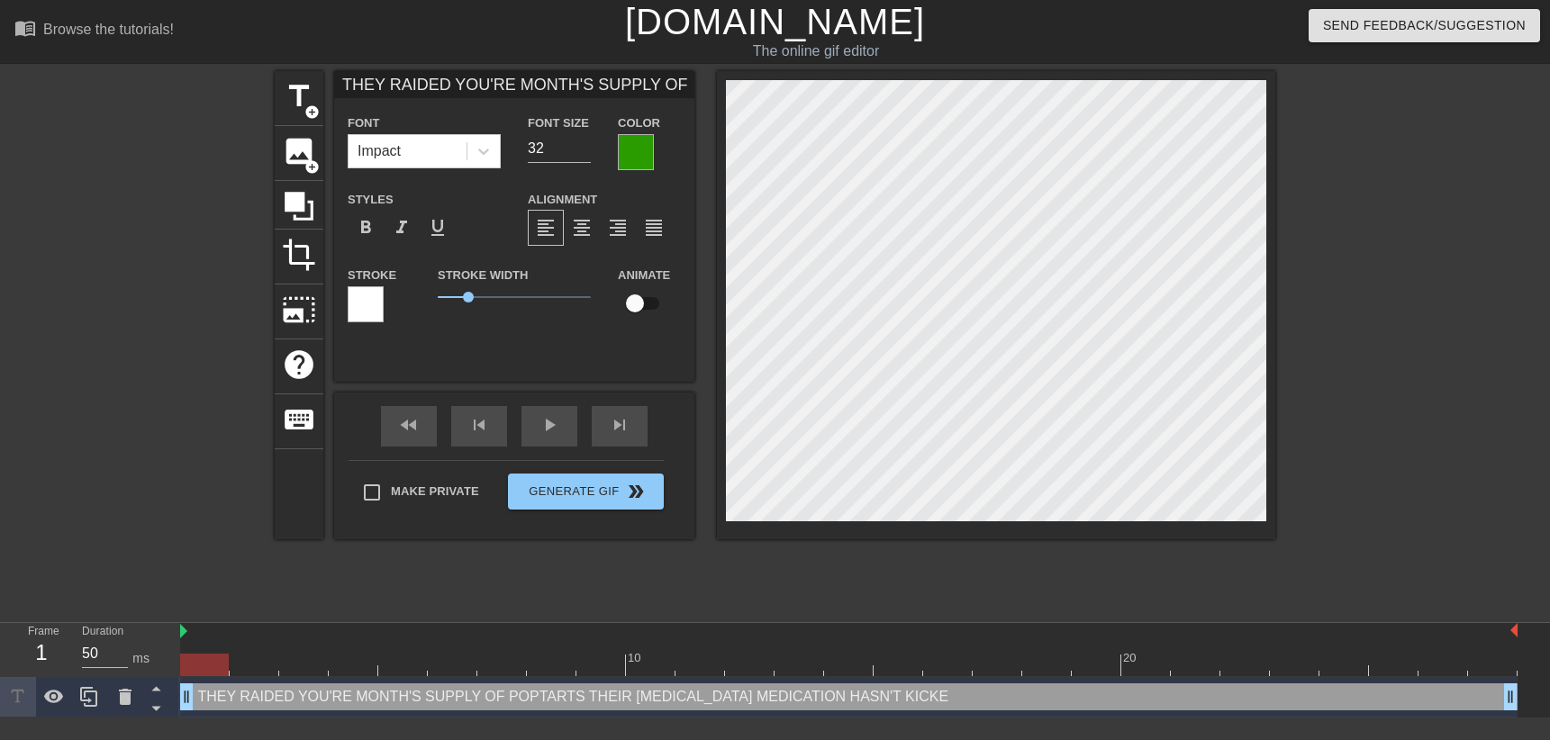
scroll to position [1, 22]
type input "THEY RAIDED YOU'RE MONTH'S SUPPLY OF POPTARTSTHEIR [MEDICAL_DATA] MEDICATION HA…"
type textarea "THEY RAIDED YOU'RE MONTH'S SUPPLY OF POPTARTS THEIR [MEDICAL_DATA] MEDICATION H…"
type input "THEY RAIDED YOU'RE MONTH'S SUPPLY OF POPTARTSTHEIR [MEDICAL_DATA] MEDICATION HA…"
type textarea "THEY RAIDED YOU'RE MONTH'S SUPPLY OF POPTARTS THEIR [MEDICAL_DATA] MEDICATION H…"
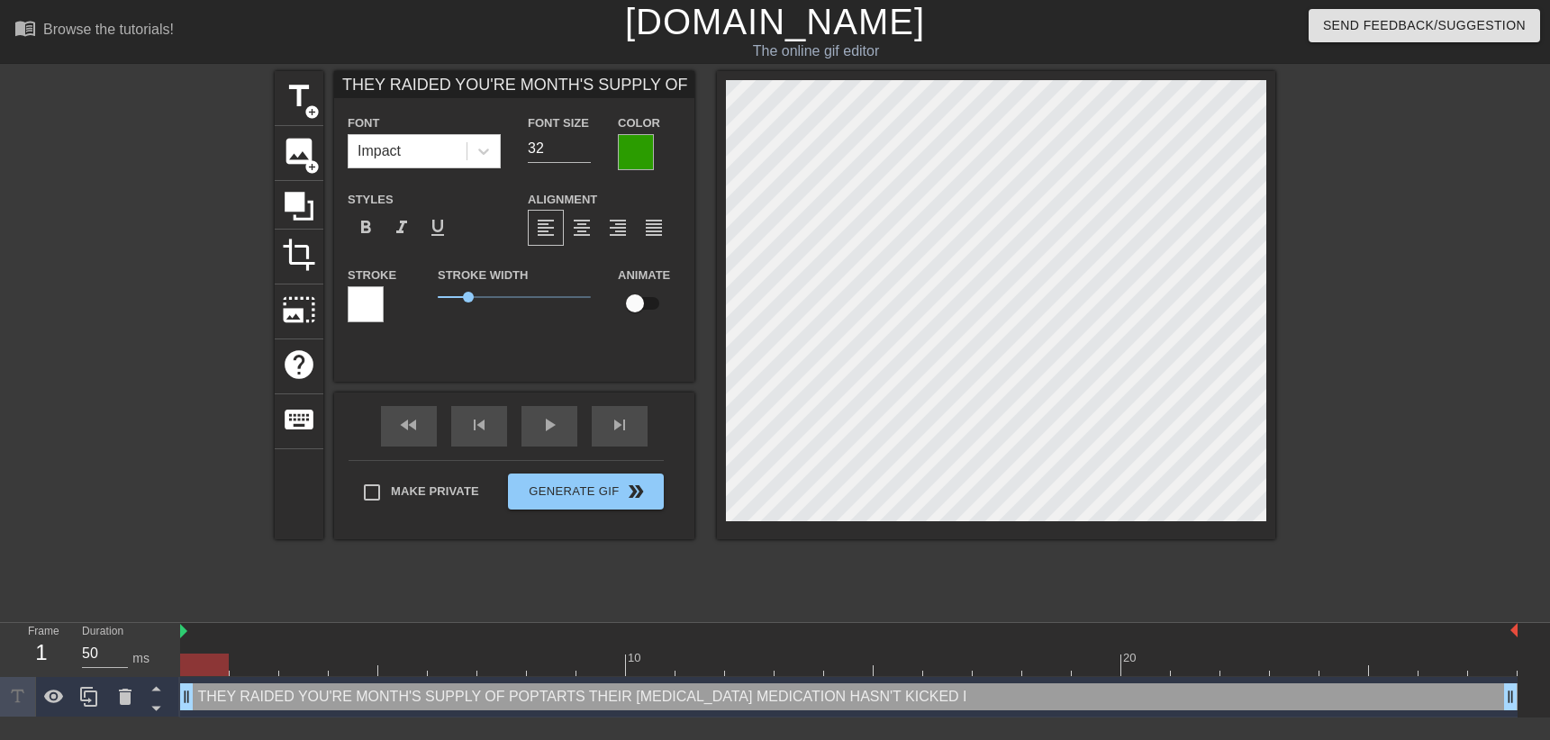
type input "THEY RAIDED YOU'RE MONTH'S SUPPLY OF POPTARTSTHEIR [MEDICAL_DATA] MEDICATION HA…"
type textarea "THEY RAIDED YOU'RE MONTH'S SUPPLY OF POPTARTS THEIR [MEDICAL_DATA] MEDICATION H…"
type input "THEY RAIDED YOU'RE MONTH'S SUPPLY OF POPTARTSTHEIR ADH MEDICATION HASN'T KICKED…"
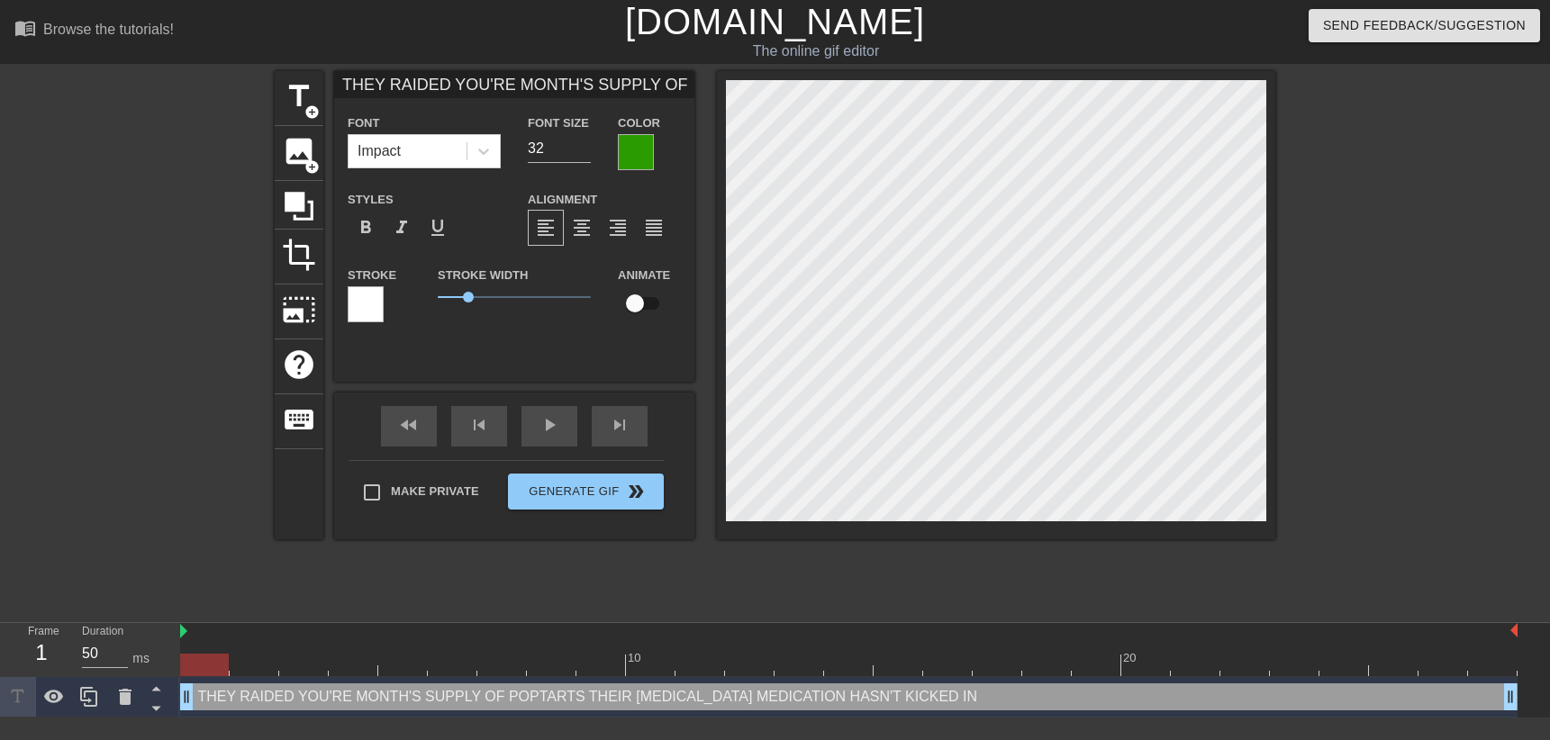
type textarea "THEY RAIDED YOU'RE MONTH'S SUPPLY OF POPTARTS THEIR ADH MEDICATION HASN'T KICKE…"
click at [626, 141] on div at bounding box center [636, 152] width 36 height 36
click at [348, 298] on div at bounding box center [366, 304] width 36 height 36
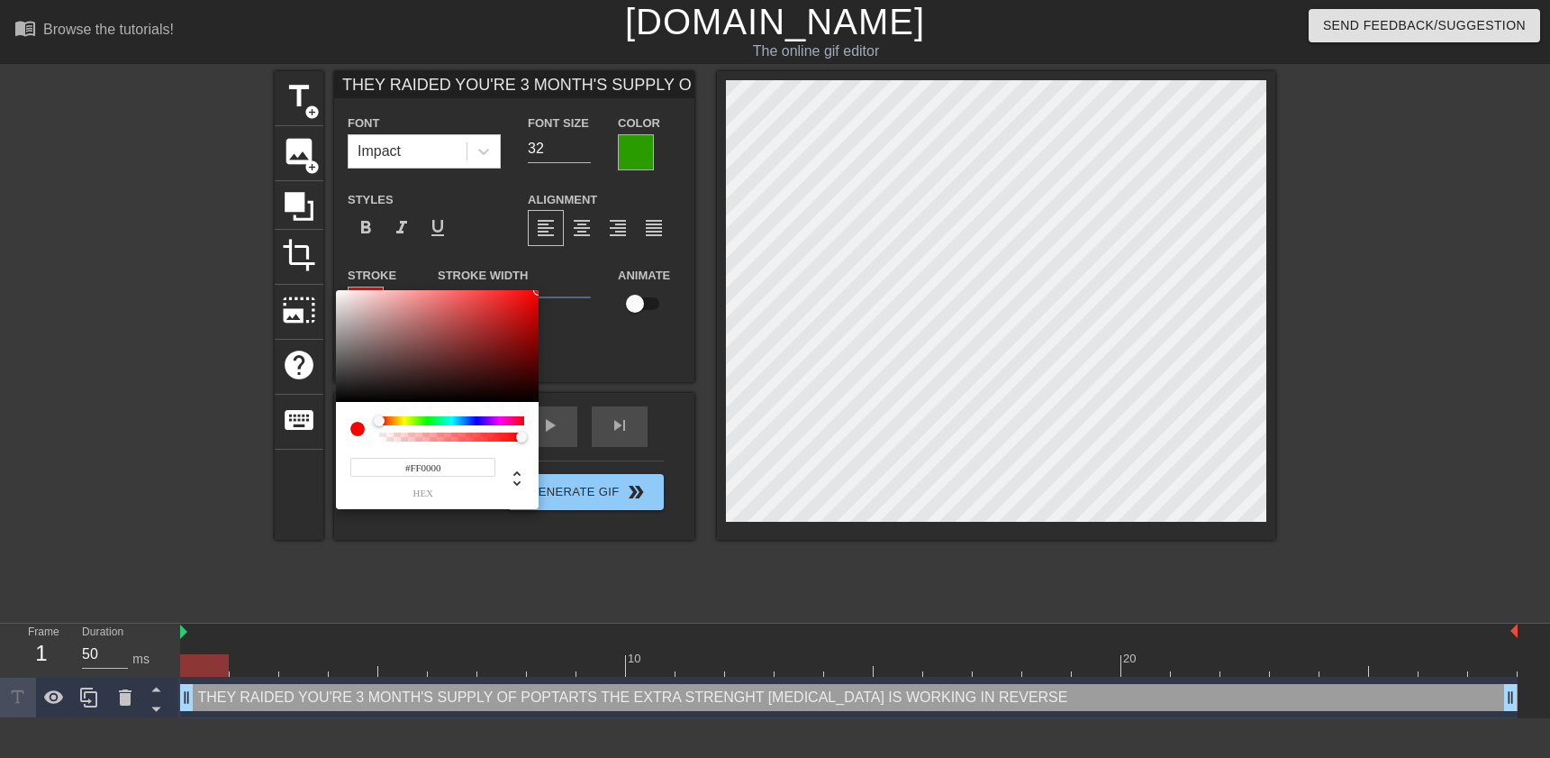
drag, startPoint x: 533, startPoint y: 301, endPoint x: 544, endPoint y: 279, distance: 24.2
click at [539, 290] on div at bounding box center [437, 346] width 203 height 112
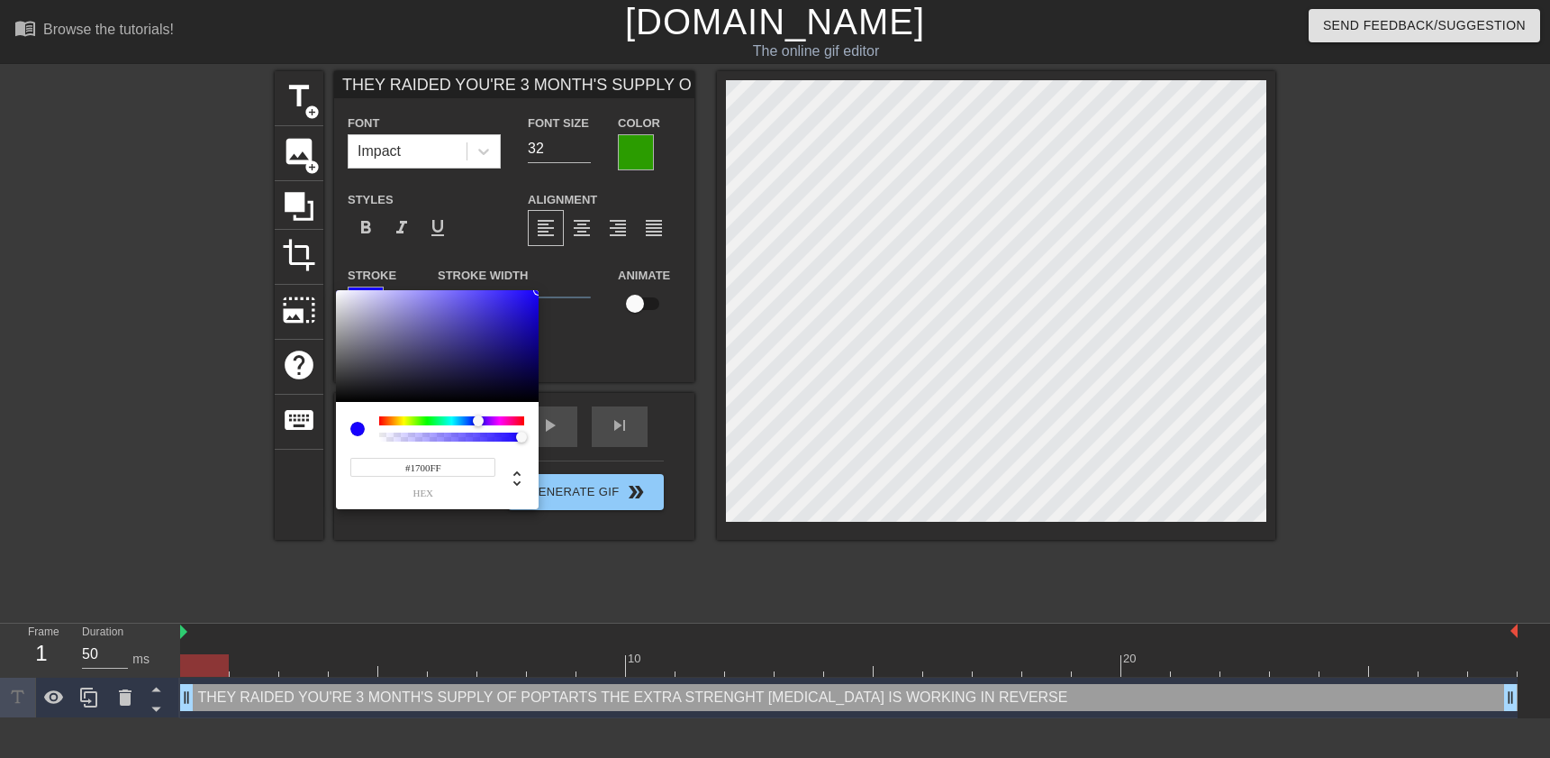
drag, startPoint x: 380, startPoint y: 422, endPoint x: 478, endPoint y: 422, distance: 98.2
click at [478, 422] on div at bounding box center [478, 420] width 11 height 11
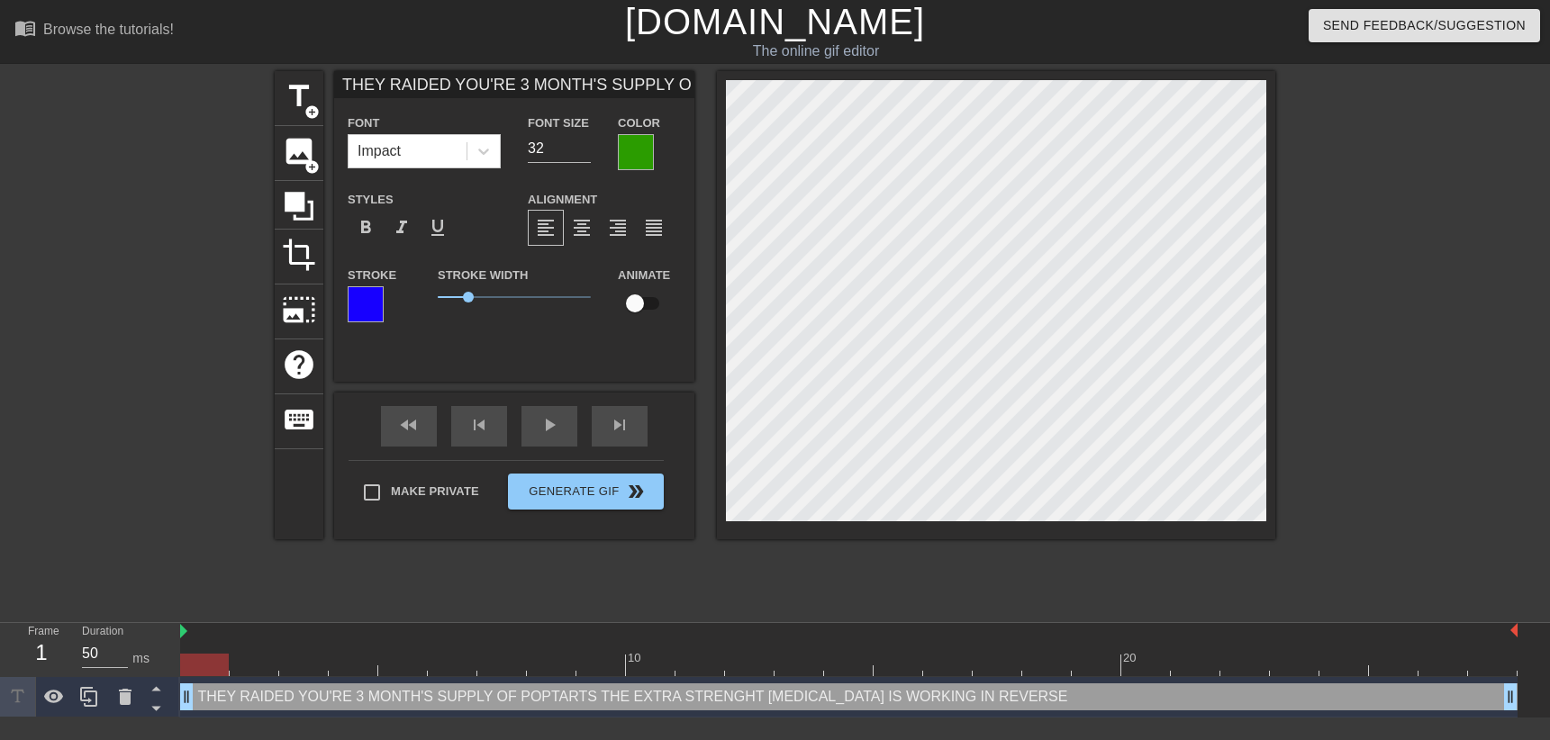
paste textarea "TH."
click at [282, 102] on span "title" at bounding box center [299, 96] width 34 height 34
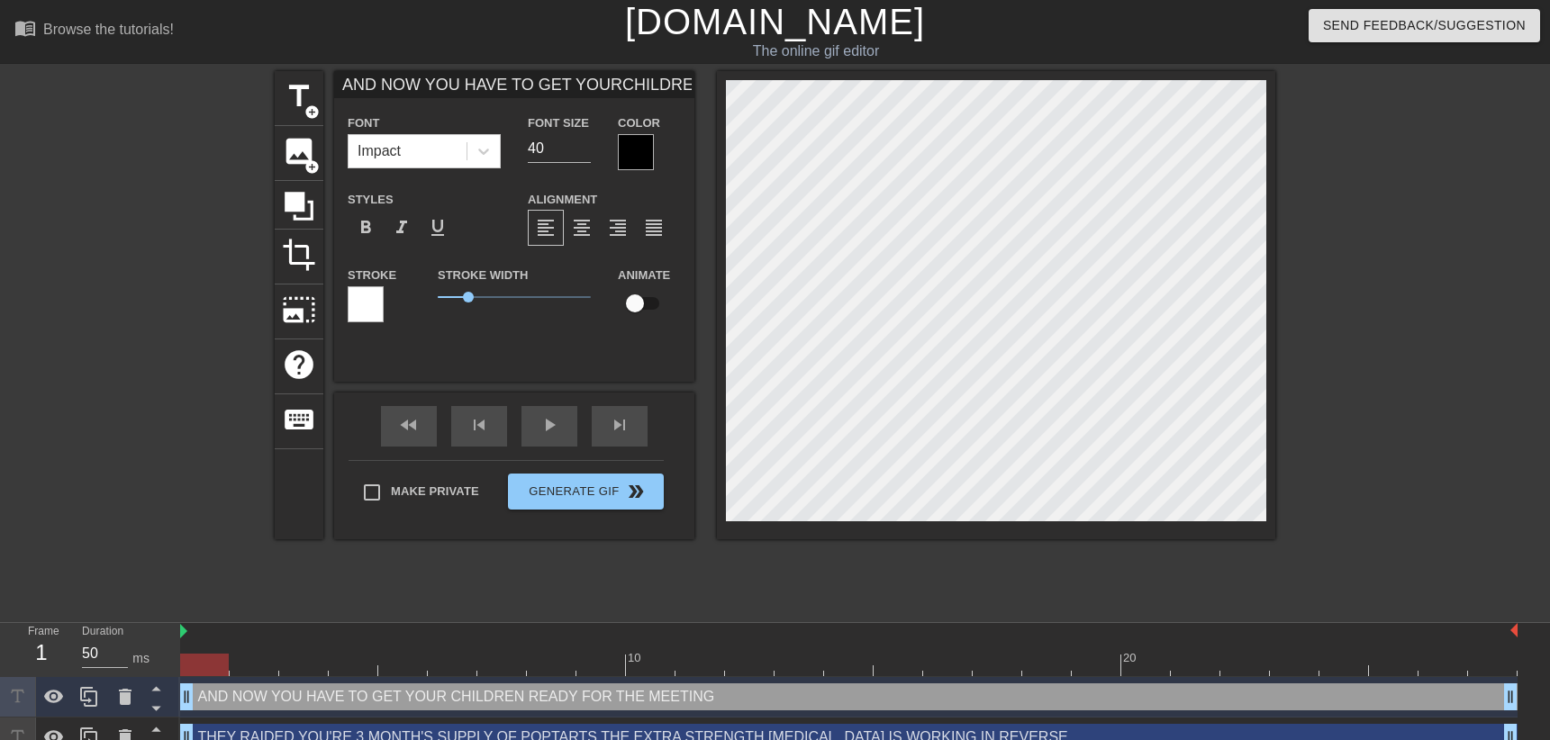
scroll to position [1, 18]
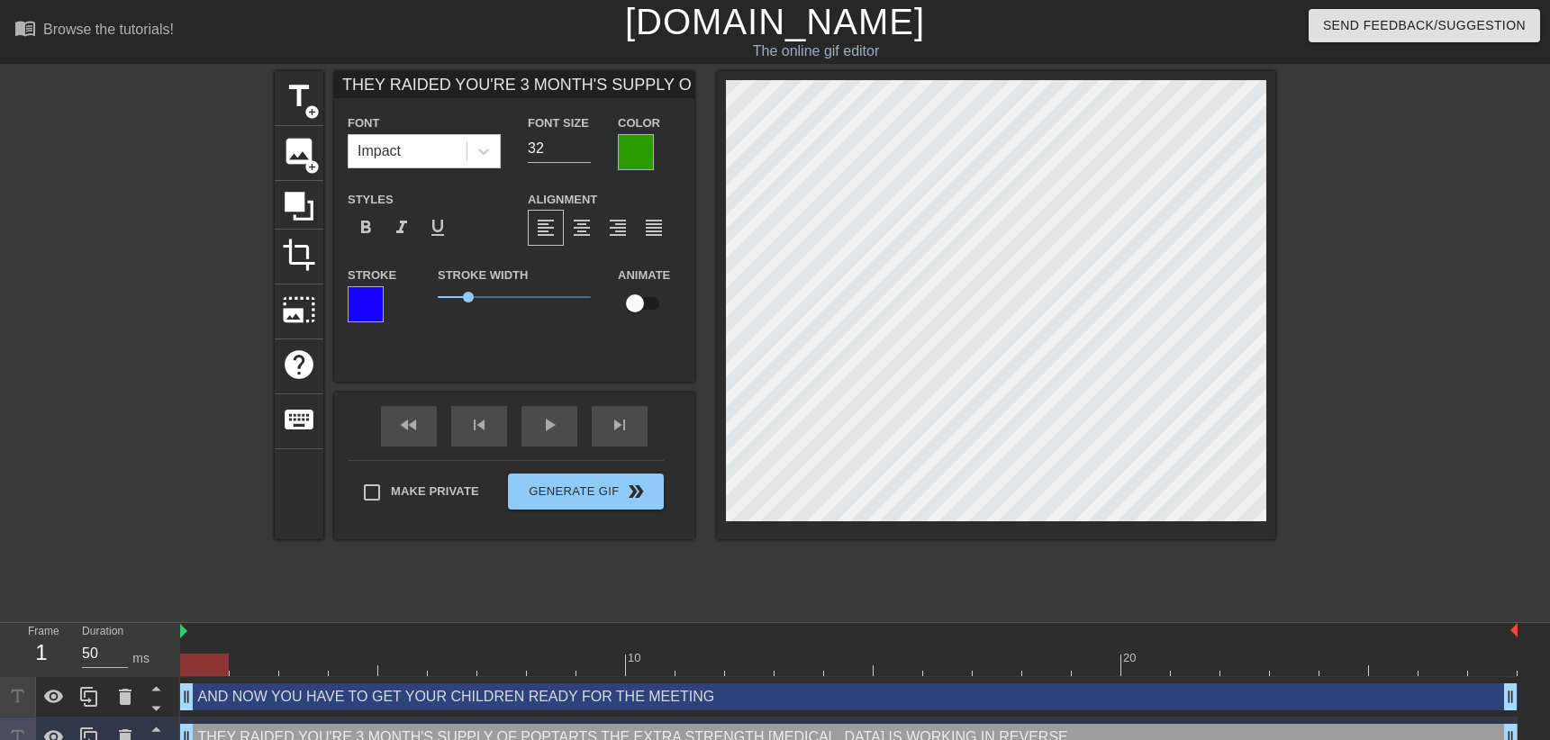
click at [622, 153] on div at bounding box center [636, 152] width 36 height 36
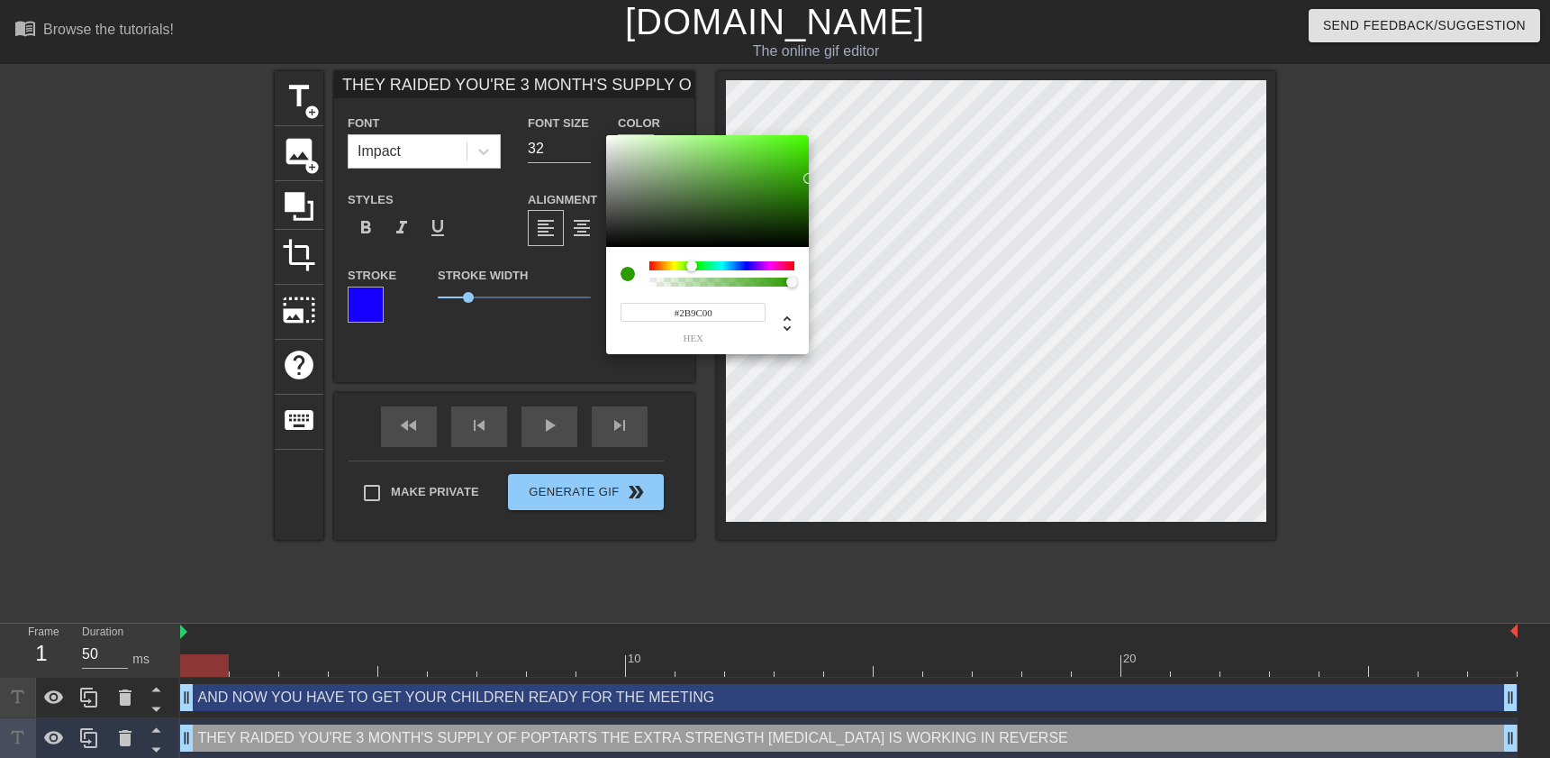
drag, startPoint x: 715, startPoint y: 321, endPoint x: 671, endPoint y: 320, distance: 44.1
click at [671, 320] on input "#2B9C00" at bounding box center [693, 312] width 145 height 19
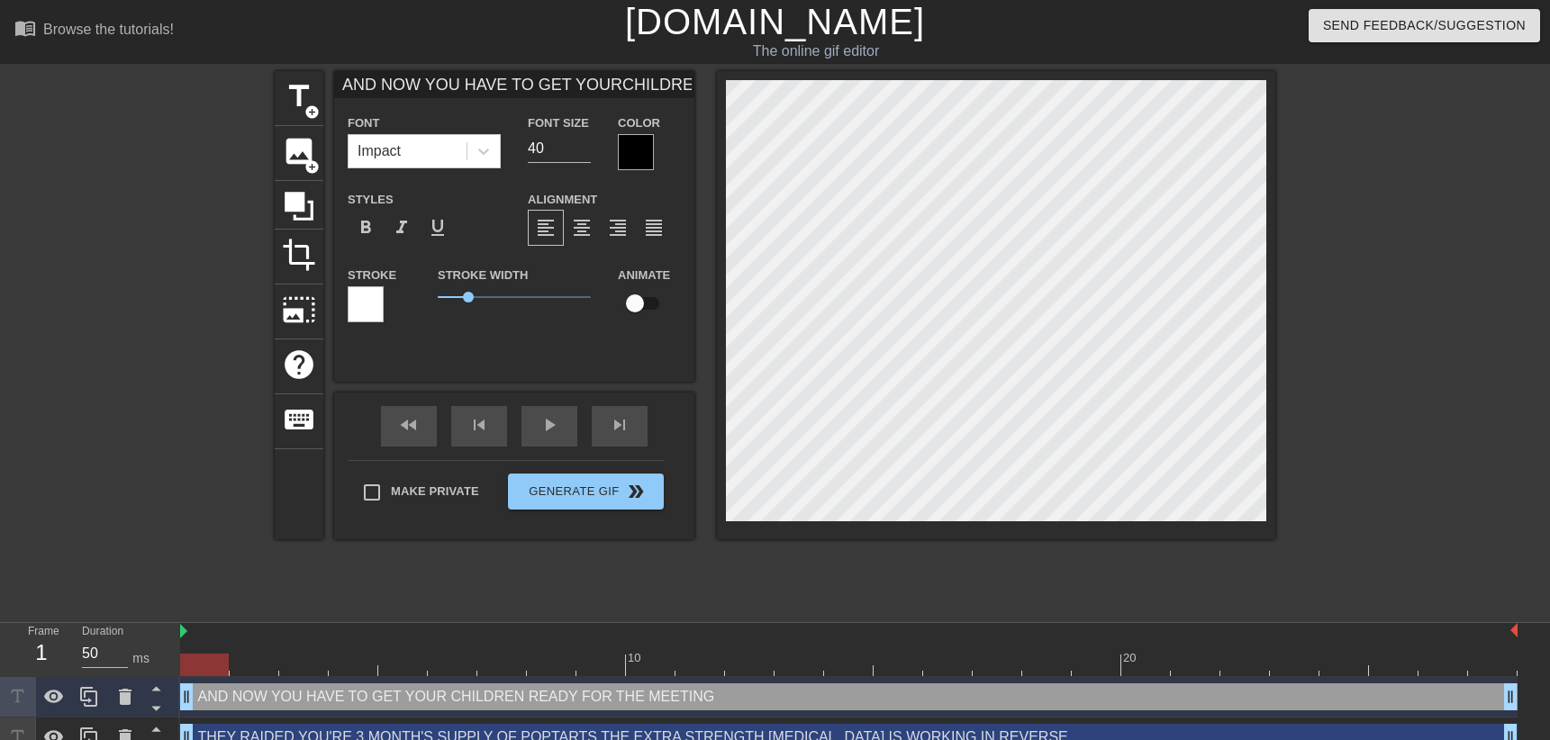
click at [623, 145] on div at bounding box center [636, 152] width 36 height 36
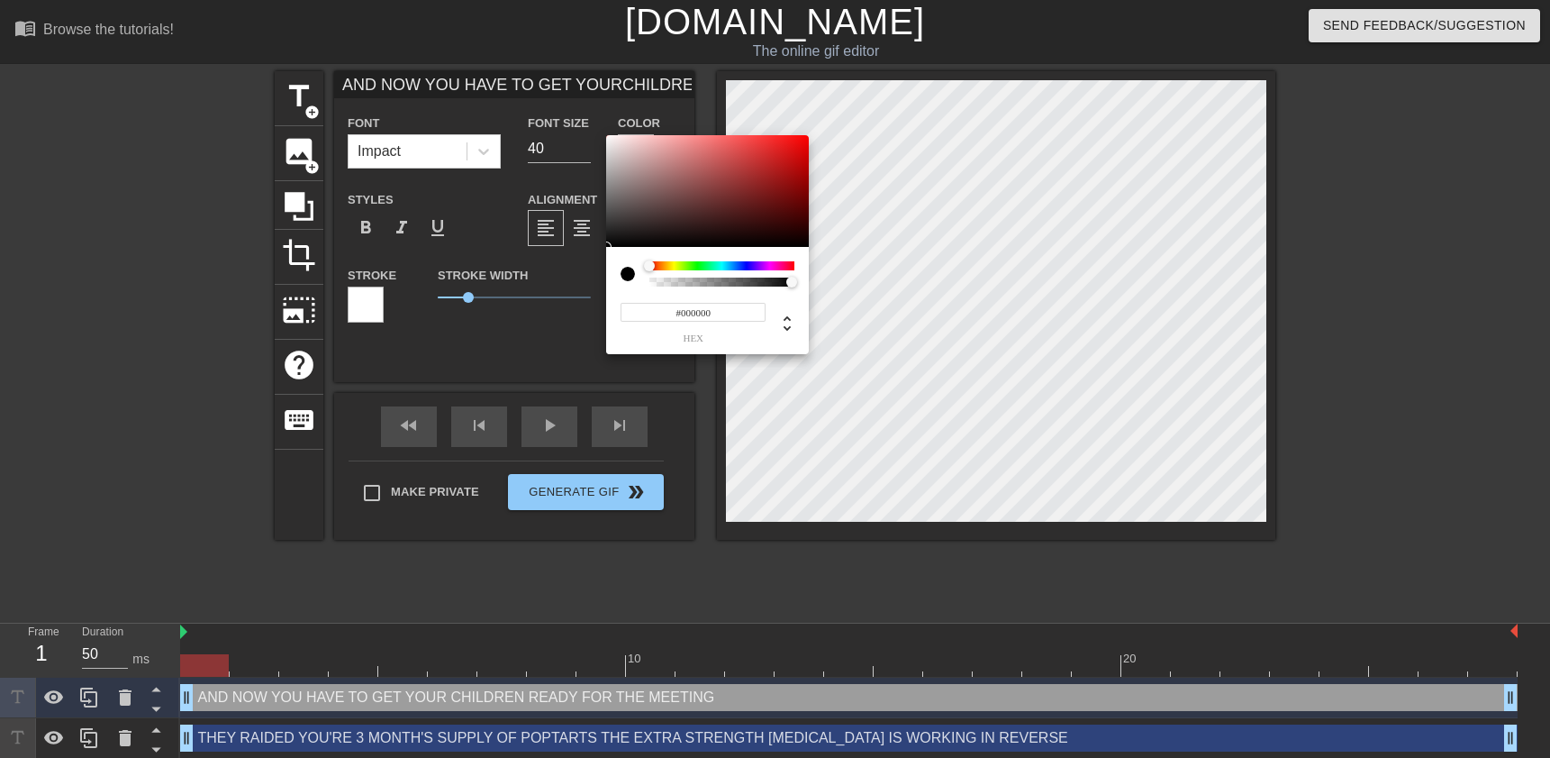
drag, startPoint x: 727, startPoint y: 315, endPoint x: 654, endPoint y: 322, distance: 73.3
click at [654, 322] on input "#000000" at bounding box center [693, 312] width 145 height 19
paste input "2B9C"
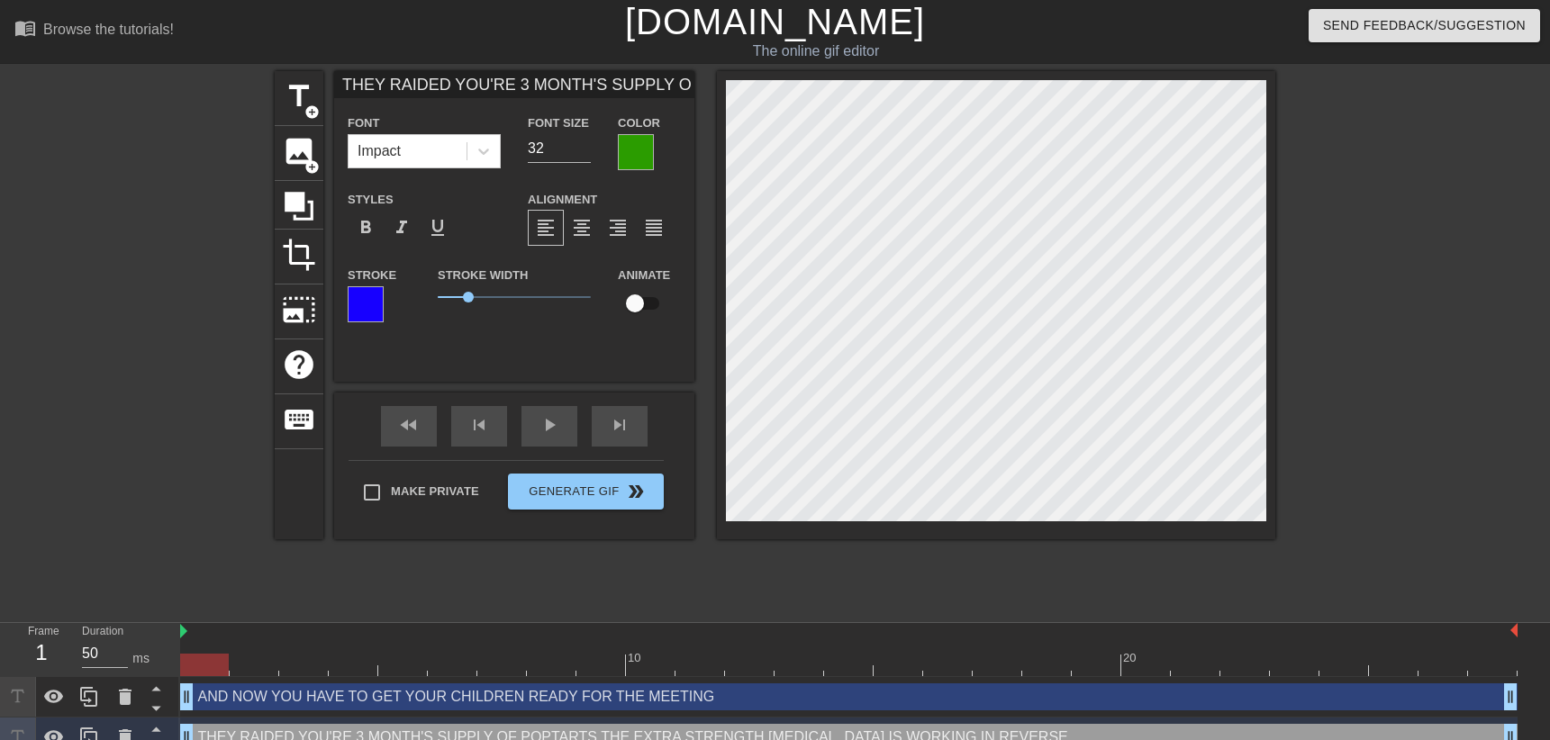
click at [355, 307] on div at bounding box center [366, 304] width 36 height 36
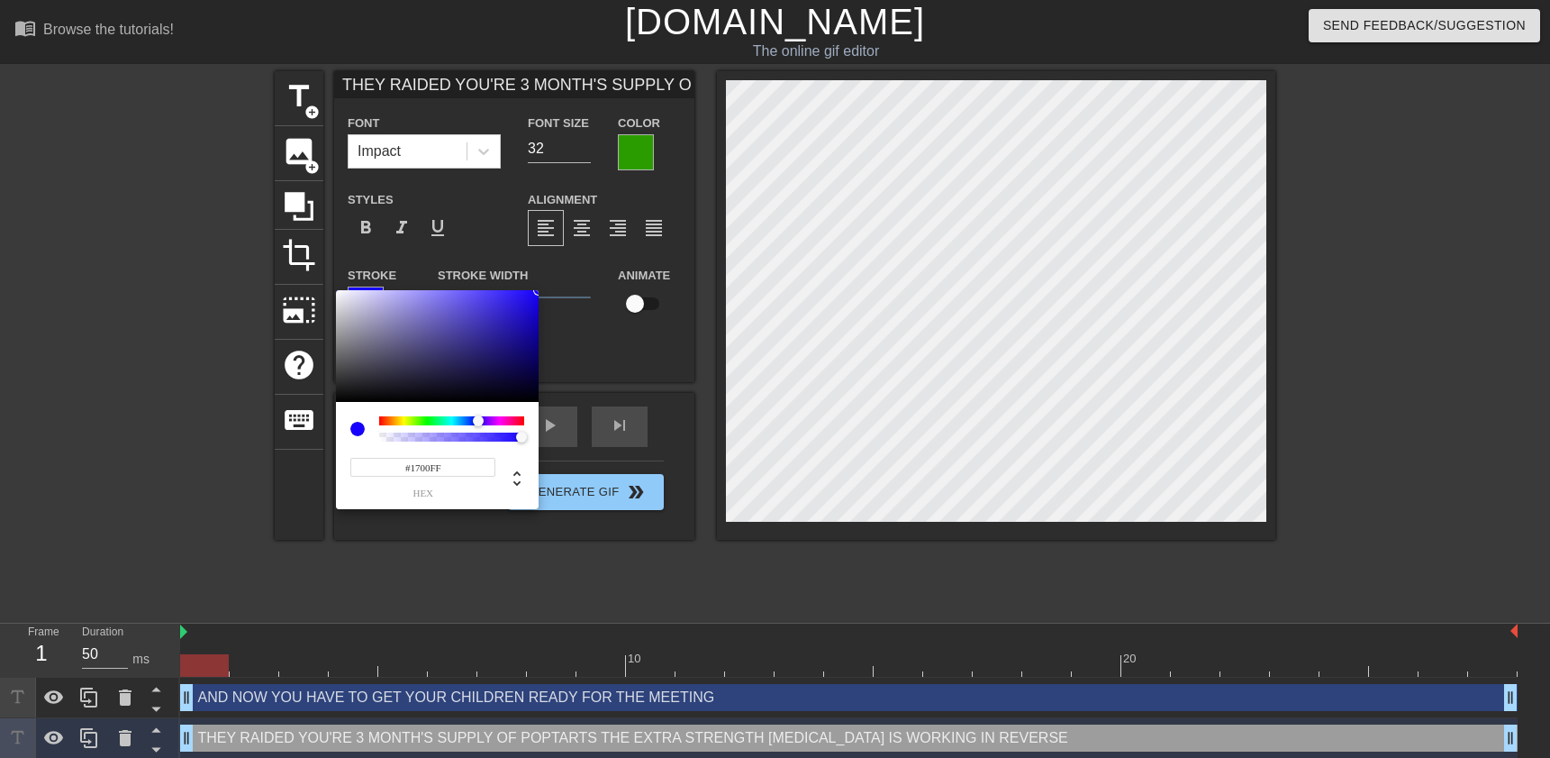
drag, startPoint x: 455, startPoint y: 466, endPoint x: 379, endPoint y: 477, distance: 76.4
click at [379, 477] on input "#1700FF" at bounding box center [422, 467] width 145 height 19
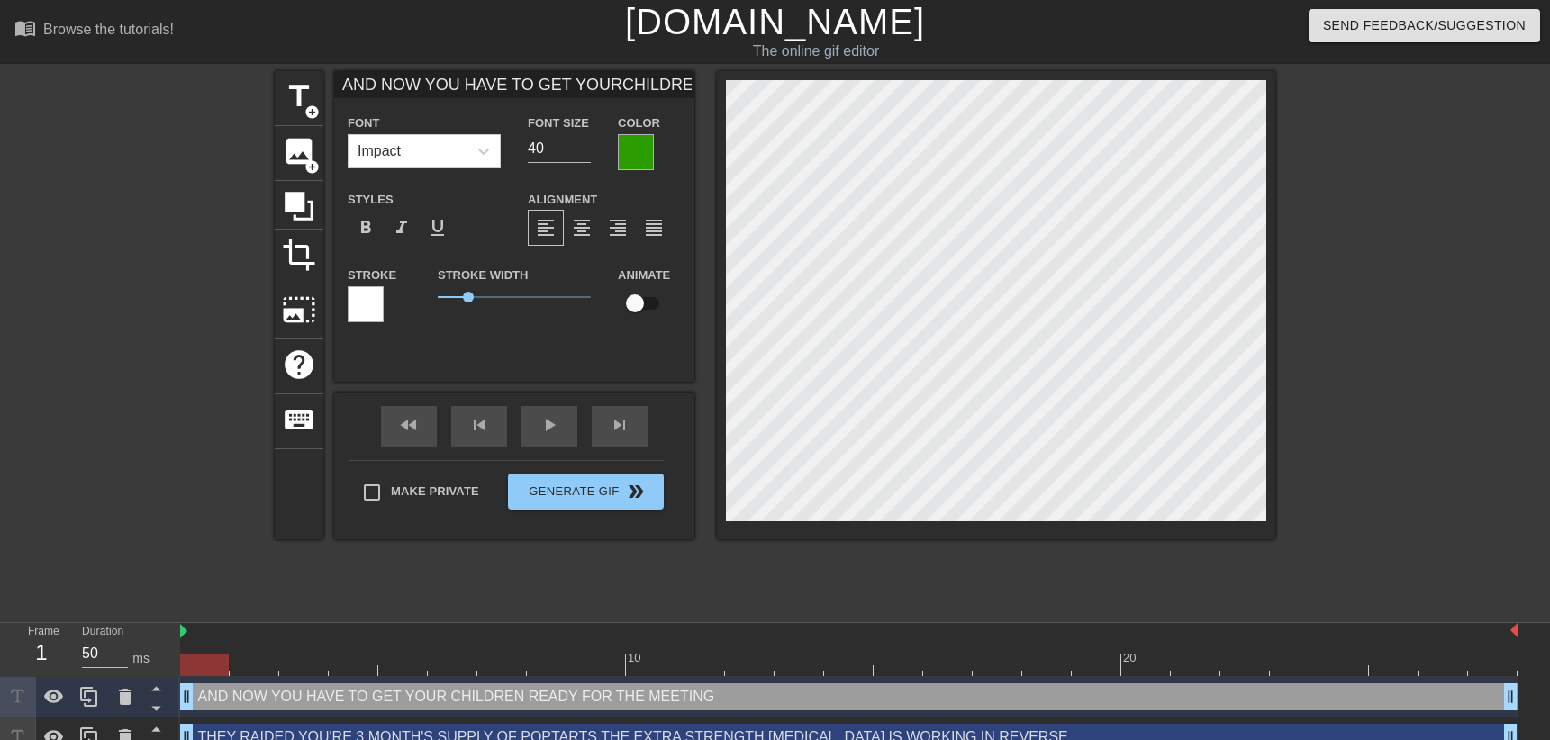
click at [349, 295] on div at bounding box center [366, 304] width 36 height 36
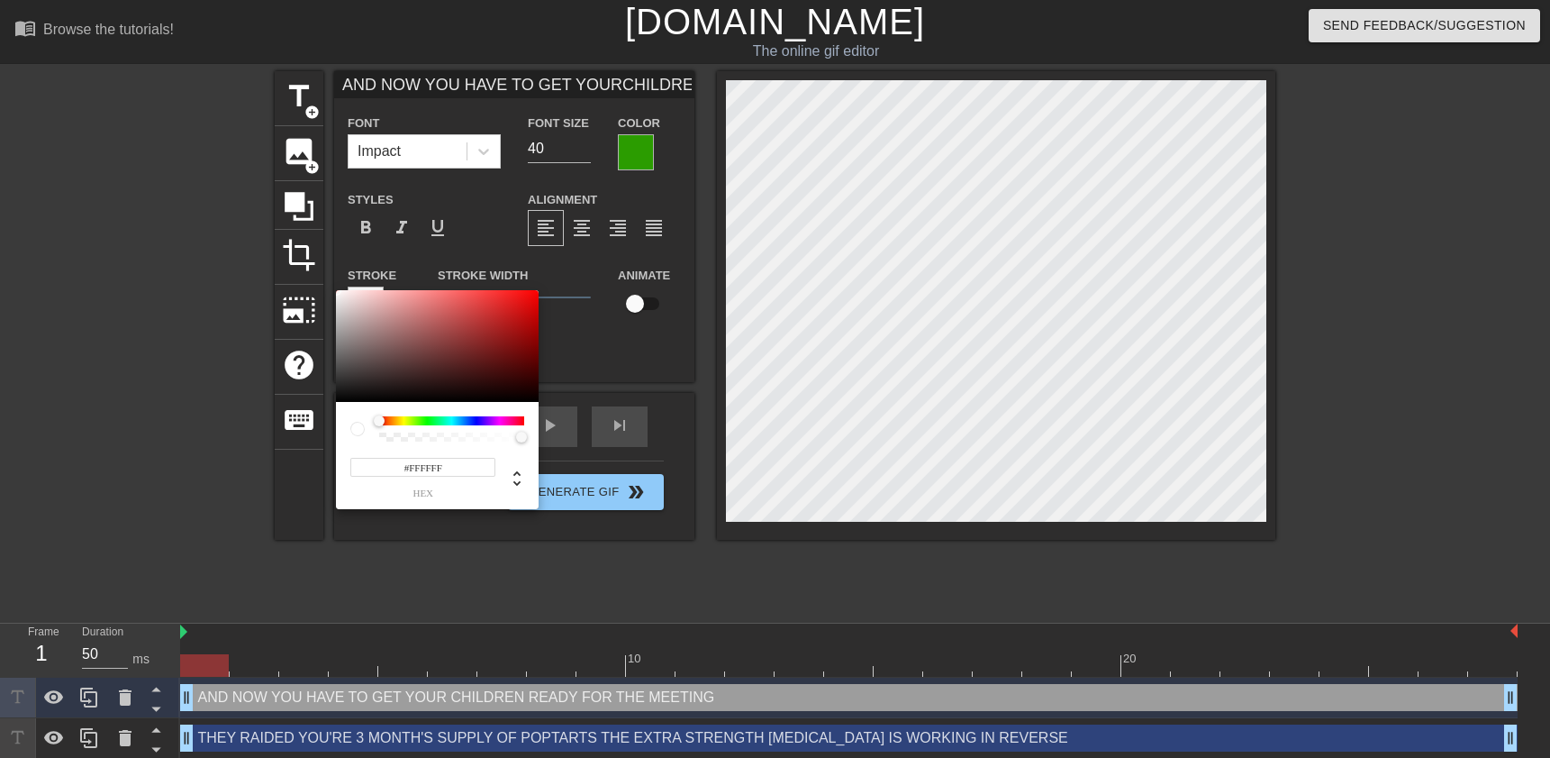
drag, startPoint x: 453, startPoint y: 474, endPoint x: 381, endPoint y: 485, distance: 72.9
click at [381, 477] on input "#FFFFFF" at bounding box center [422, 467] width 145 height 19
paste input "1700"
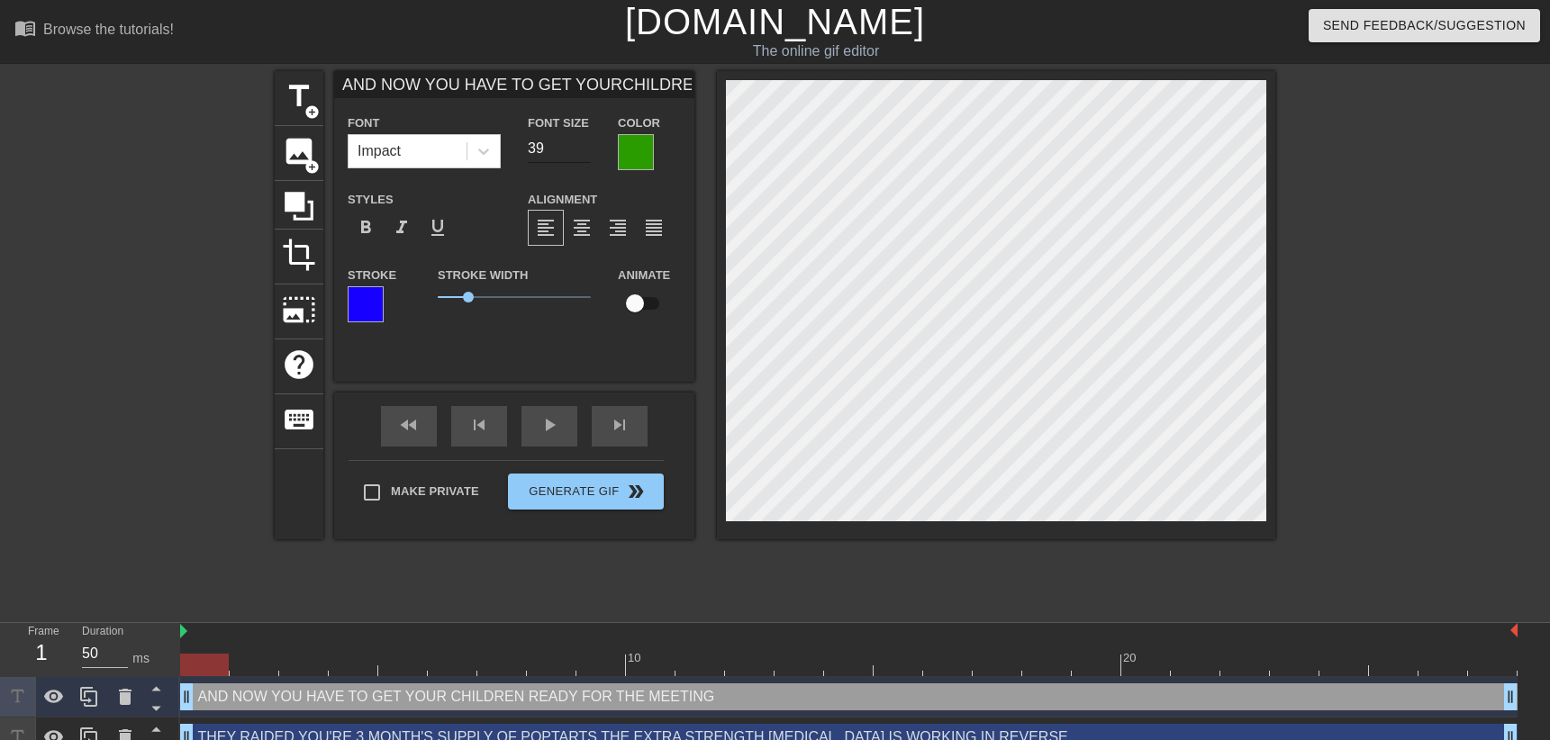
click at [569, 156] on input "39" at bounding box center [559, 148] width 63 height 29
click at [569, 156] on input "38" at bounding box center [559, 148] width 63 height 29
click at [569, 156] on input "37" at bounding box center [559, 148] width 63 height 29
click at [569, 156] on input "36" at bounding box center [559, 148] width 63 height 29
click at [569, 156] on input "35" at bounding box center [559, 148] width 63 height 29
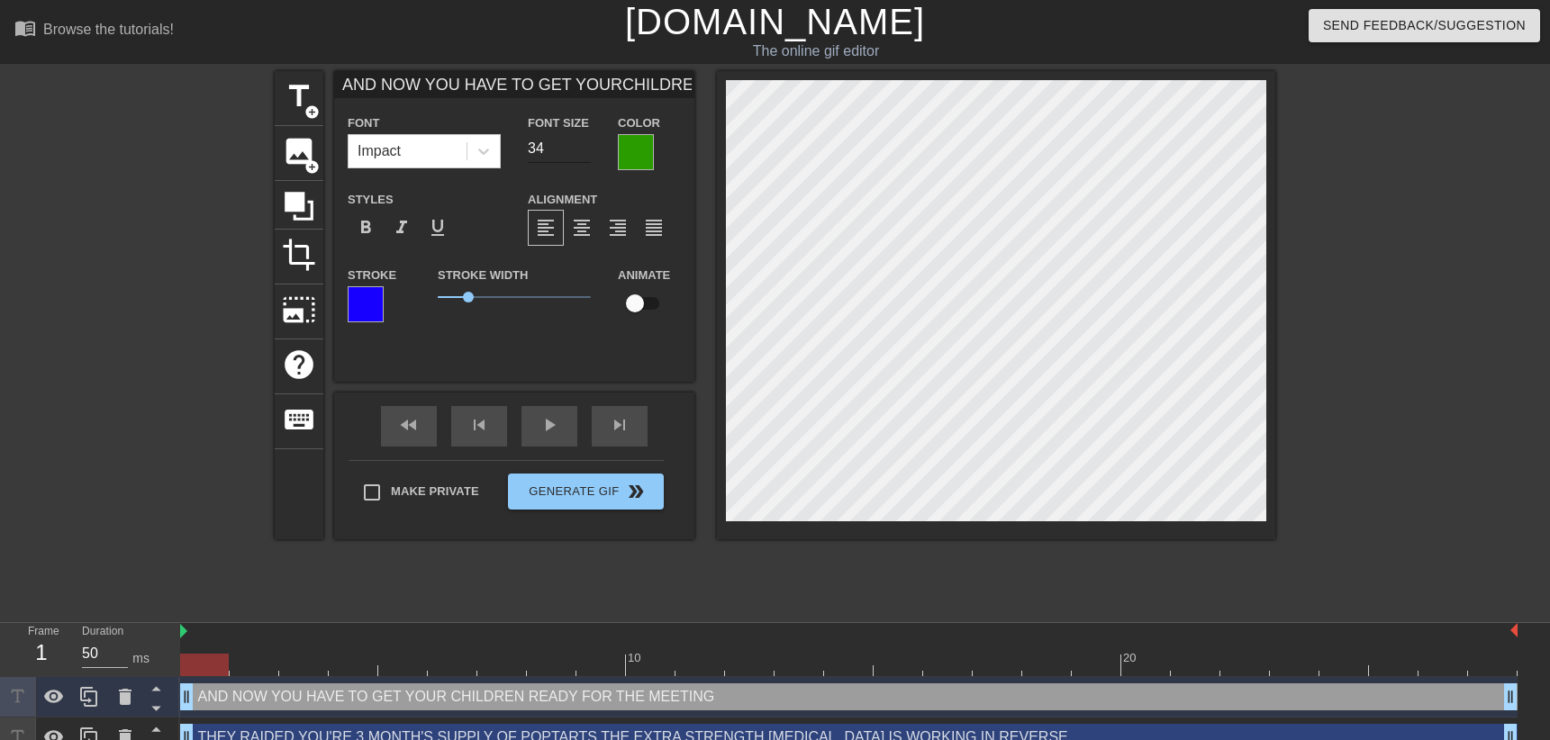
click at [569, 156] on input "34" at bounding box center [559, 148] width 63 height 29
click at [569, 156] on input "33" at bounding box center [559, 148] width 63 height 29
click at [569, 156] on input "32" at bounding box center [559, 148] width 63 height 29
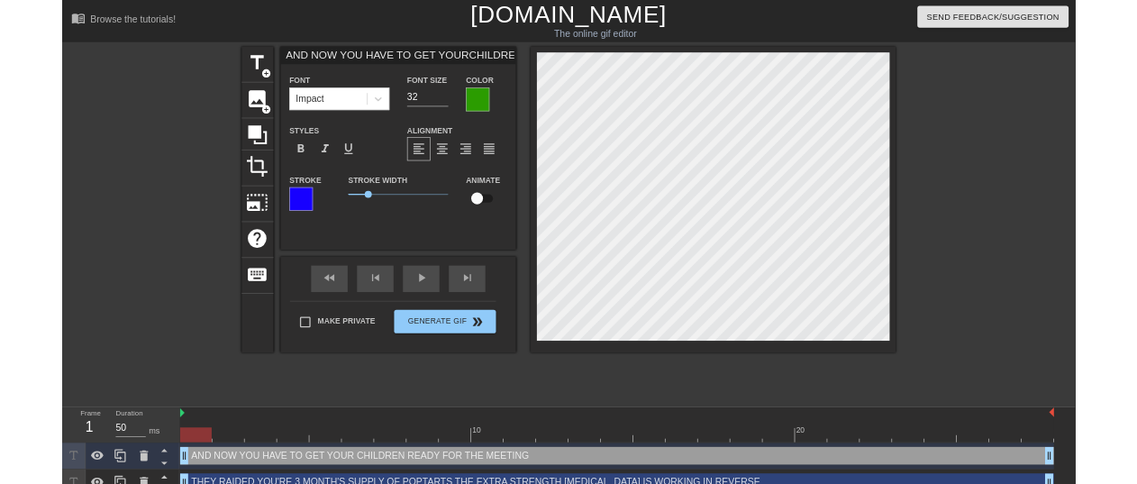
scroll to position [1, 5]
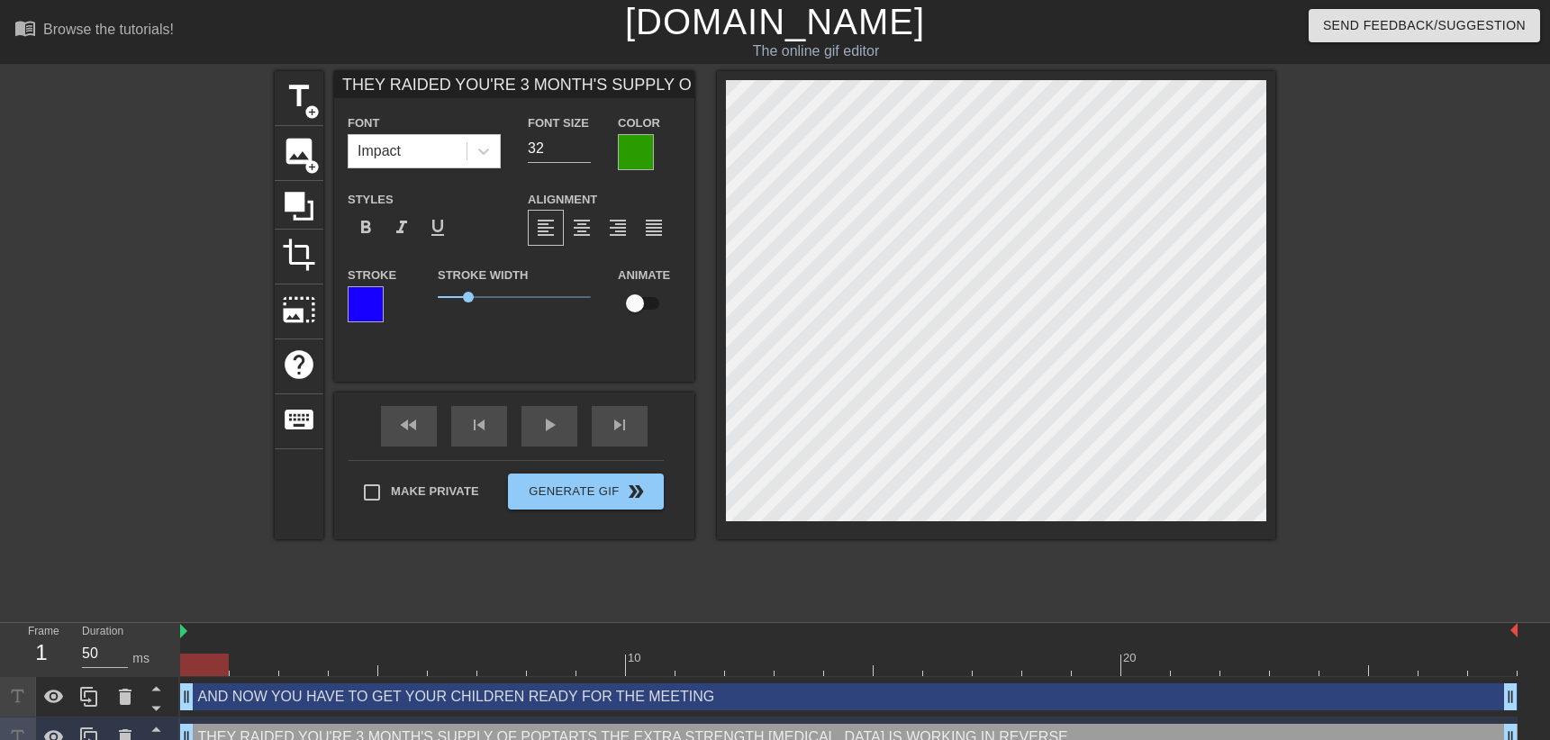
click at [348, 301] on div at bounding box center [366, 304] width 36 height 36
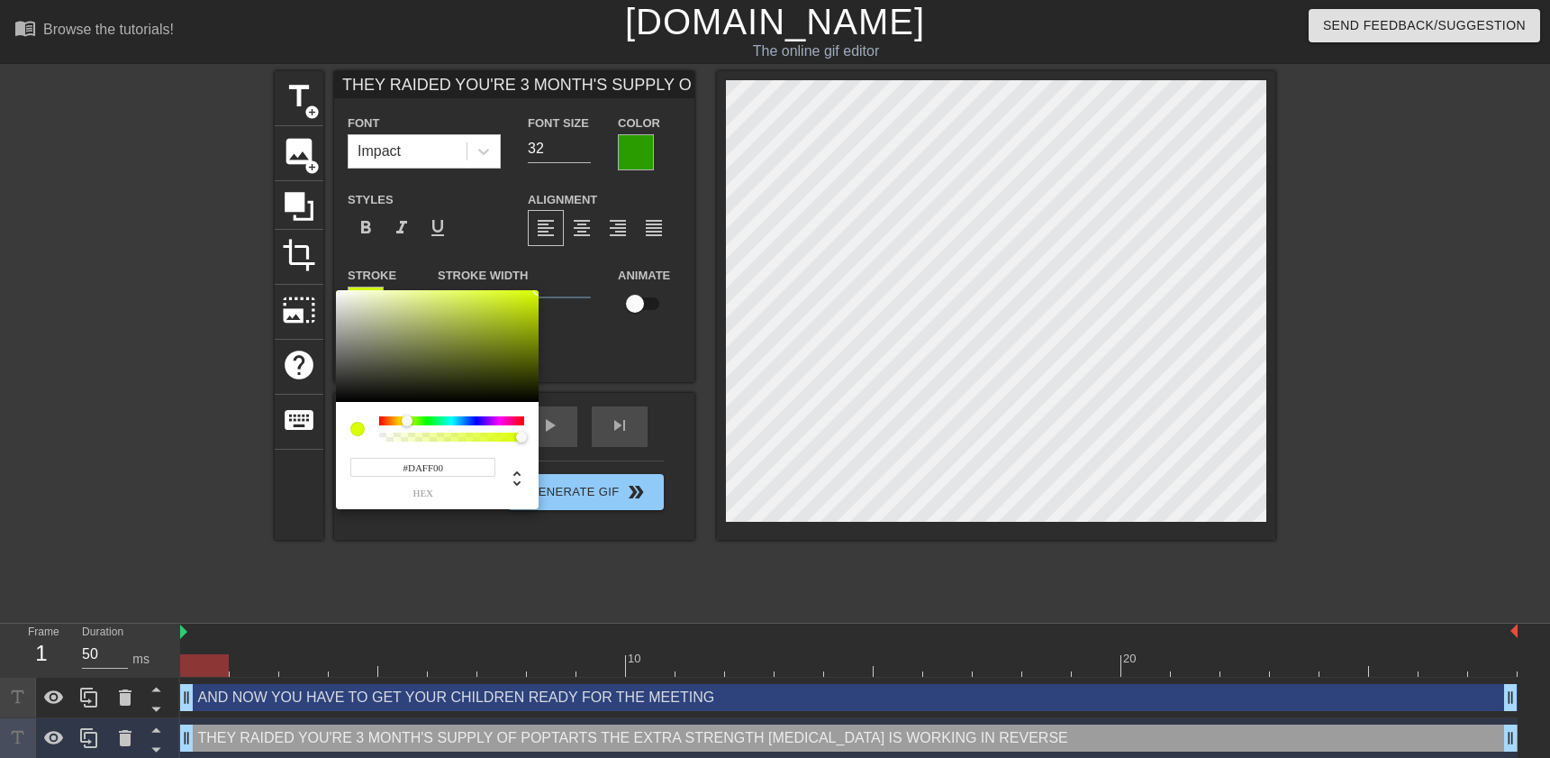
drag, startPoint x: 479, startPoint y: 422, endPoint x: 407, endPoint y: 410, distance: 73.2
click at [407, 410] on div "#DAFF00 hex" at bounding box center [437, 455] width 203 height 107
drag, startPoint x: 516, startPoint y: 313, endPoint x: 536, endPoint y: 287, distance: 32.8
click at [536, 290] on div at bounding box center [437, 346] width 203 height 112
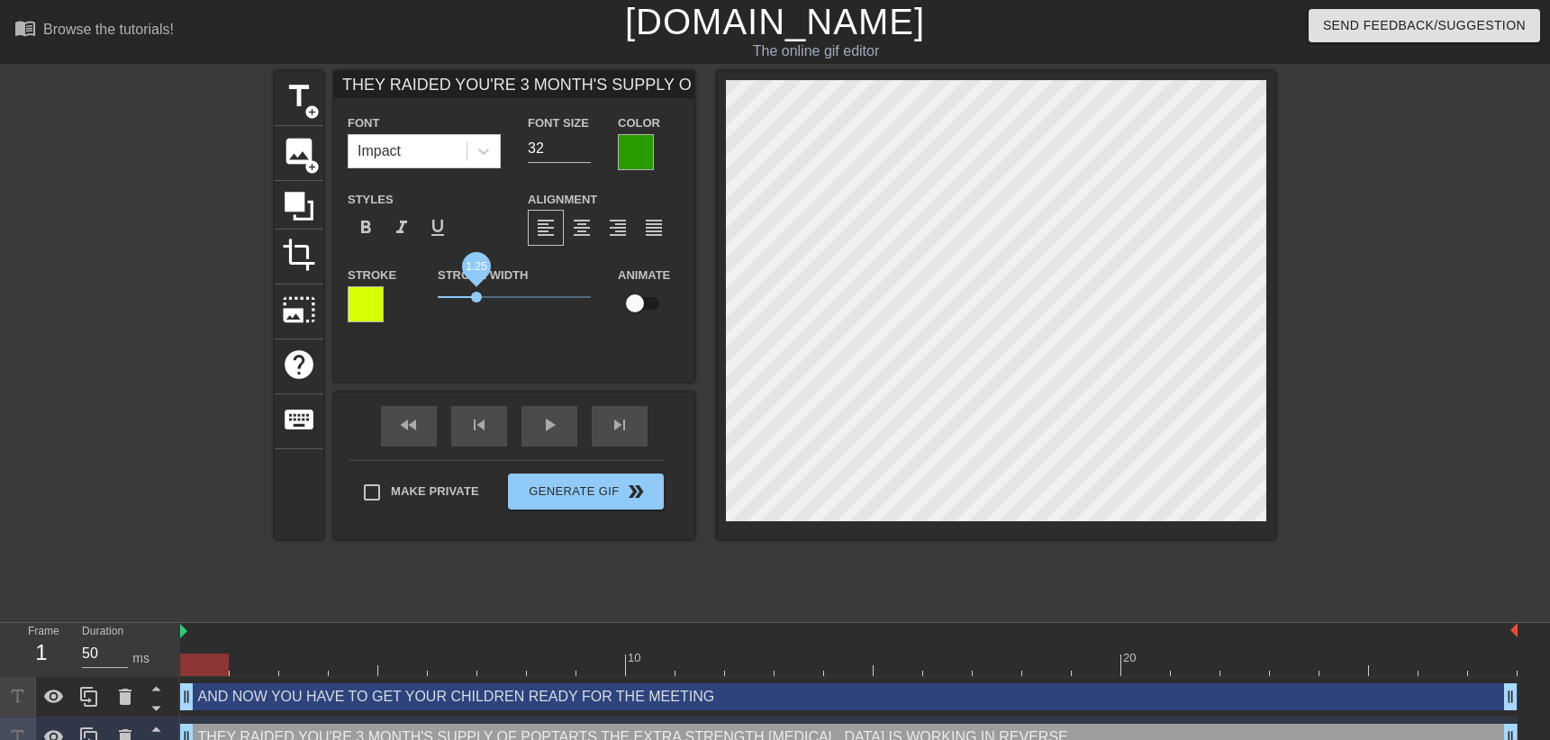
drag, startPoint x: 452, startPoint y: 298, endPoint x: 465, endPoint y: 298, distance: 12.6
click at [465, 298] on span "1.25" at bounding box center [514, 297] width 153 height 22
click at [362, 295] on div at bounding box center [366, 304] width 36 height 36
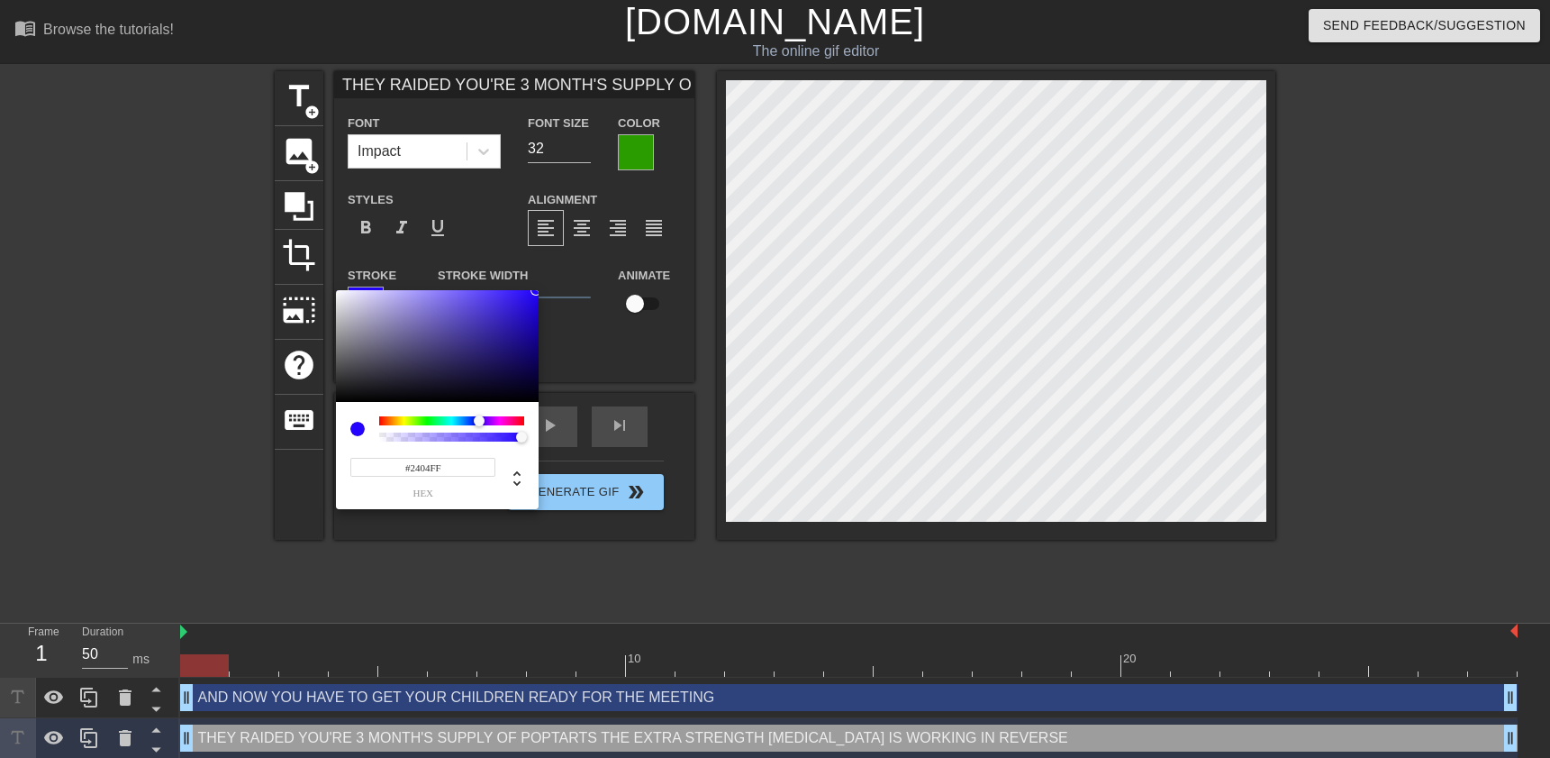
drag, startPoint x: 400, startPoint y: 419, endPoint x: 479, endPoint y: 426, distance: 79.6
click at [479, 425] on div at bounding box center [451, 420] width 145 height 9
drag, startPoint x: 538, startPoint y: 292, endPoint x: 526, endPoint y: 302, distance: 15.3
click at [526, 302] on div at bounding box center [526, 301] width 11 height 11
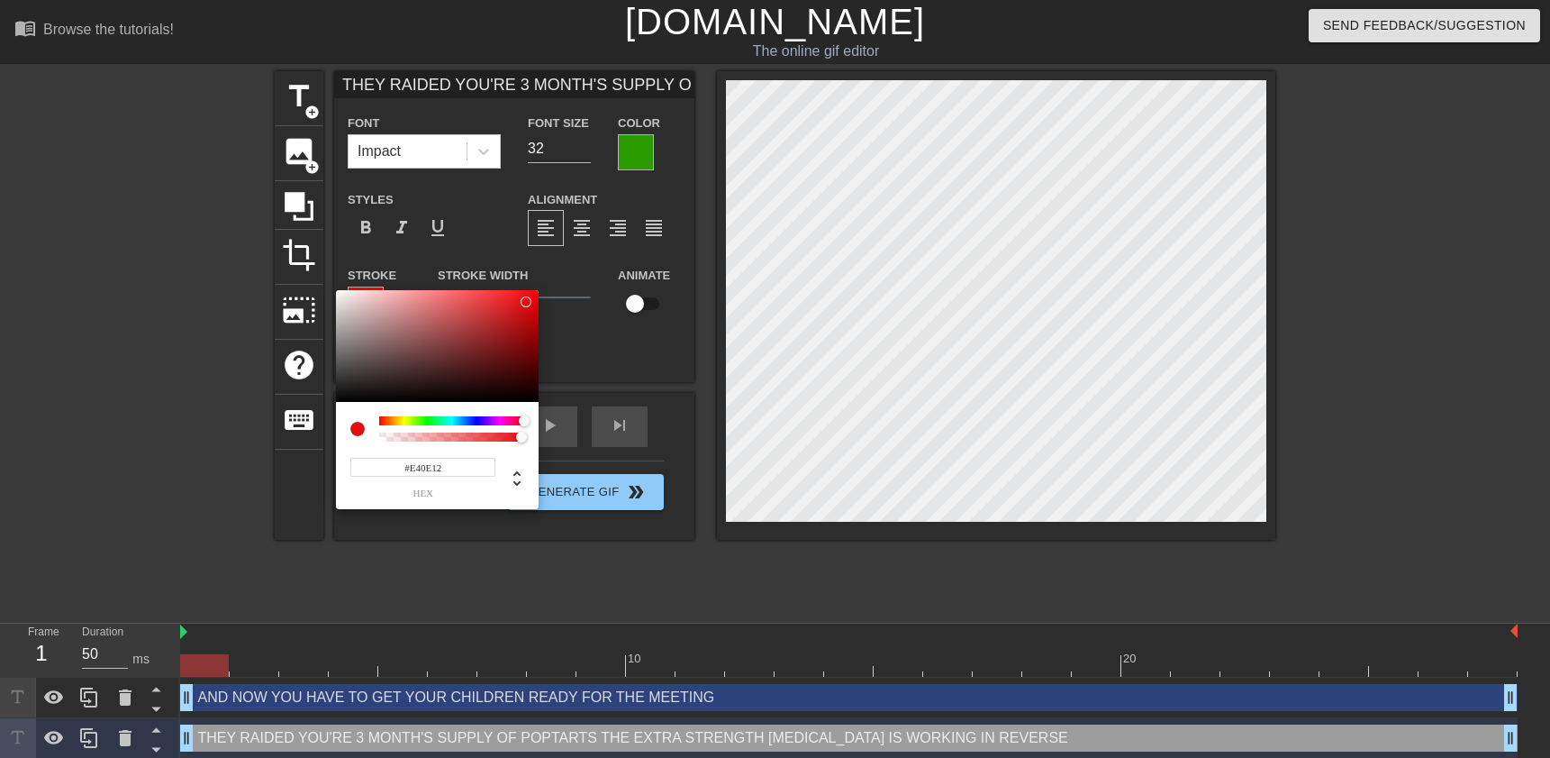
drag, startPoint x: 475, startPoint y: 422, endPoint x: 531, endPoint y: 372, distance: 75.3
click at [531, 372] on div "#E40E12 hex" at bounding box center [437, 399] width 203 height 219
click at [528, 341] on div at bounding box center [527, 340] width 11 height 11
drag, startPoint x: 527, startPoint y: 339, endPoint x: 534, endPoint y: 395, distance: 56.3
click at [534, 395] on div at bounding box center [538, 394] width 11 height 11
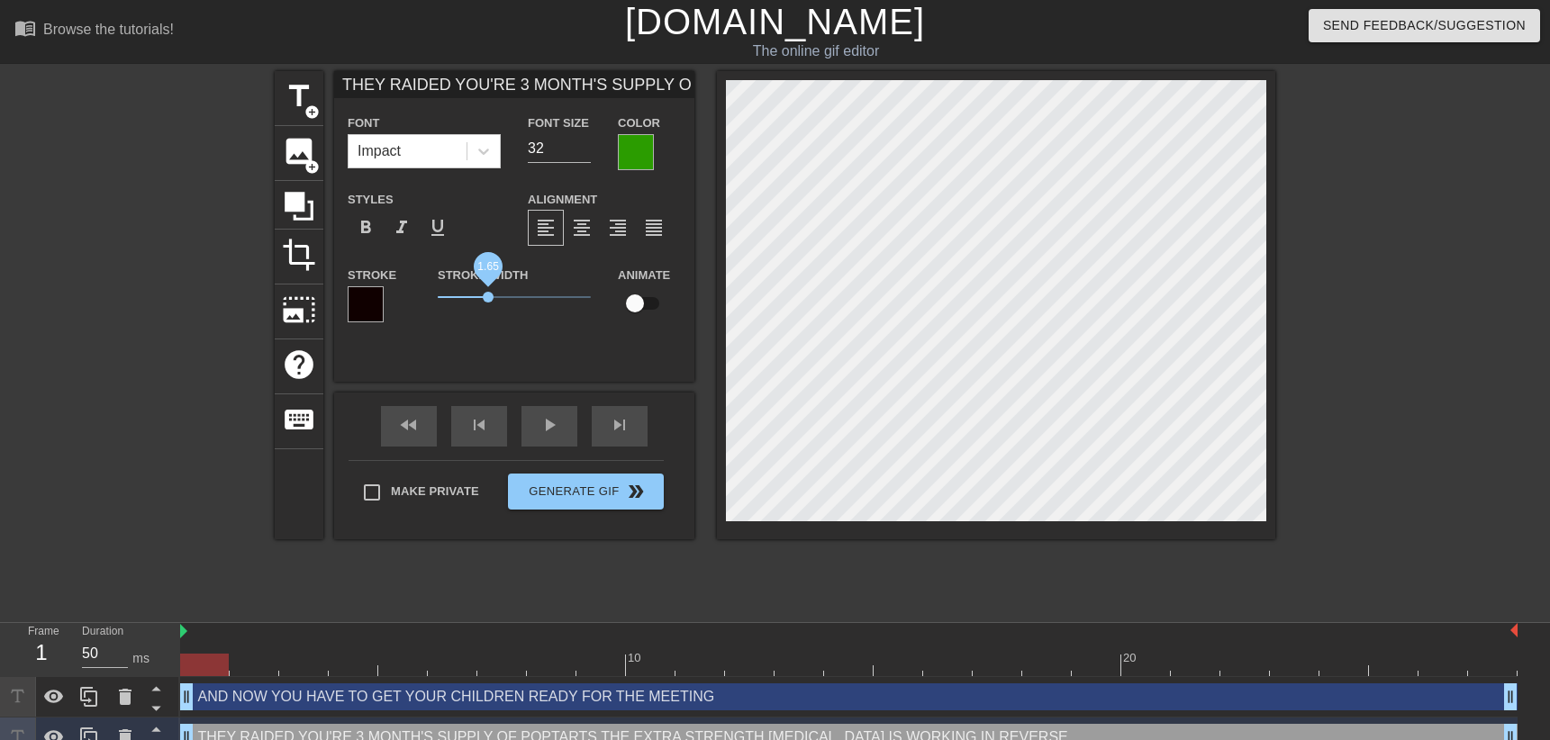
drag, startPoint x: 465, startPoint y: 298, endPoint x: 477, endPoint y: 300, distance: 11.8
click at [483, 300] on span "1.65" at bounding box center [488, 297] width 11 height 11
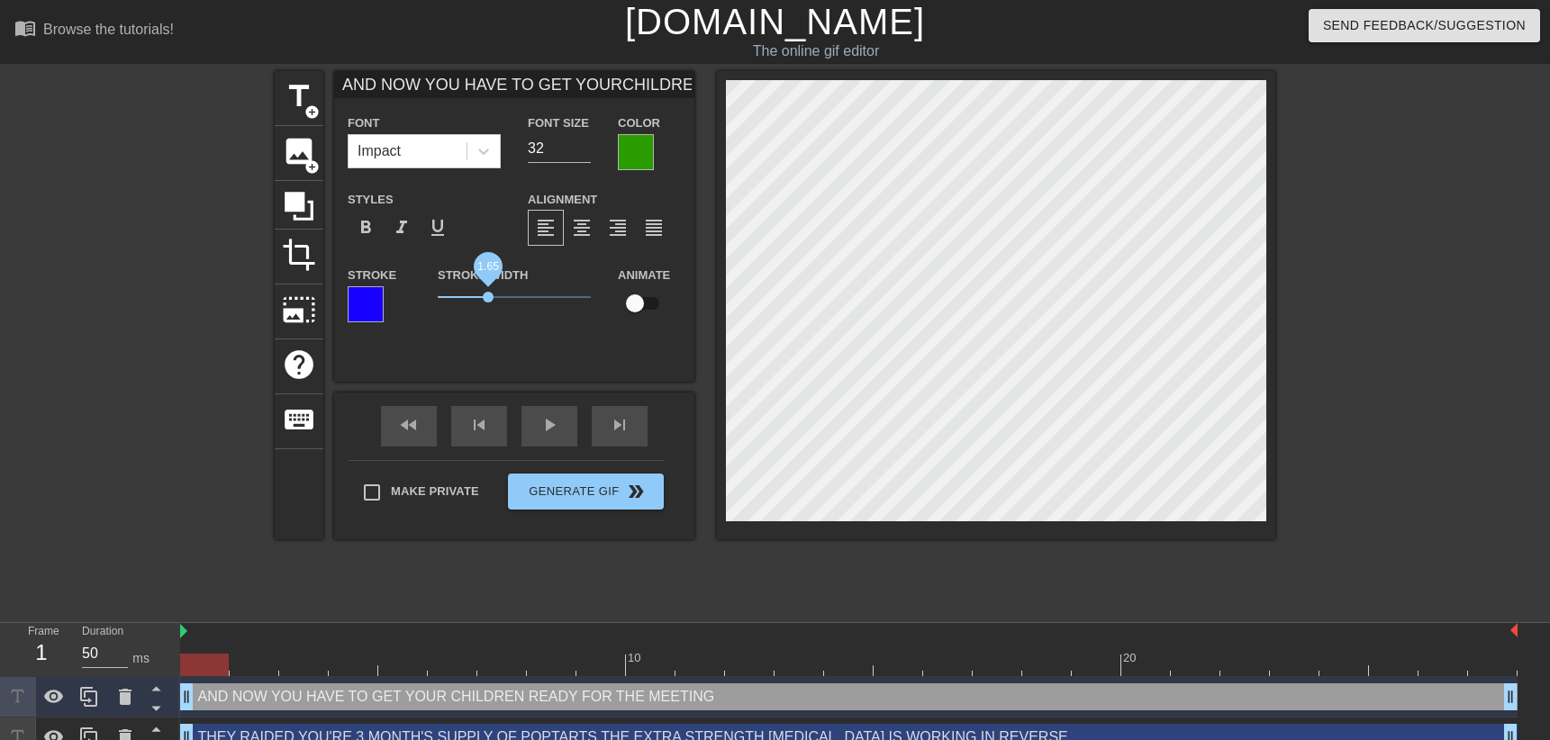
drag, startPoint x: 457, startPoint y: 303, endPoint x: 477, endPoint y: 303, distance: 19.8
click at [483, 303] on span "1.65" at bounding box center [488, 297] width 11 height 11
click at [354, 306] on div at bounding box center [366, 304] width 36 height 36
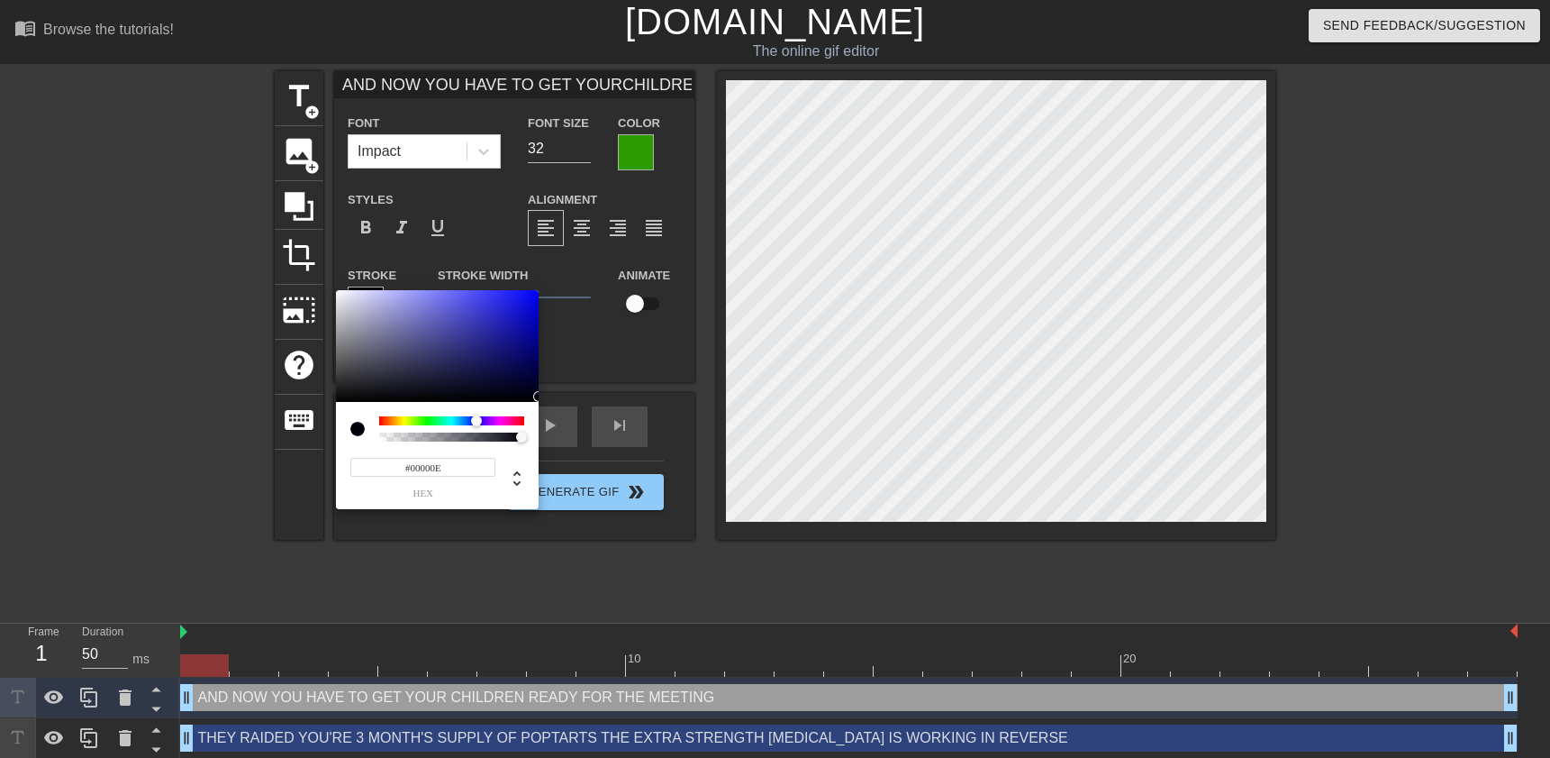
drag, startPoint x: 500, startPoint y: 397, endPoint x: 537, endPoint y: 395, distance: 37.0
click at [537, 395] on div at bounding box center [437, 346] width 203 height 112
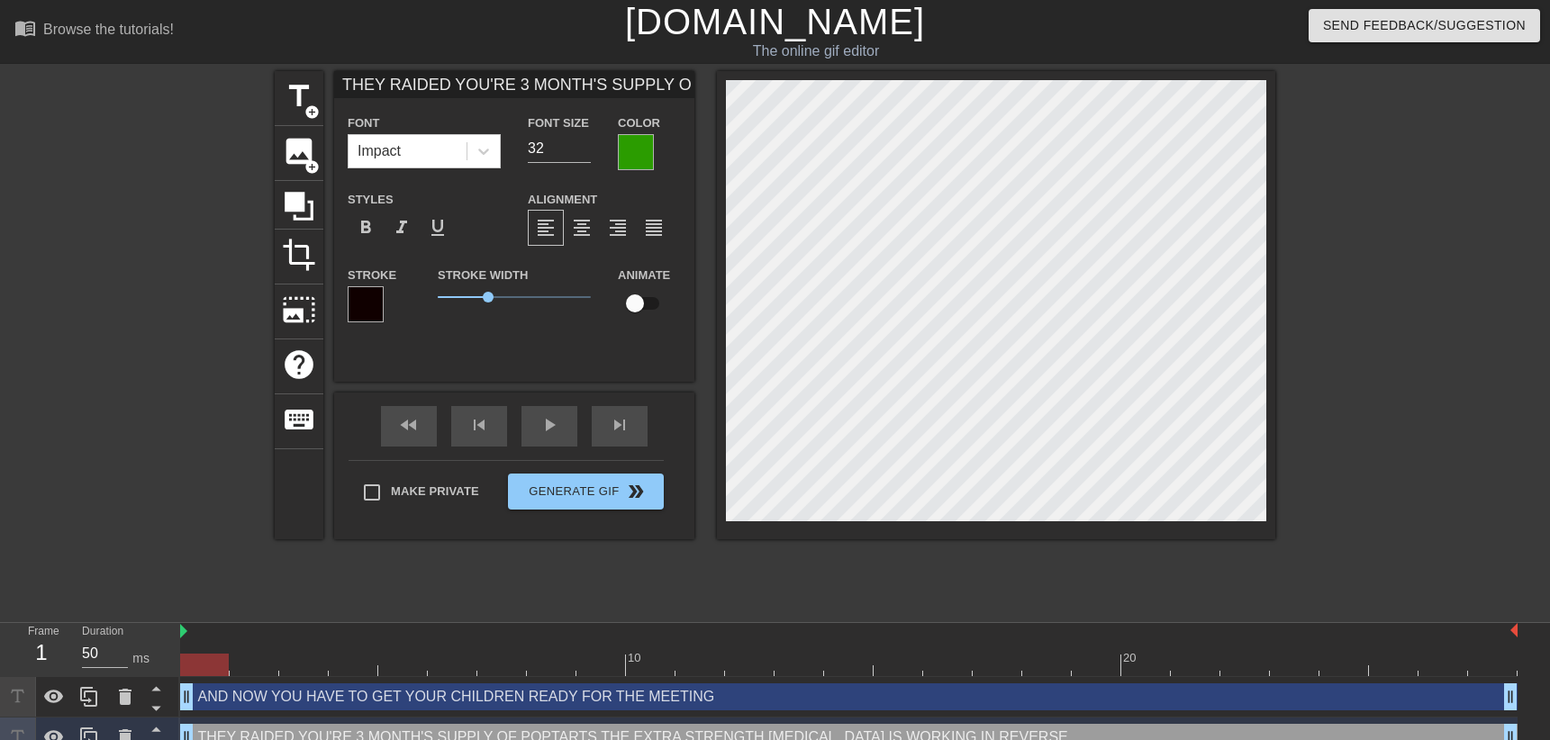
drag, startPoint x: 852, startPoint y: 472, endPoint x: 984, endPoint y: 78, distance: 415.0
click at [984, 78] on div at bounding box center [996, 305] width 558 height 468
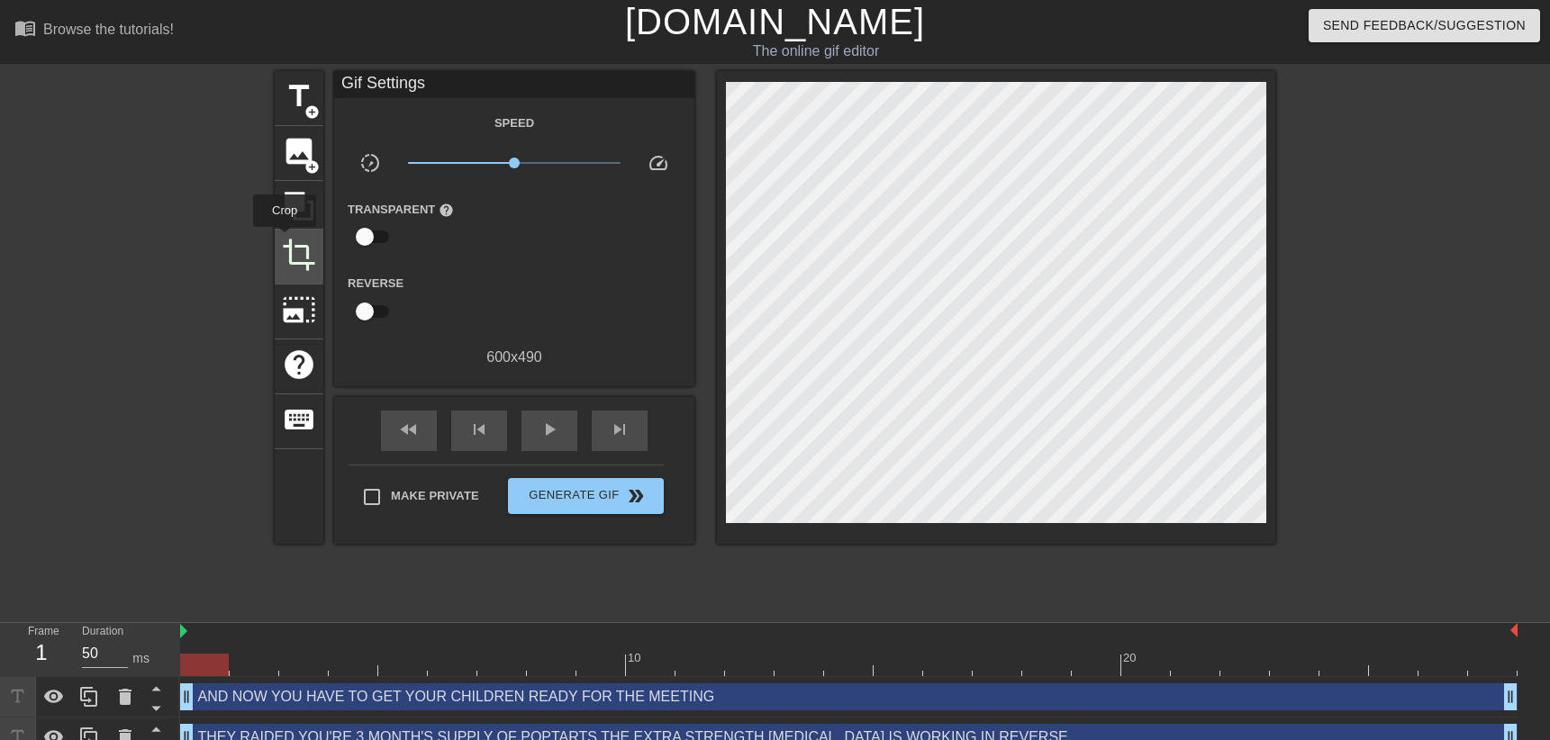
click at [286, 240] on span "crop" at bounding box center [299, 255] width 34 height 34
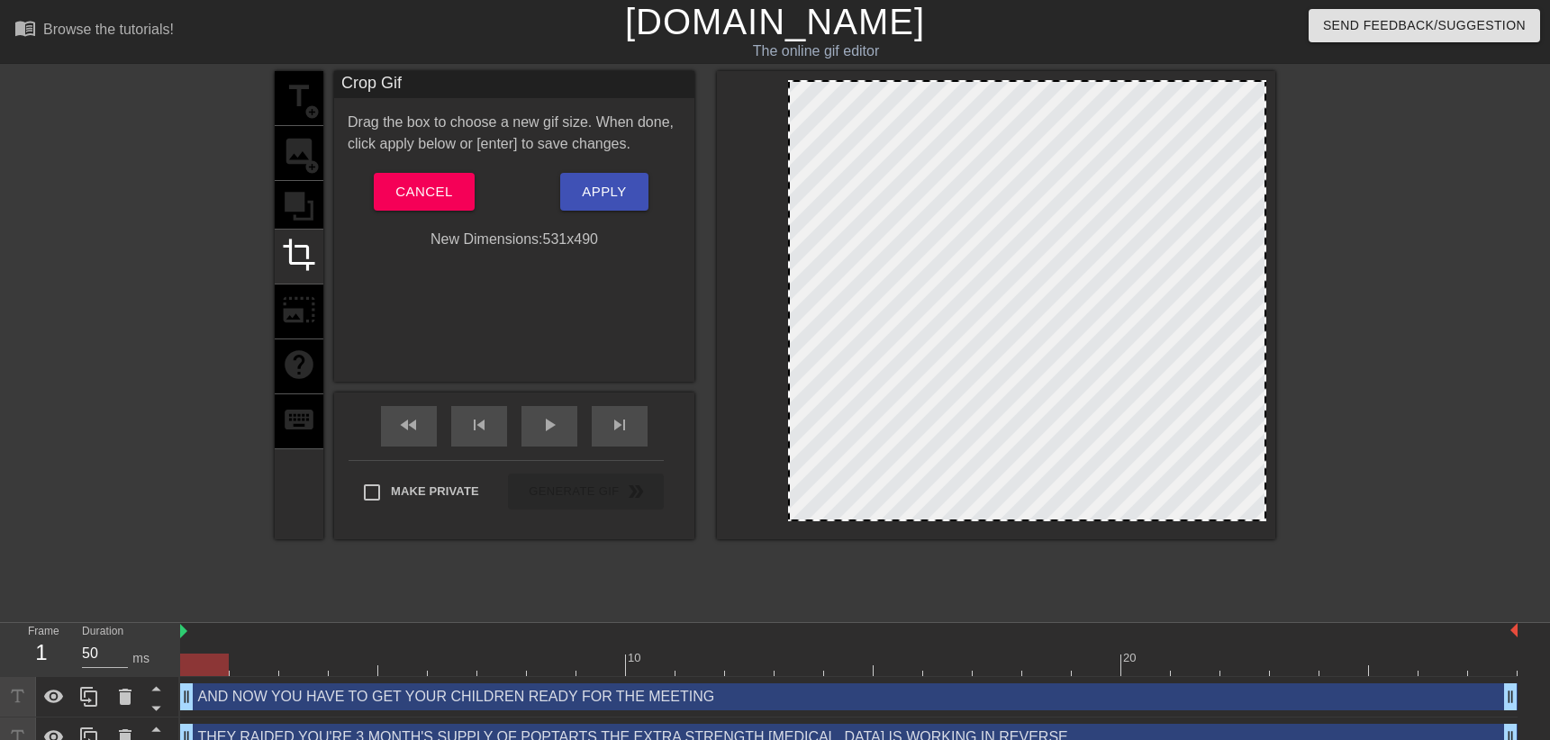
drag, startPoint x: 719, startPoint y: 315, endPoint x: 781, endPoint y: 331, distance: 64.2
click at [788, 331] on div at bounding box center [1027, 300] width 478 height 441
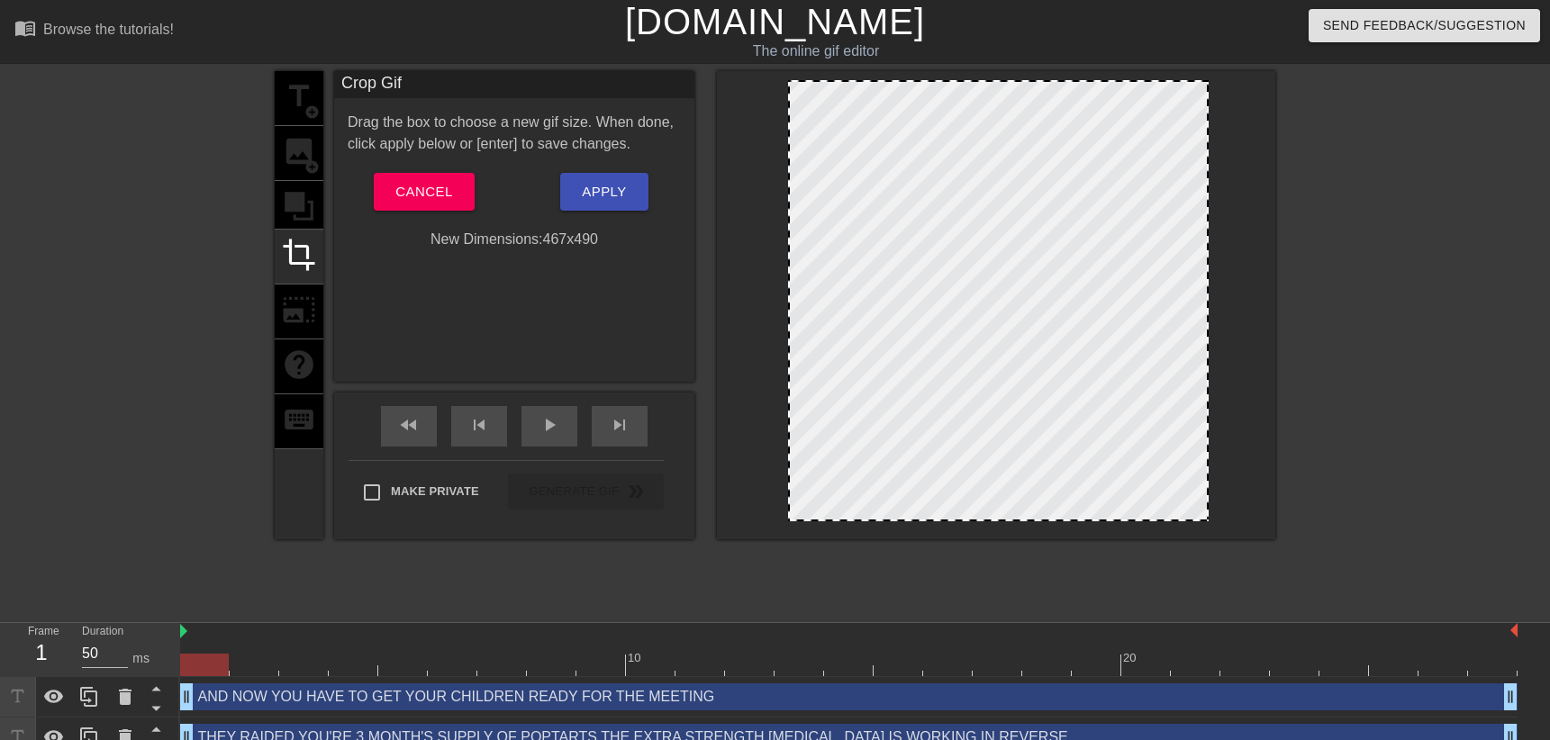
drag, startPoint x: 1254, startPoint y: 321, endPoint x: 1196, endPoint y: 323, distance: 57.7
click at [1203, 323] on div at bounding box center [1207, 301] width 9 height 438
click at [781, 337] on div at bounding box center [785, 301] width 9 height 438
click at [583, 204] on span "Apply" at bounding box center [604, 191] width 44 height 23
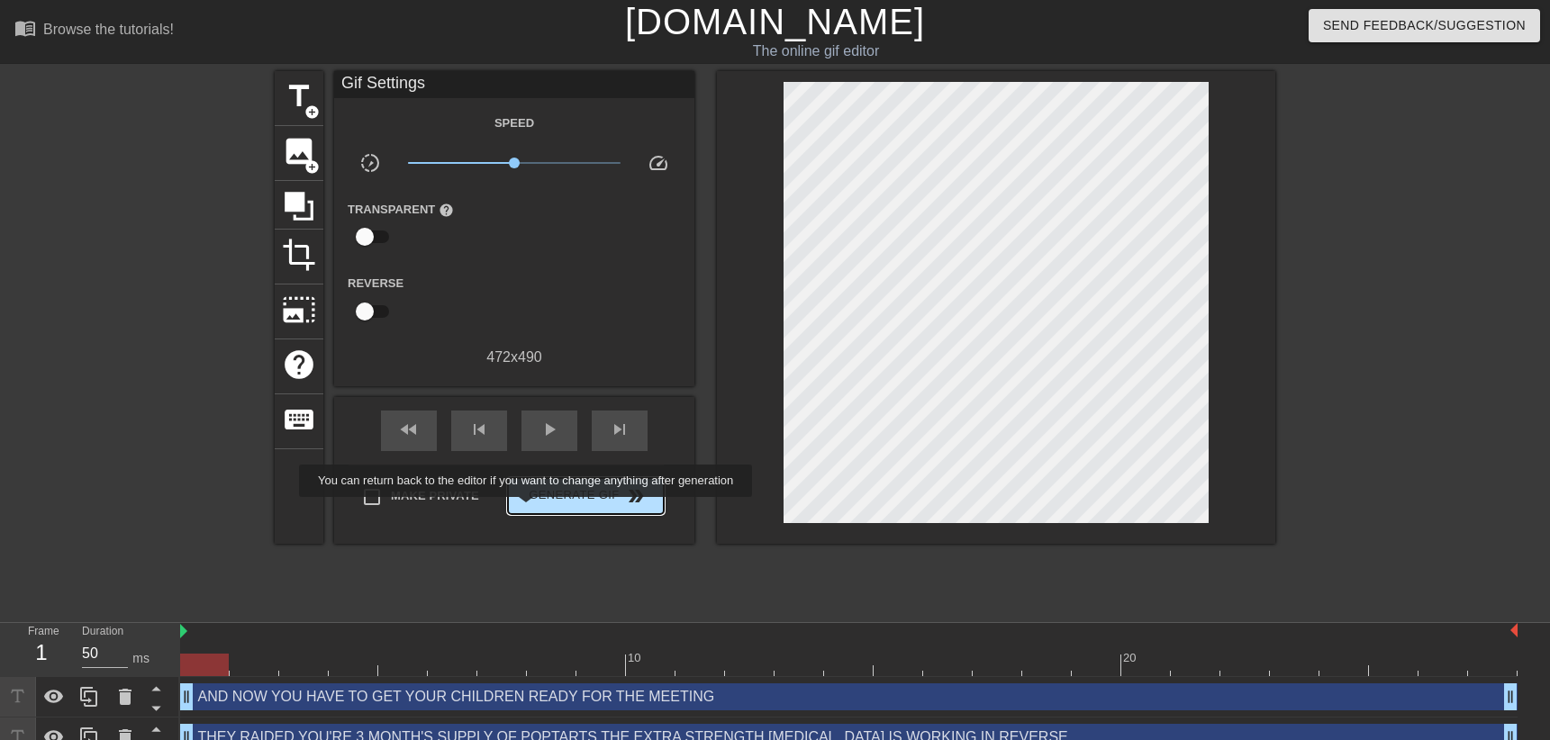
click at [531, 507] on span "Generate Gif double_arrow" at bounding box center [585, 497] width 141 height 22
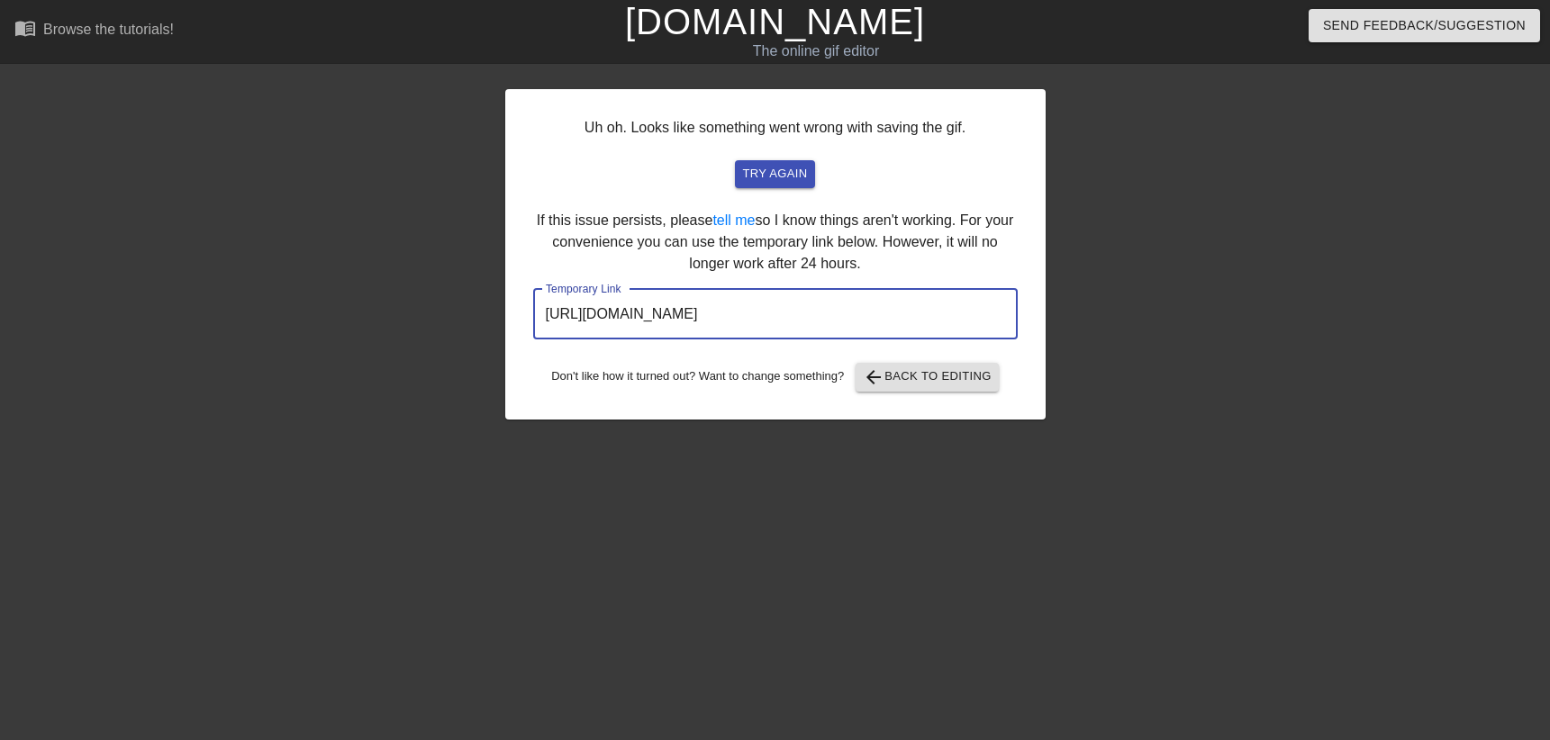
drag, startPoint x: 931, startPoint y: 328, endPoint x: 265, endPoint y: 295, distance: 666.5
click at [533, 295] on input "[URL][DOMAIN_NAME]" at bounding box center [775, 314] width 485 height 50
